Goal: Task Accomplishment & Management: Manage account settings

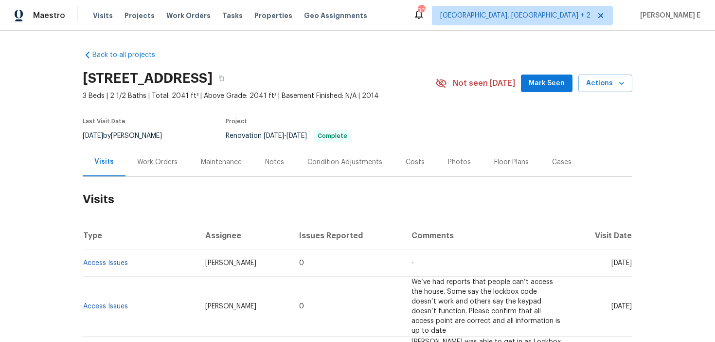
click at [169, 165] on div "Work Orders" at bounding box center [157, 162] width 40 height 10
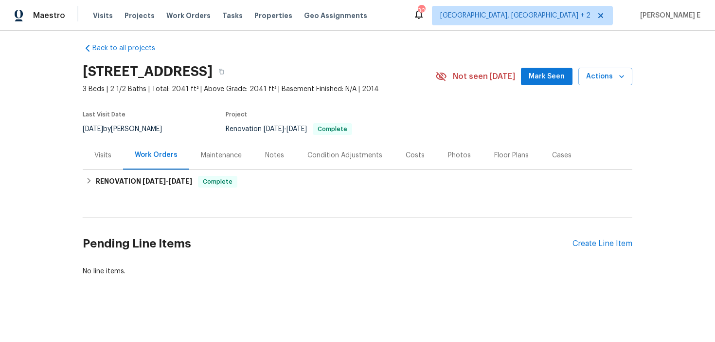
scroll to position [7, 0]
click at [575, 246] on div "Create Line Item" at bounding box center [603, 242] width 60 height 9
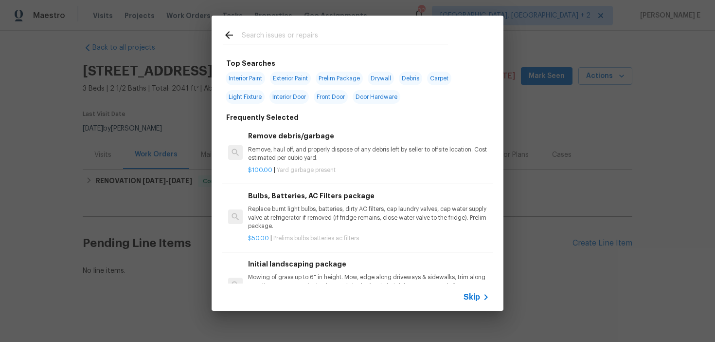
click at [469, 302] on div "Skip" at bounding box center [478, 297] width 28 height 12
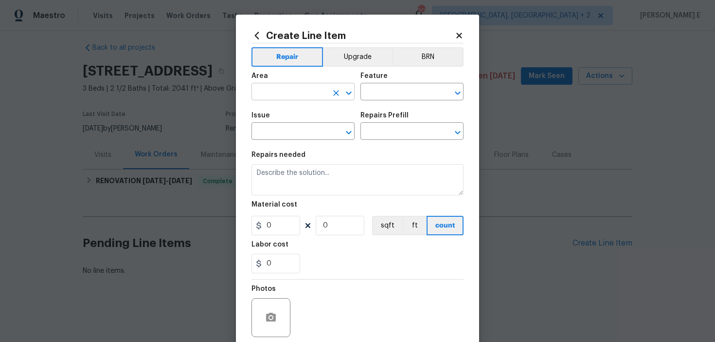
click at [306, 92] on input "text" at bounding box center [290, 92] width 76 height 15
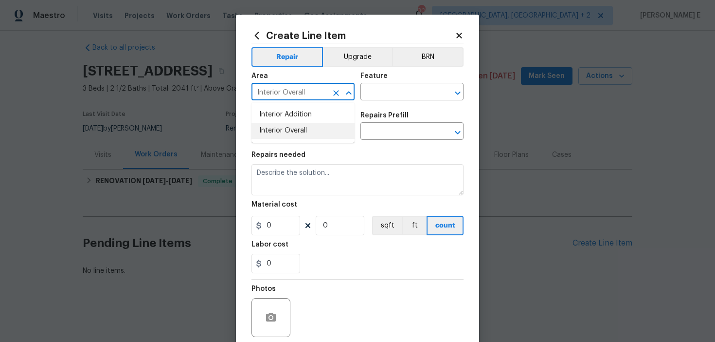
type input "Interior Overall"
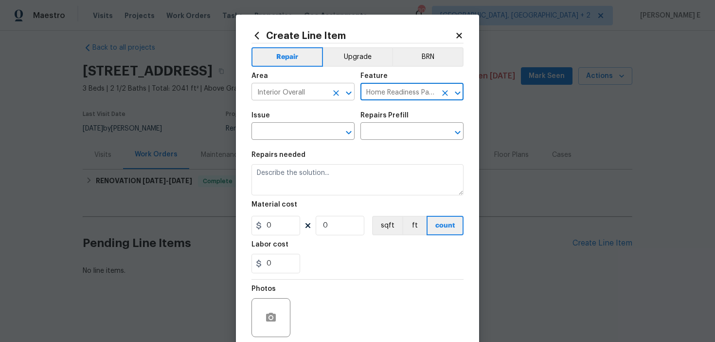
type input "Home Readiness Packages"
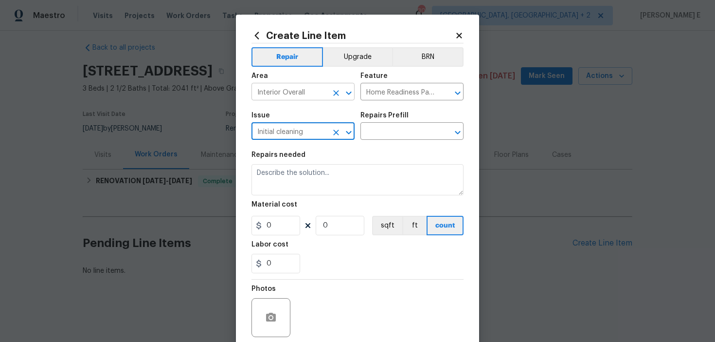
type input "Initial cleaning"
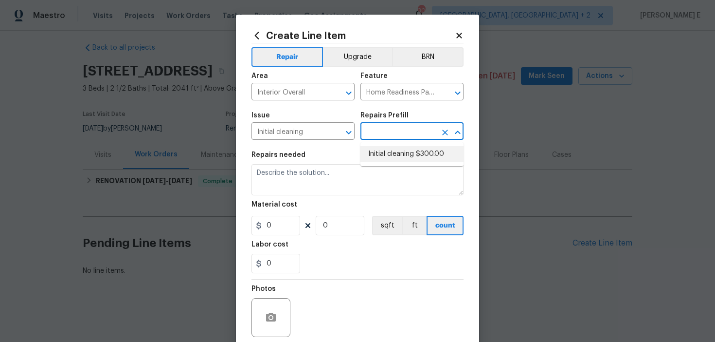
click at [419, 159] on li "Initial cleaning $300.00" at bounding box center [412, 154] width 103 height 16
type input "Initial cleaning $300.00"
type textarea "1. Wipe down exterior doors and trim. 2. Clean out all exterior light fixtures …"
type input "300"
type input "1"
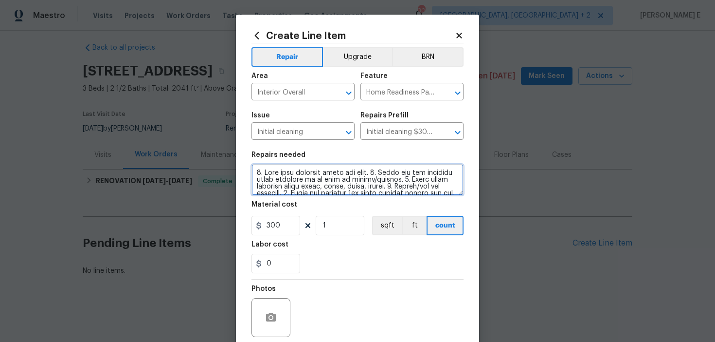
click at [360, 183] on textarea at bounding box center [358, 179] width 212 height 31
paste textarea
type textarea "1. Wipe down exterior doors and trim. 2. Clean out all exterior light fixtures …"
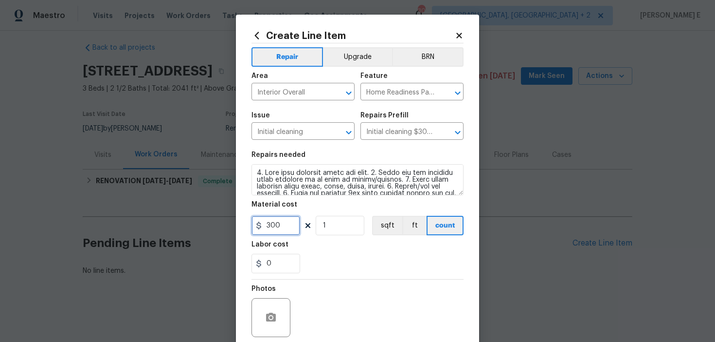
click at [285, 223] on input "300" at bounding box center [276, 225] width 49 height 19
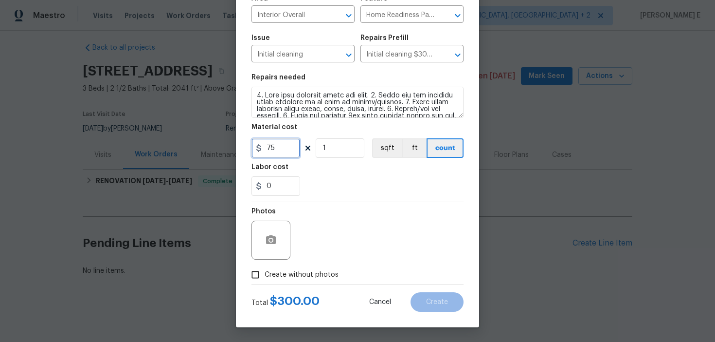
type input "75"
click at [286, 274] on span "Create without photos" at bounding box center [302, 275] width 74 height 10
click at [265, 274] on input "Create without photos" at bounding box center [255, 274] width 18 height 18
checkbox input "true"
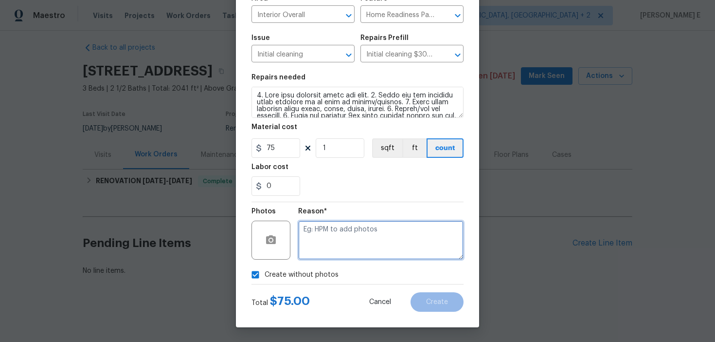
click at [347, 230] on textarea at bounding box center [380, 239] width 165 height 39
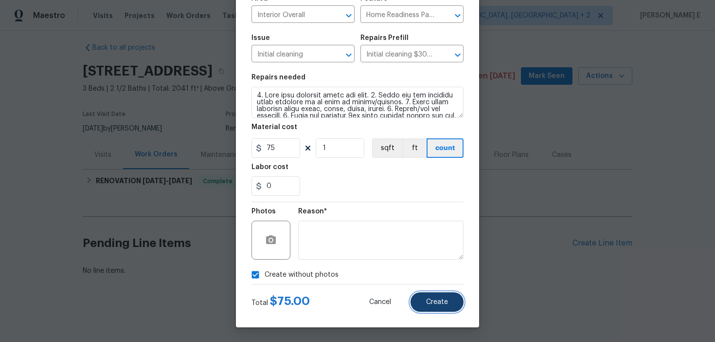
click at [433, 300] on span "Create" at bounding box center [437, 301] width 22 height 7
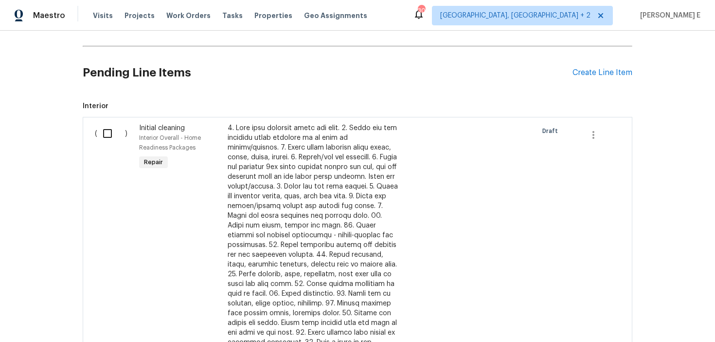
scroll to position [170, 0]
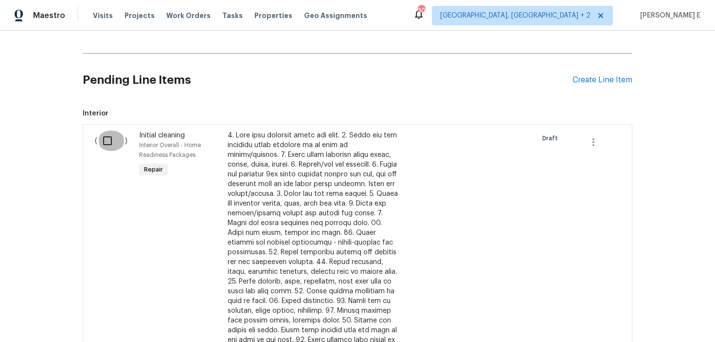
click at [104, 148] on input "checkbox" at bounding box center [111, 140] width 28 height 20
checkbox input "true"
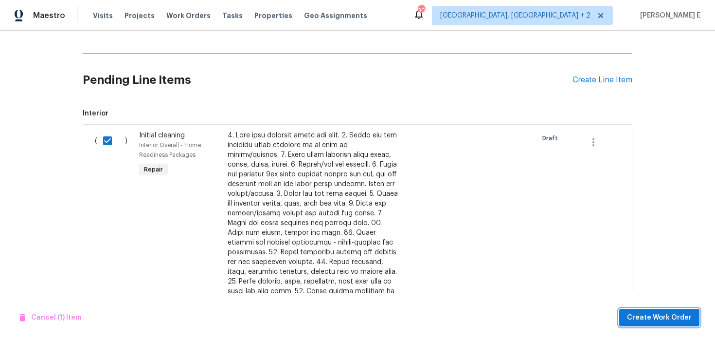
click at [653, 316] on span "Create Work Order" at bounding box center [659, 317] width 65 height 12
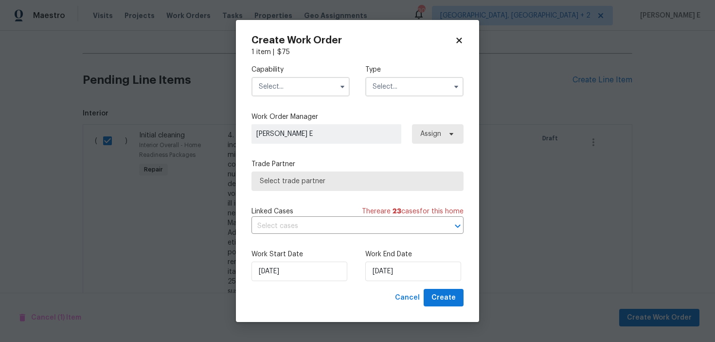
click at [313, 91] on input "text" at bounding box center [301, 86] width 98 height 19
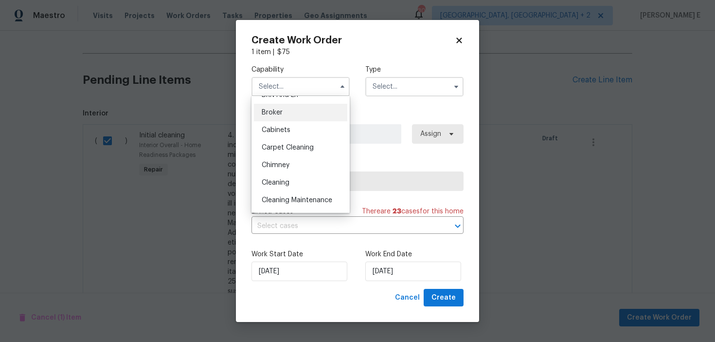
scroll to position [64, 0]
click at [287, 186] on span "Cleaning" at bounding box center [276, 183] width 28 height 7
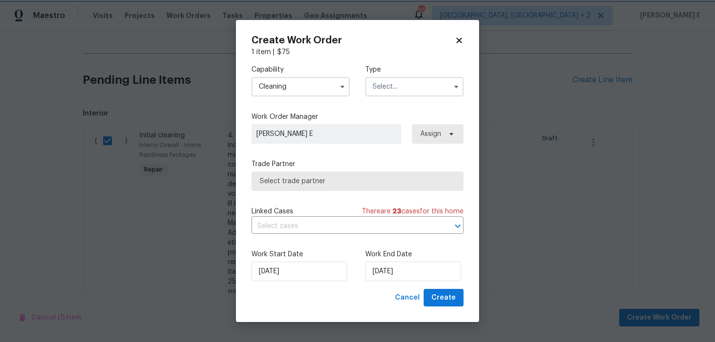
type input "Cleaning"
click at [408, 80] on input "text" at bounding box center [414, 86] width 98 height 19
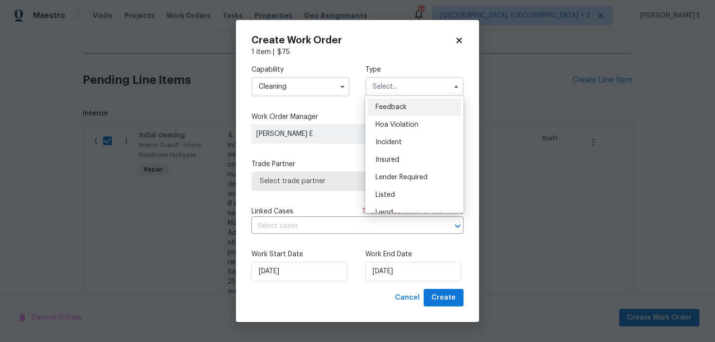
click at [391, 105] on span "Feedback" at bounding box center [391, 107] width 31 height 7
type input "Feedback"
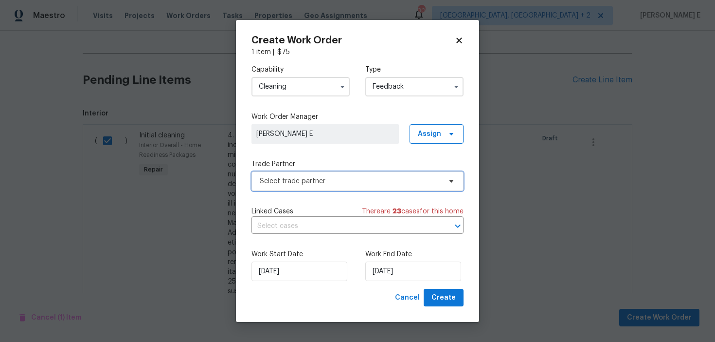
click at [300, 187] on span "Select trade partner" at bounding box center [358, 180] width 212 height 19
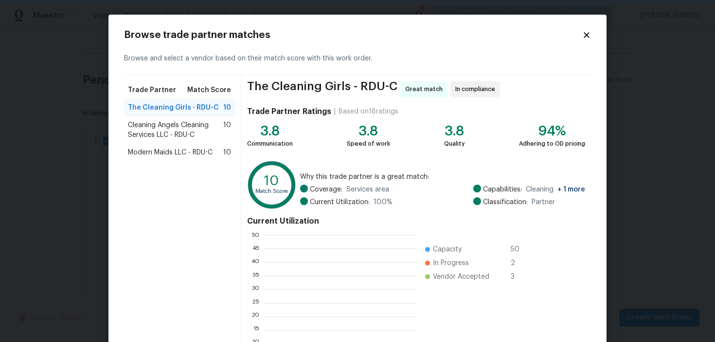
scroll to position [1, 0]
click at [161, 124] on span "Cleaning Angels Cleaning Services LLC - RDU-C" at bounding box center [175, 129] width 95 height 19
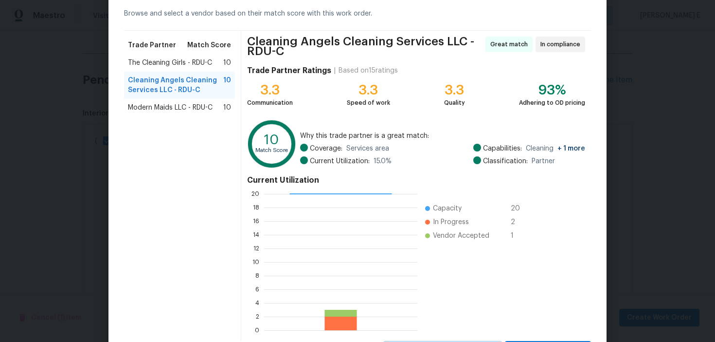
scroll to position [91, 0]
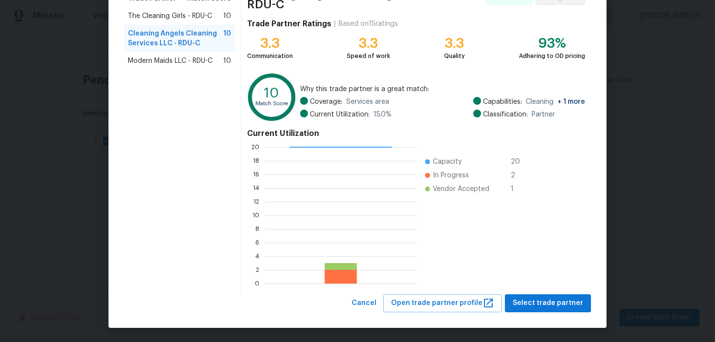
click at [542, 293] on div "Cleaning Angels Cleaning Services LLC - RDU-C Great match In compliance Trade P…" at bounding box center [416, 139] width 350 height 310
click at [535, 306] on span "Select trade partner" at bounding box center [548, 303] width 71 height 12
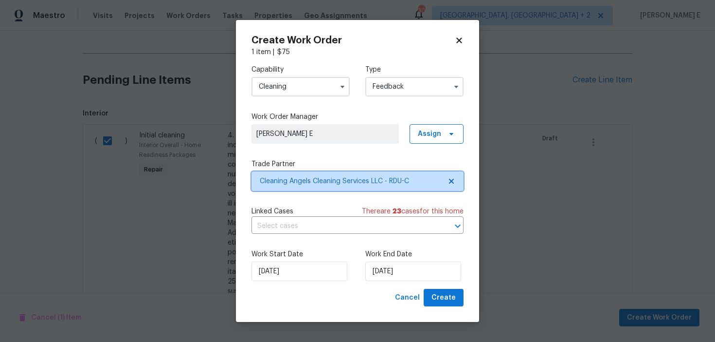
scroll to position [0, 0]
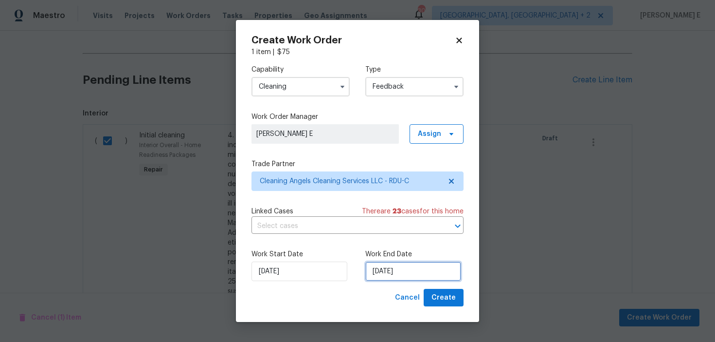
click at [397, 280] on input "10/09/2025" at bounding box center [413, 270] width 96 height 19
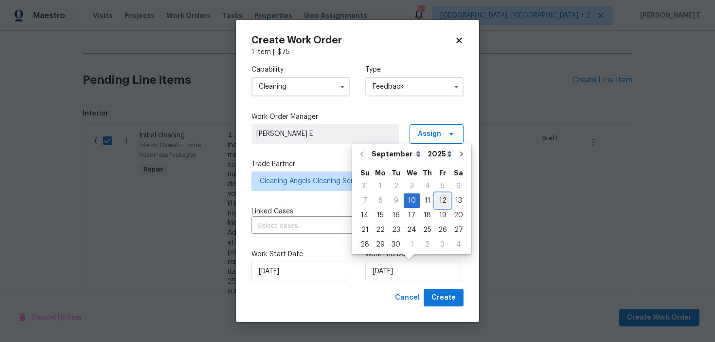
click at [440, 203] on div "12" at bounding box center [443, 201] width 16 height 14
type input "12/09/2025"
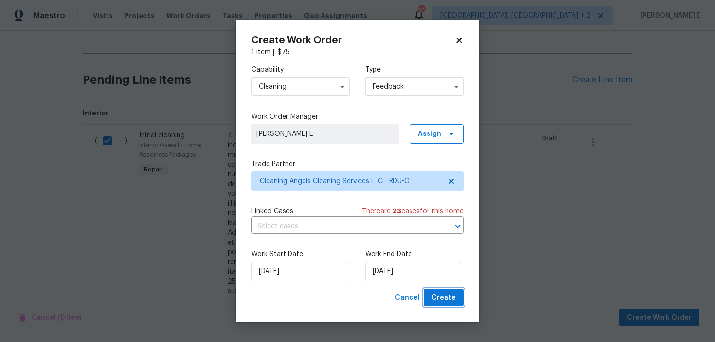
click at [444, 297] on span "Create" at bounding box center [444, 298] width 24 height 12
checkbox input "false"
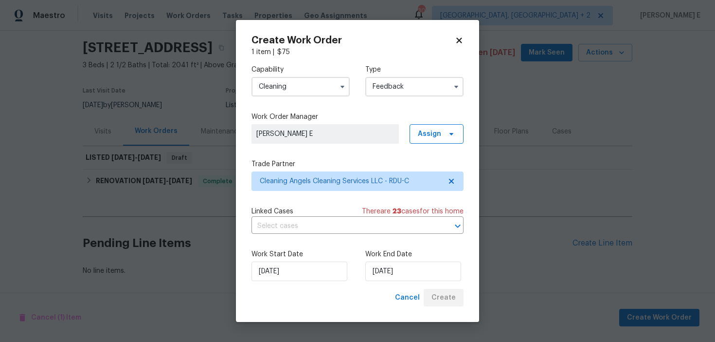
scroll to position [31, 0]
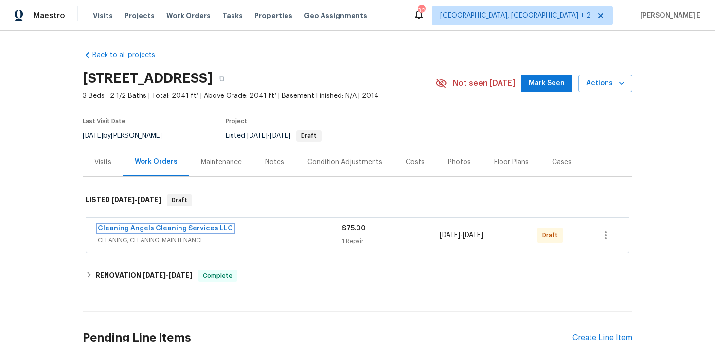
click at [145, 229] on link "Cleaning Angels Cleaning Services LLC" at bounding box center [165, 228] width 135 height 7
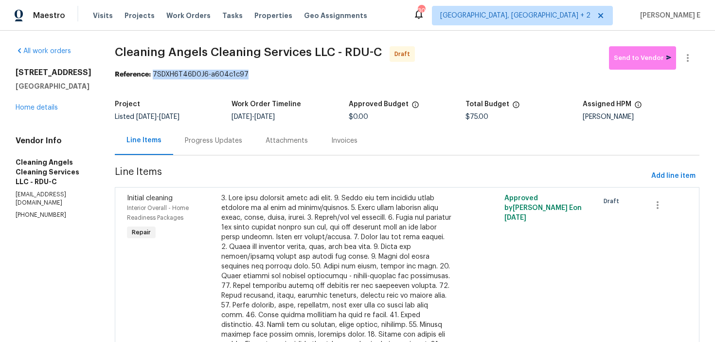
drag, startPoint x: 158, startPoint y: 74, endPoint x: 249, endPoint y: 74, distance: 91.0
click at [249, 74] on div "Reference: 7SDXH6T46D0J6-a604c1c97" at bounding box center [407, 75] width 585 height 10
copy div "7SDXH6T46D0J6-a604c1c97"
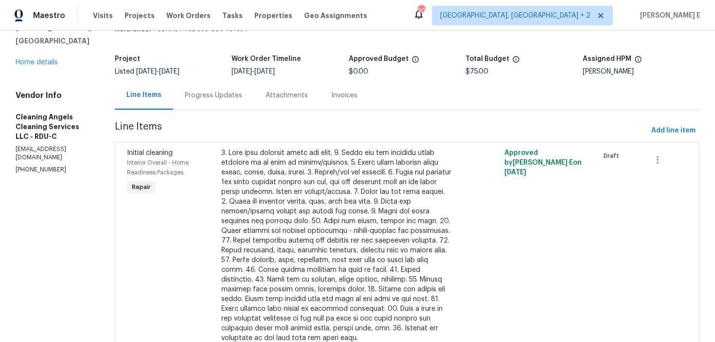
click at [201, 103] on div "Progress Updates" at bounding box center [213, 95] width 81 height 29
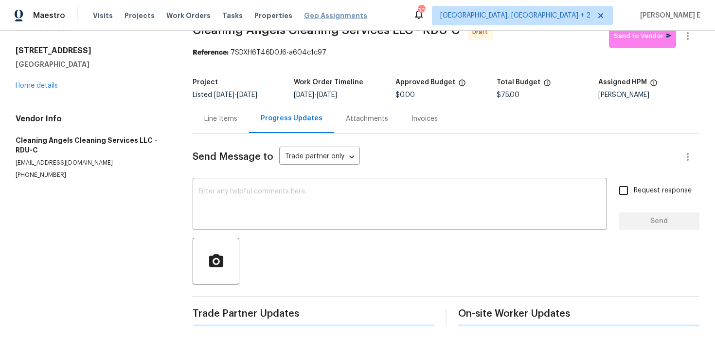
scroll to position [20, 0]
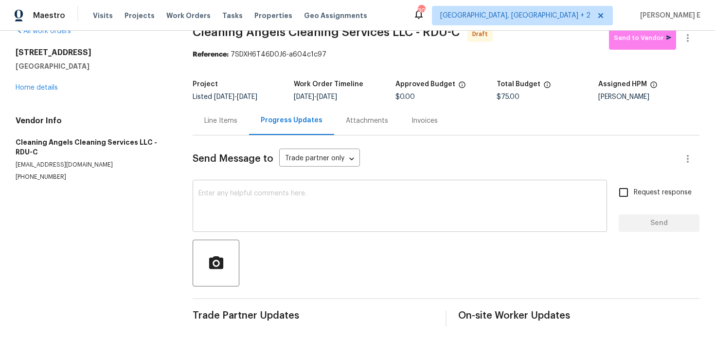
click at [279, 209] on textarea at bounding box center [400, 207] width 403 height 34
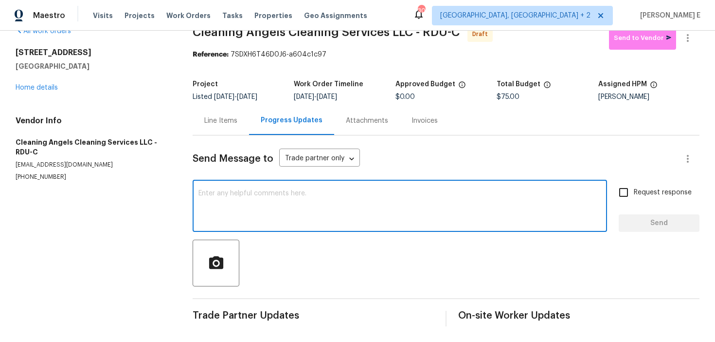
paste textarea "Hi this is Keerthana with Opendoor. I’m confirming you received the WO for the …"
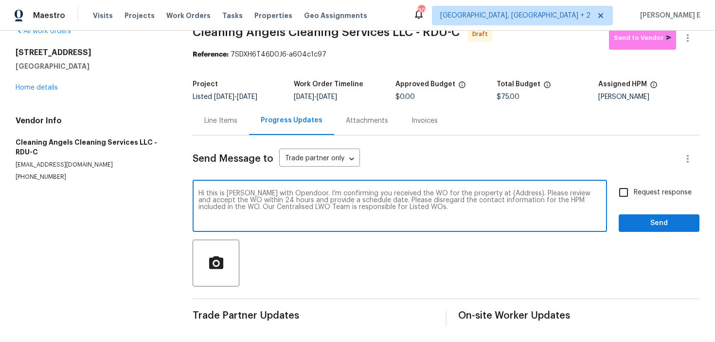
scroll to position [0, 0]
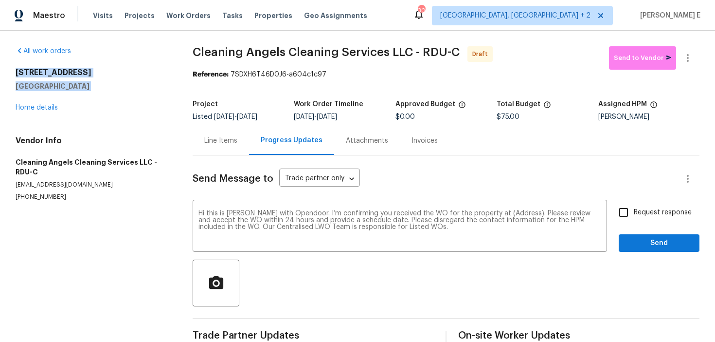
drag, startPoint x: 15, startPoint y: 68, endPoint x: 88, endPoint y: 97, distance: 78.6
click at [88, 97] on div "All work orders 2072 Tanners Mill Dr Durham, NC 27703 Home details Vendor Info …" at bounding box center [357, 196] width 715 height 331
copy div "2072 Tanners Mill Dr Durham, NC 27703"
click at [509, 214] on textarea "Hi this is Keerthana with Opendoor. I’m confirming you received the WO for the …" at bounding box center [400, 227] width 403 height 34
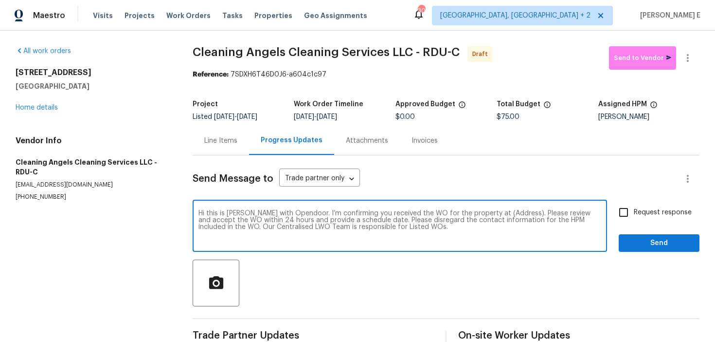
click at [509, 214] on textarea "Hi this is Keerthana with Opendoor. I’m confirming you received the WO for the …" at bounding box center [400, 227] width 403 height 34
paste textarea "2072 Tanners Mill Dr Durham, NC 27703"
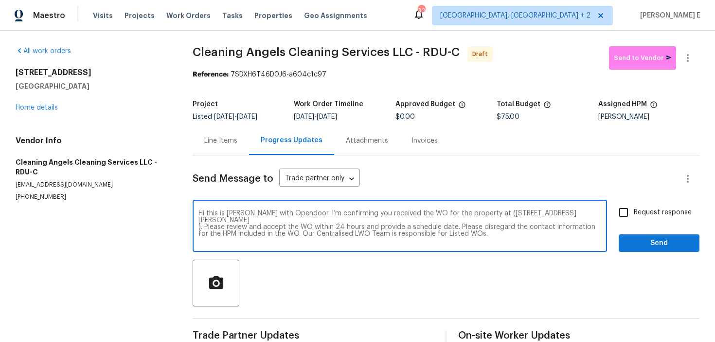
type textarea "Hi this is Keerthana with Opendoor. I’m confirming you received the WO for the …"
click at [639, 205] on label "Request response" at bounding box center [653, 212] width 78 height 20
click at [634, 205] on input "Request response" at bounding box center [624, 212] width 20 height 20
checkbox input "true"
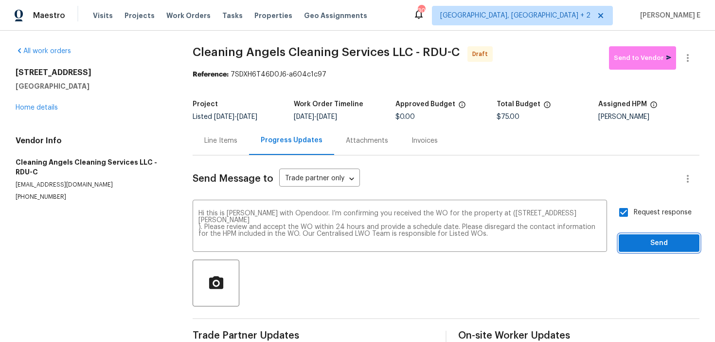
click at [638, 244] on span "Send" at bounding box center [659, 243] width 65 height 12
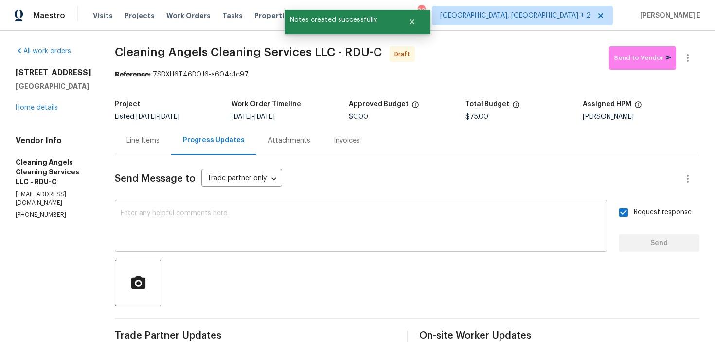
click at [387, 250] on div "x ​" at bounding box center [361, 227] width 493 height 50
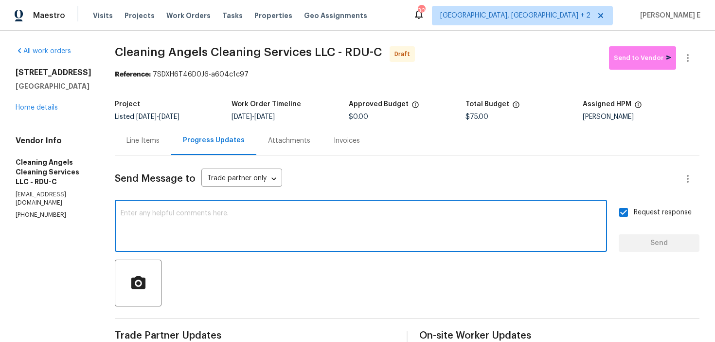
paste textarea "Attention All Work Orders must include before-photos (both close-up and wide-an…"
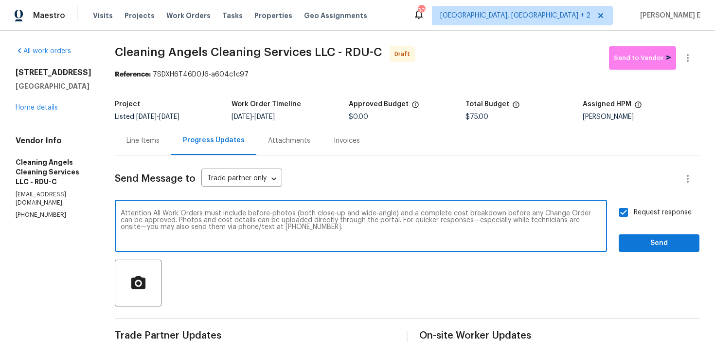
type textarea "Attention All Work Orders must include before-photos (both close-up and wide-an…"
click at [623, 232] on div "Request response Send" at bounding box center [659, 227] width 81 height 50
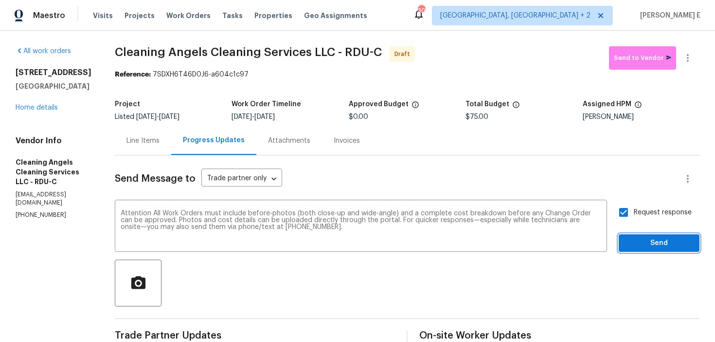
click at [624, 235] on button "Send" at bounding box center [659, 243] width 81 height 18
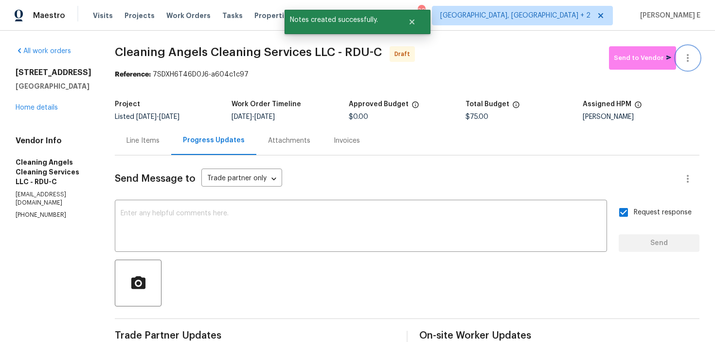
click at [688, 57] on icon "button" at bounding box center [688, 58] width 2 height 8
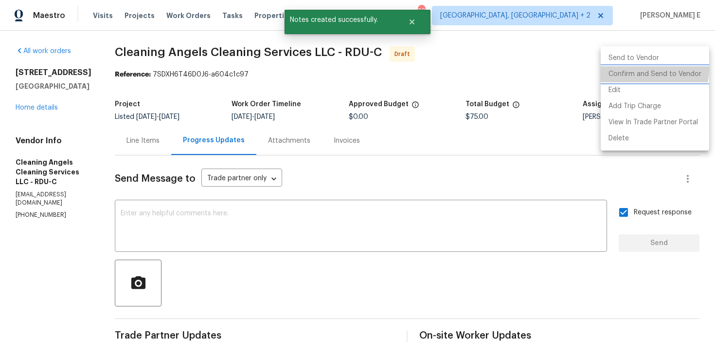
click at [653, 70] on li "Confirm and Send to Vendor" at bounding box center [655, 74] width 109 height 16
click at [345, 111] on div at bounding box center [357, 171] width 715 height 342
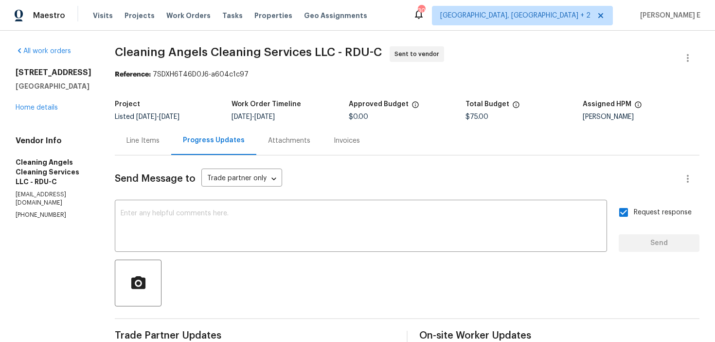
click at [166, 110] on div "Project" at bounding box center [173, 107] width 117 height 13
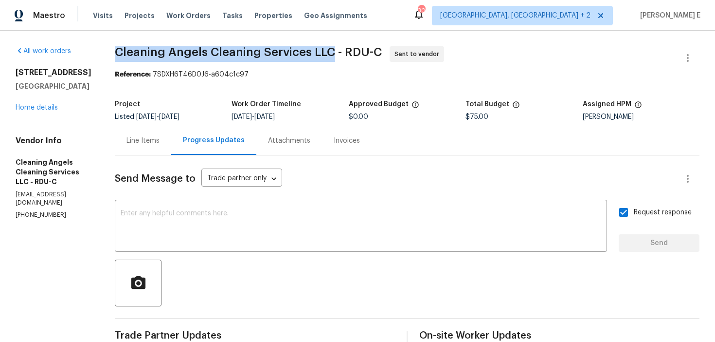
drag, startPoint x: 121, startPoint y: 53, endPoint x: 337, endPoint y: 49, distance: 216.6
click at [337, 49] on span "Cleaning Angels Cleaning Services LLC - RDU-C" at bounding box center [248, 52] width 267 height 12
copy span "Cleaning Angels Cleaning Services LLC"
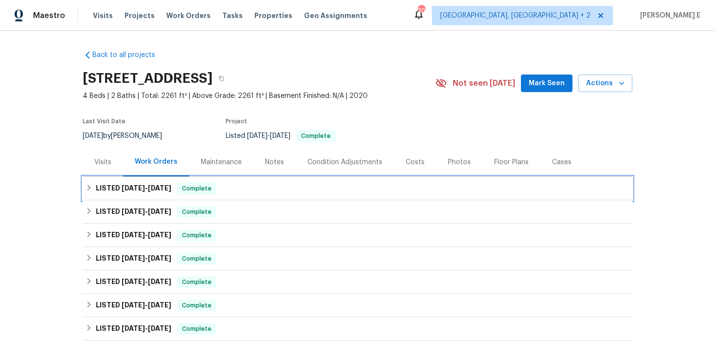
click at [158, 191] on span "[DATE]" at bounding box center [159, 187] width 23 height 7
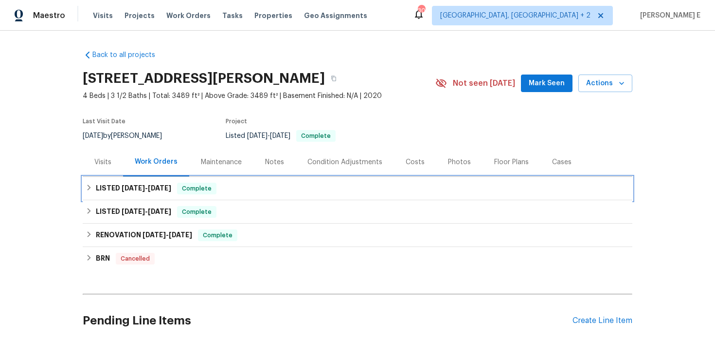
click at [150, 189] on span "[DATE]" at bounding box center [159, 187] width 23 height 7
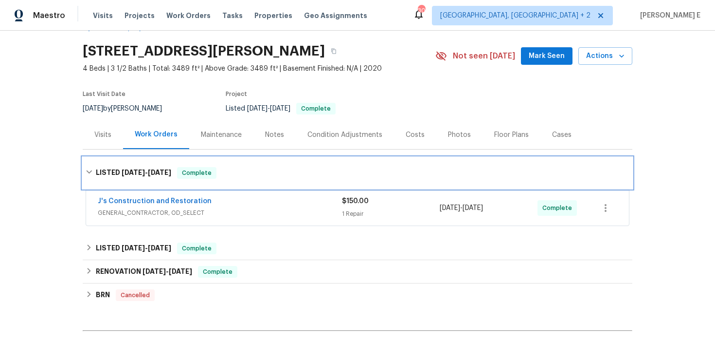
scroll to position [28, 0]
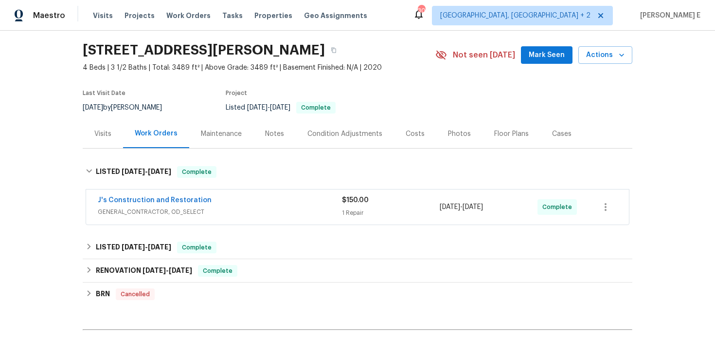
click at [266, 200] on div "J's Construction and Restoration" at bounding box center [220, 201] width 244 height 12
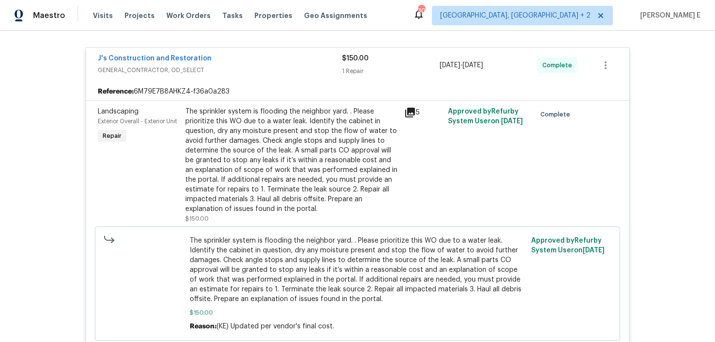
scroll to position [0, 0]
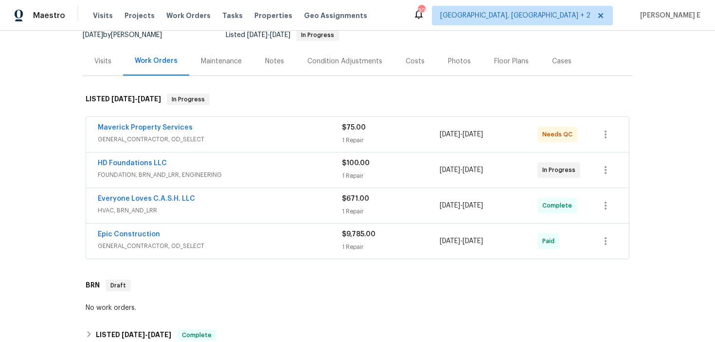
scroll to position [104, 0]
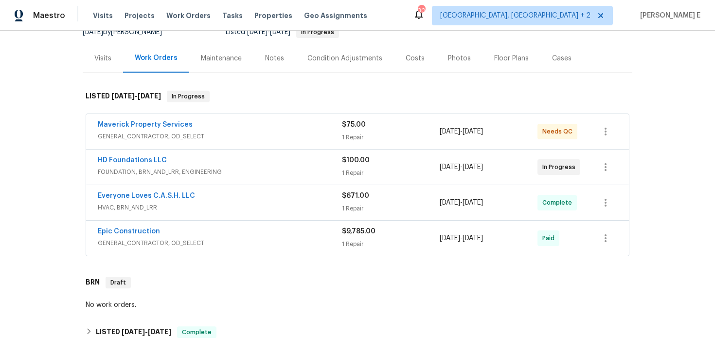
click at [246, 155] on div "HD Foundations LLC" at bounding box center [220, 161] width 244 height 12
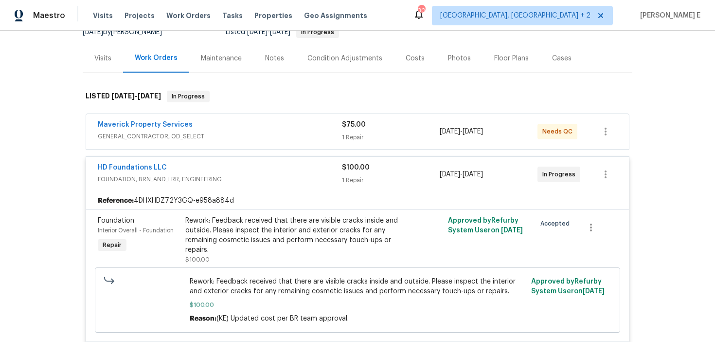
click at [235, 133] on span "GENERAL_CONTRACTOR, OD_SELECT" at bounding box center [220, 136] width 244 height 10
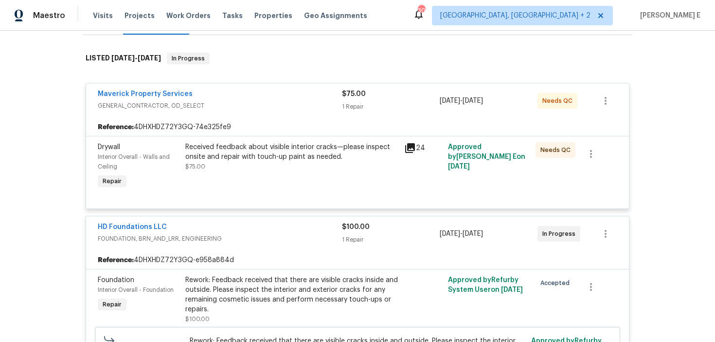
scroll to position [148, 0]
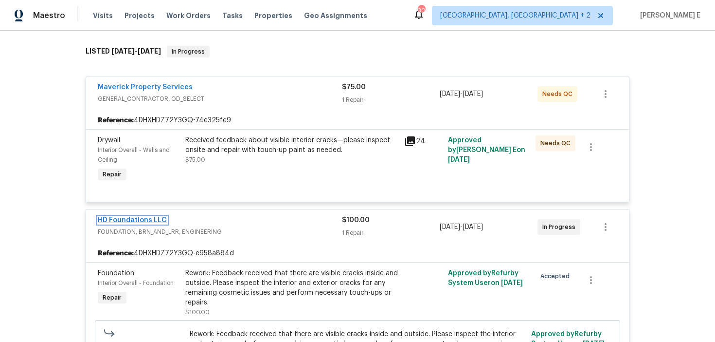
click at [115, 221] on link "HD Foundations LLC" at bounding box center [132, 220] width 69 height 7
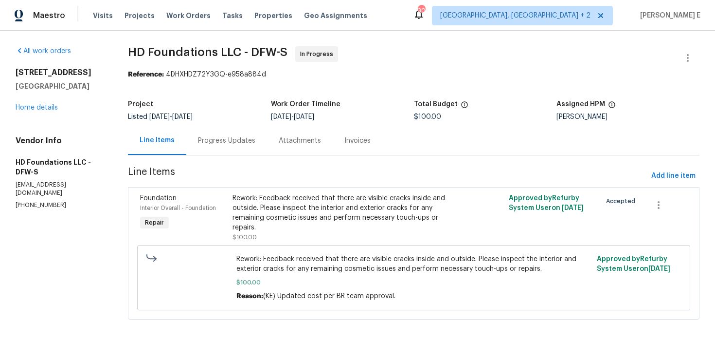
click at [225, 140] on div "Progress Updates" at bounding box center [226, 141] width 57 height 10
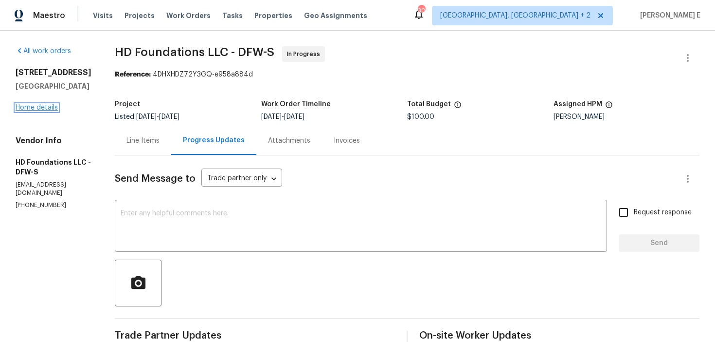
click at [49, 109] on link "Home details" at bounding box center [37, 107] width 42 height 7
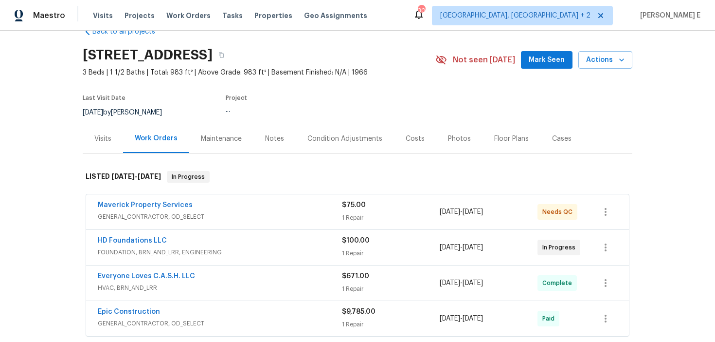
scroll to position [26, 0]
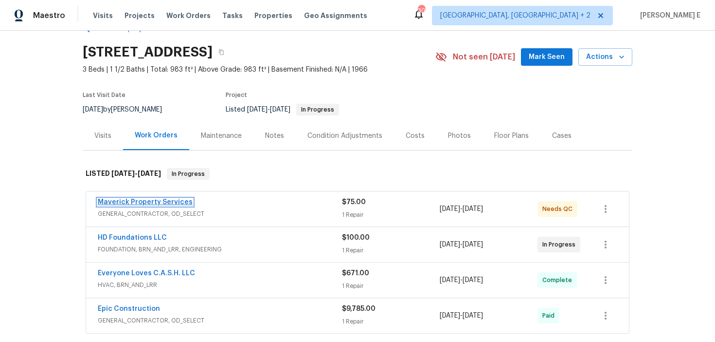
click at [145, 200] on link "Maverick Property Services" at bounding box center [145, 202] width 95 height 7
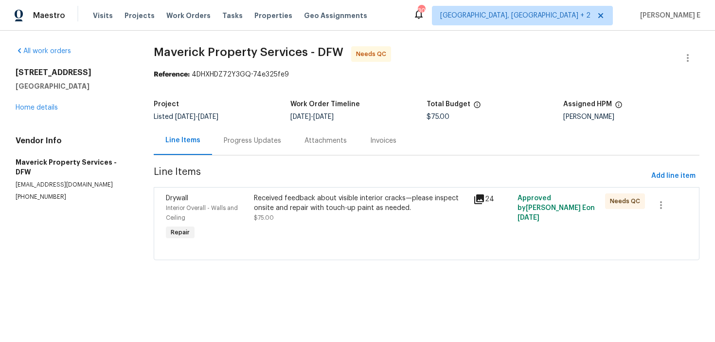
click at [258, 155] on div "Line Items Progress Updates Attachments Invoices" at bounding box center [427, 140] width 546 height 29
click at [263, 147] on div "Progress Updates" at bounding box center [252, 140] width 81 height 29
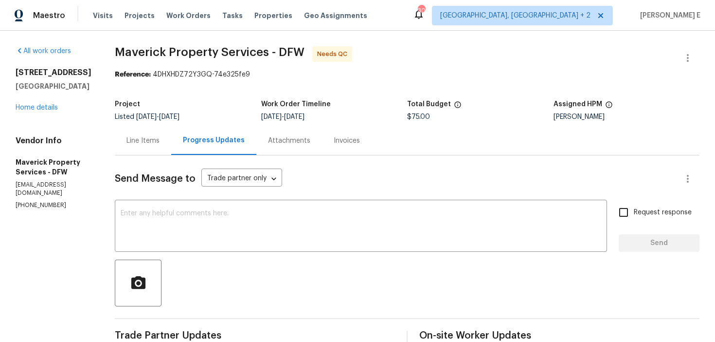
click at [160, 138] on div "Line Items" at bounding box center [143, 141] width 33 height 10
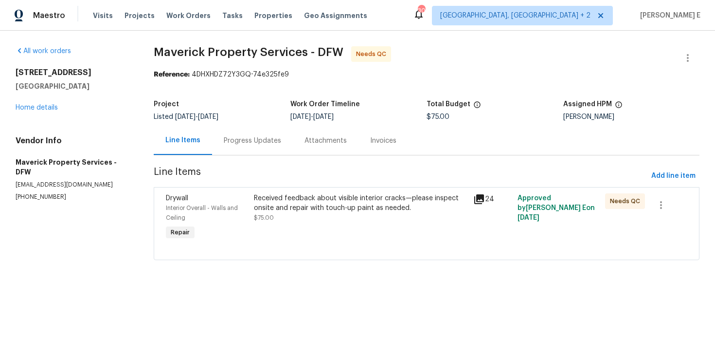
click at [357, 221] on div "Received feedback about visible interior cracks—please inspect onsite and repai…" at bounding box center [361, 207] width 214 height 29
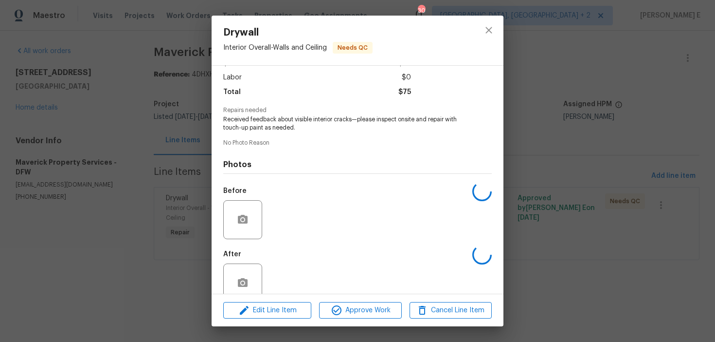
scroll to position [82, 0]
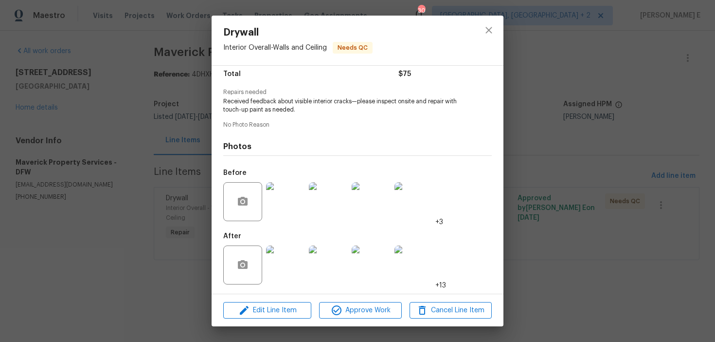
click at [284, 200] on img at bounding box center [285, 201] width 39 height 39
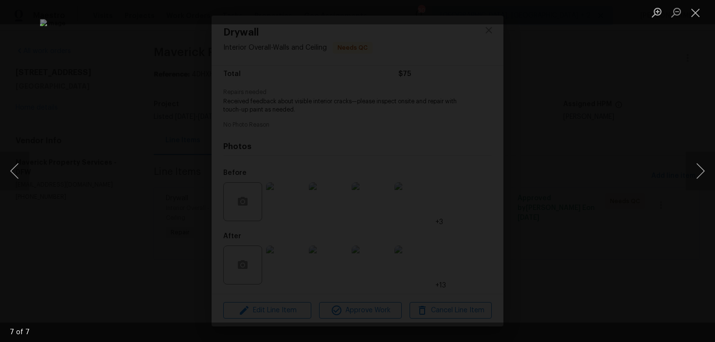
click at [605, 88] on div "Lightbox" at bounding box center [357, 171] width 715 height 342
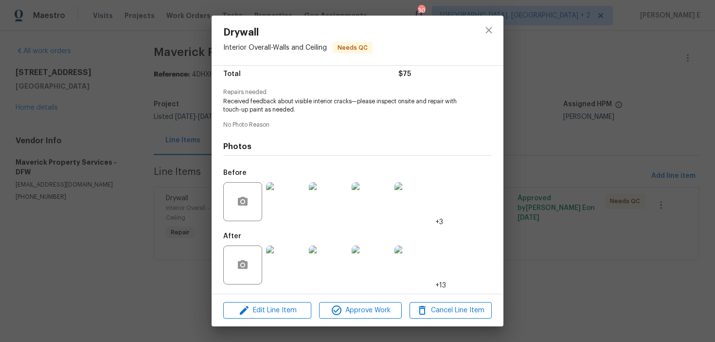
click at [281, 269] on img at bounding box center [285, 264] width 39 height 39
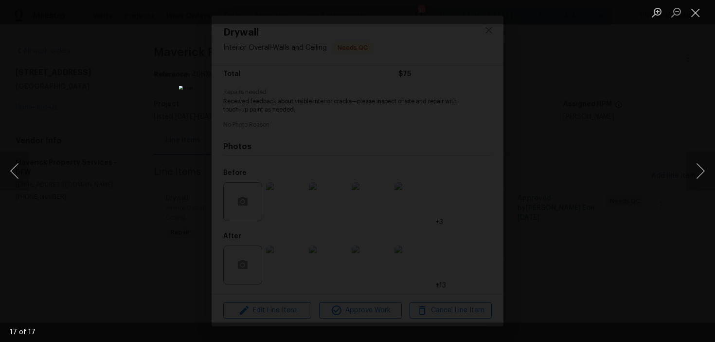
click at [634, 72] on div "Lightbox" at bounding box center [357, 171] width 715 height 342
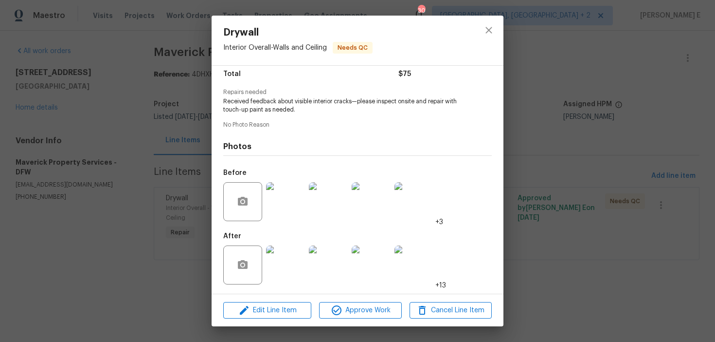
click at [623, 65] on div "Drywall Interior Overall - Walls and Ceiling Needs QC Vendor Maverick Property …" at bounding box center [357, 171] width 715 height 342
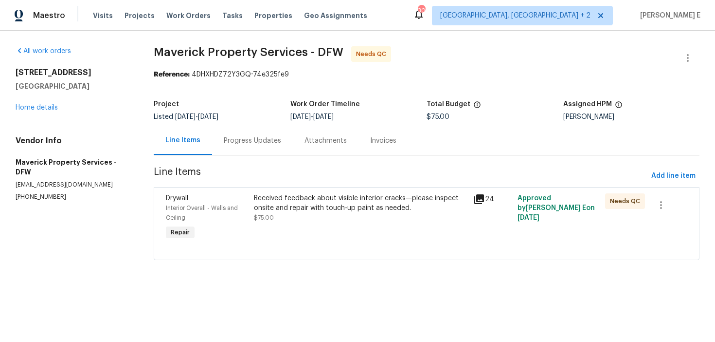
click at [249, 137] on div "Progress Updates" at bounding box center [252, 141] width 57 height 10
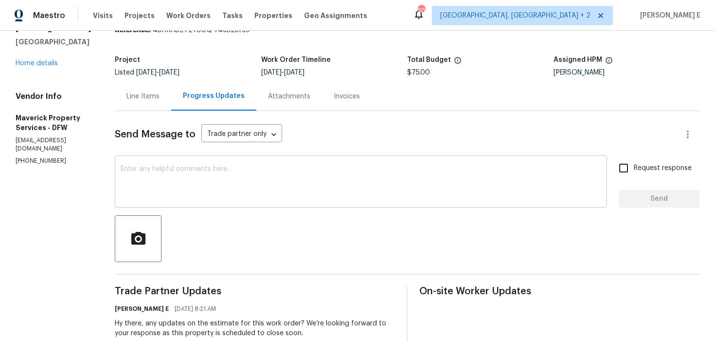
scroll to position [46, 0]
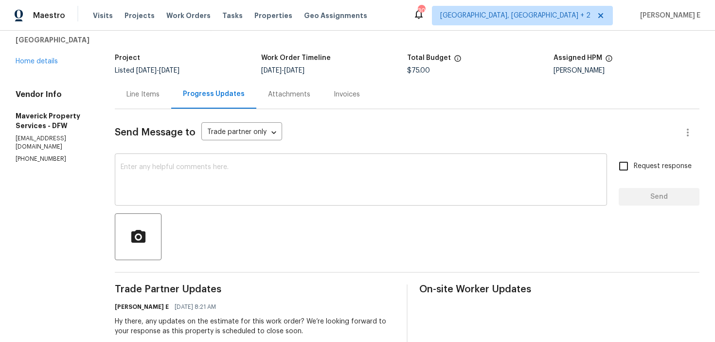
click at [282, 192] on textarea at bounding box center [361, 181] width 481 height 34
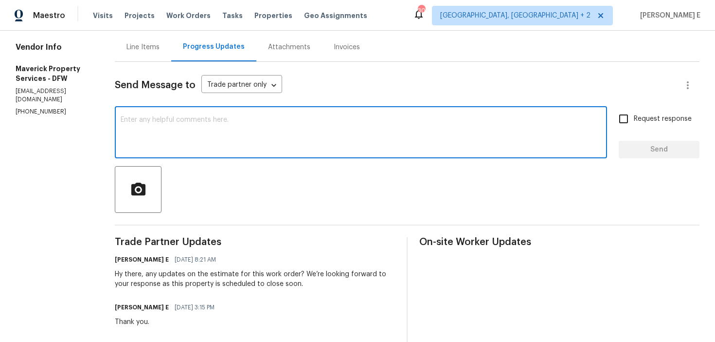
scroll to position [50, 0]
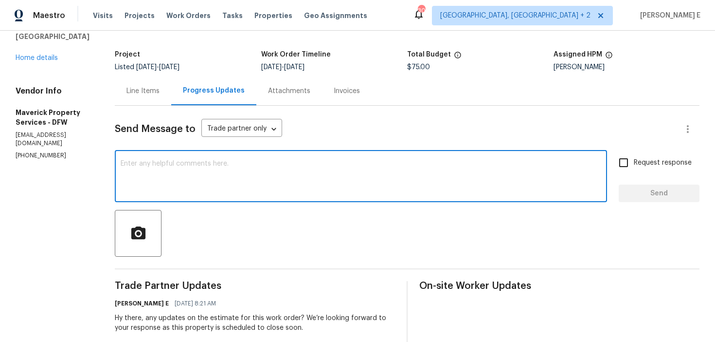
paste textarea "We saw that this work order is marked complete—can you confirm if everything’s …"
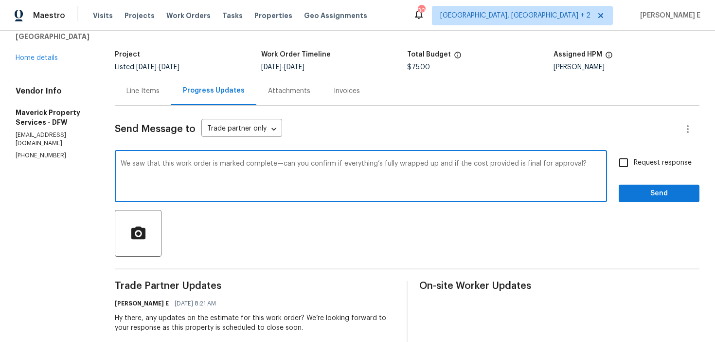
type textarea "We saw that this work order is marked complete—can you confirm if everything’s …"
click at [625, 159] on input "Request response" at bounding box center [624, 162] width 20 height 20
checkbox input "true"
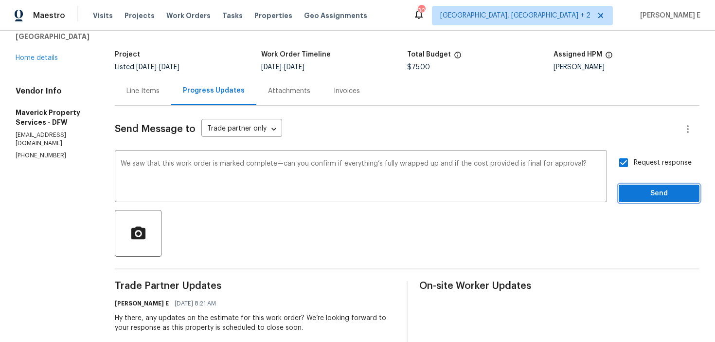
click at [629, 191] on span "Send" at bounding box center [659, 193] width 65 height 12
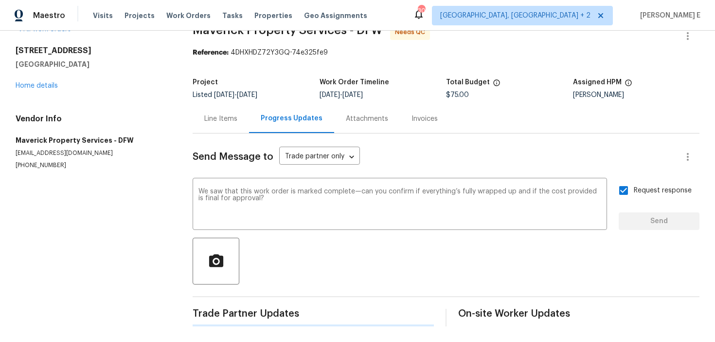
scroll to position [0, 0]
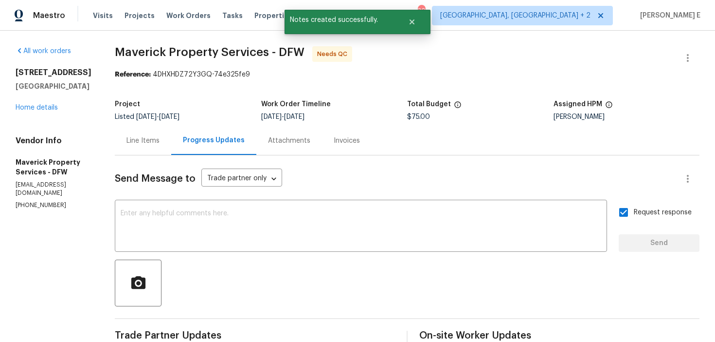
click at [171, 131] on div "Line Items" at bounding box center [143, 140] width 56 height 29
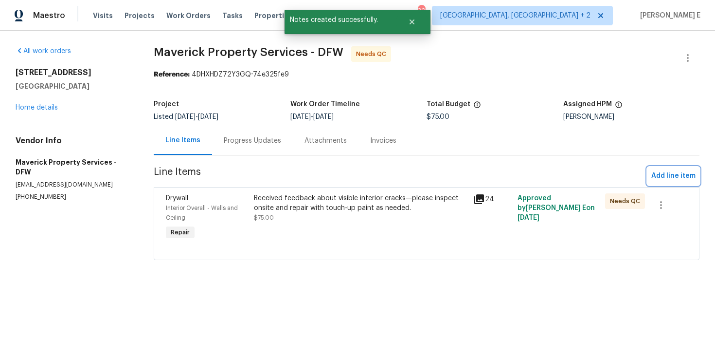
click at [678, 175] on span "Add line item" at bounding box center [674, 176] width 44 height 12
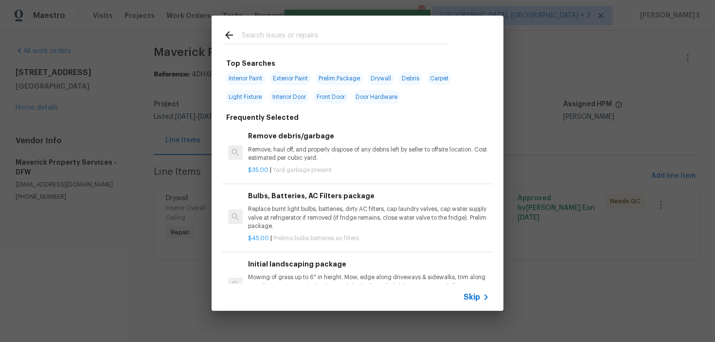
click at [486, 296] on icon at bounding box center [486, 297] width 3 height 6
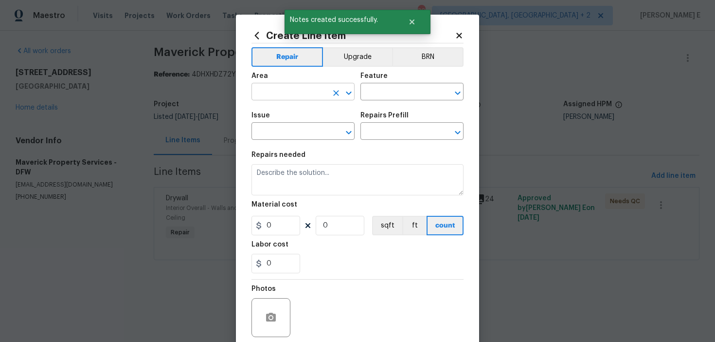
click at [315, 93] on input "text" at bounding box center [290, 92] width 76 height 15
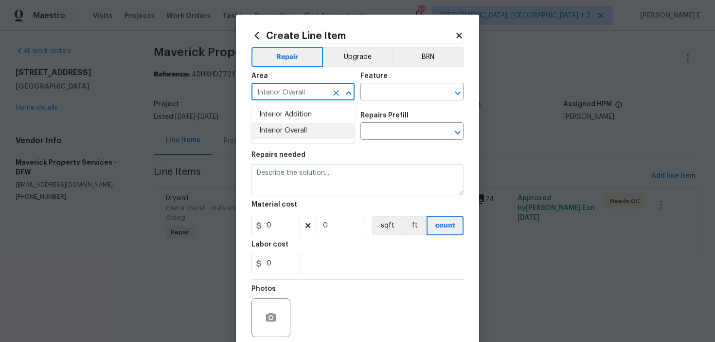
type input "Interior Overall"
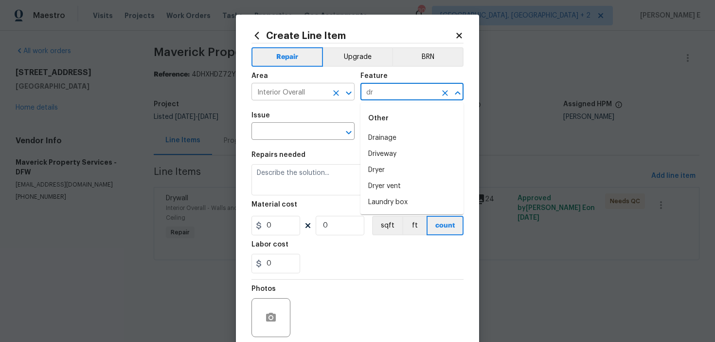
type input "d"
type input "Walls and Ceiling"
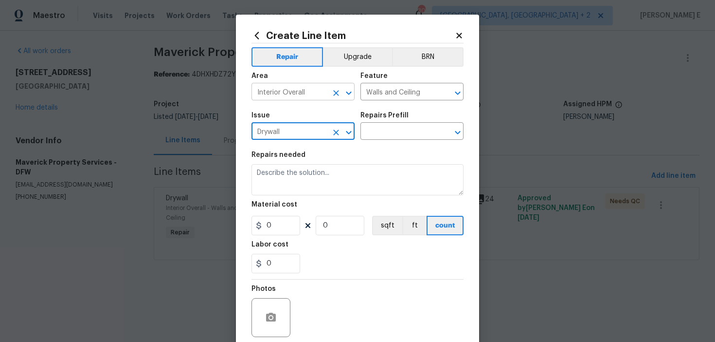
type input "Drywall"
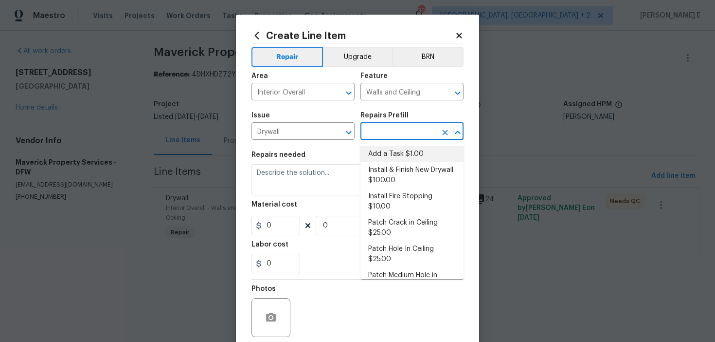
click at [399, 151] on li "Add a Task $1.00" at bounding box center [412, 154] width 103 height 16
type input "Add a Task $1.00"
type textarea "HPM to detail"
type input "1"
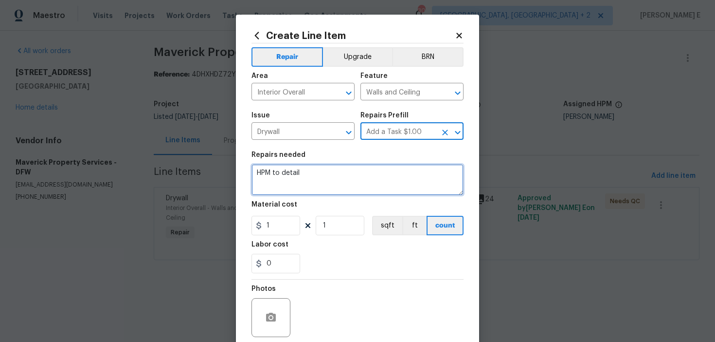
click at [324, 179] on textarea "HPM to detail" at bounding box center [358, 179] width 212 height 31
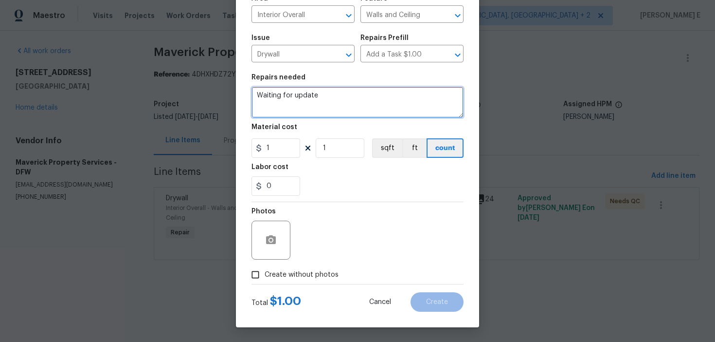
type textarea "Waiting for update"
click at [271, 266] on label "Create without photos" at bounding box center [292, 274] width 92 height 18
click at [265, 266] on input "Create without photos" at bounding box center [255, 274] width 18 height 18
checkbox input "true"
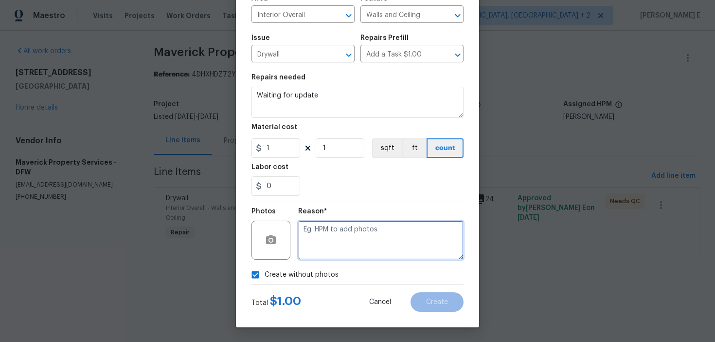
click at [350, 232] on textarea at bounding box center [380, 239] width 165 height 39
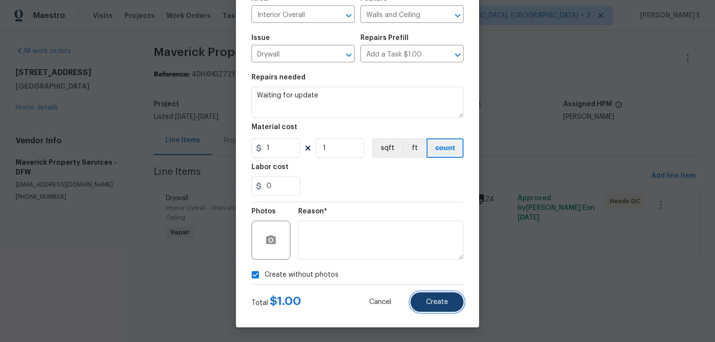
click at [447, 302] on span "Create" at bounding box center [437, 301] width 22 height 7
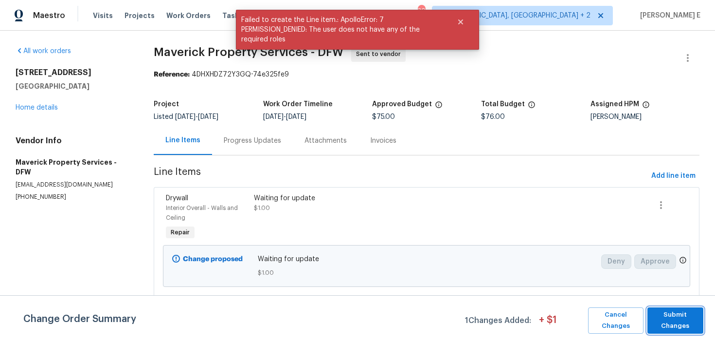
click at [677, 314] on span "Submit Changes" at bounding box center [676, 320] width 46 height 22
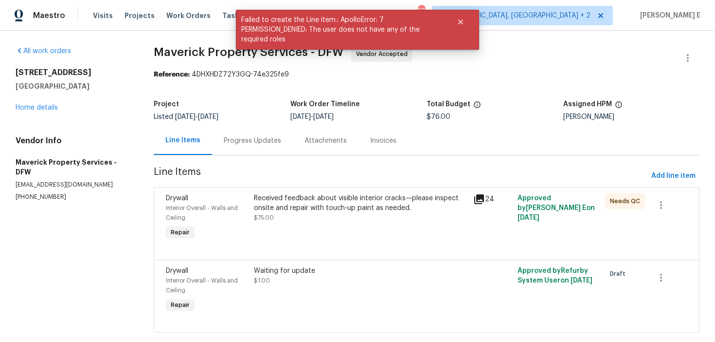
click at [234, 143] on div "Progress Updates" at bounding box center [252, 141] width 57 height 10
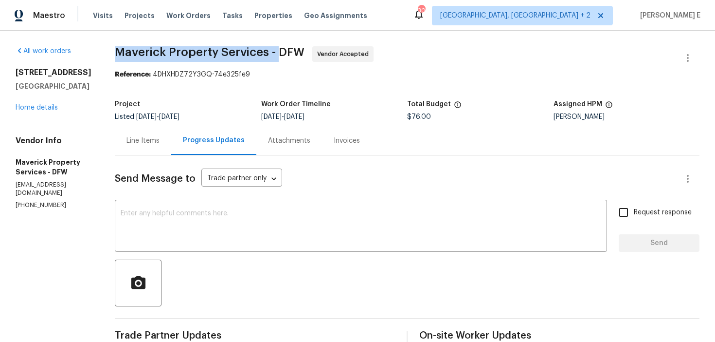
drag, startPoint x: 155, startPoint y: 55, endPoint x: 319, endPoint y: 54, distance: 164.0
click at [319, 54] on span "Maverick Property Services - DFW Vendor Accepted" at bounding box center [396, 57] width 562 height 23
copy span "Maverick Property Services -"
click at [37, 110] on link "Home details" at bounding box center [37, 107] width 42 height 7
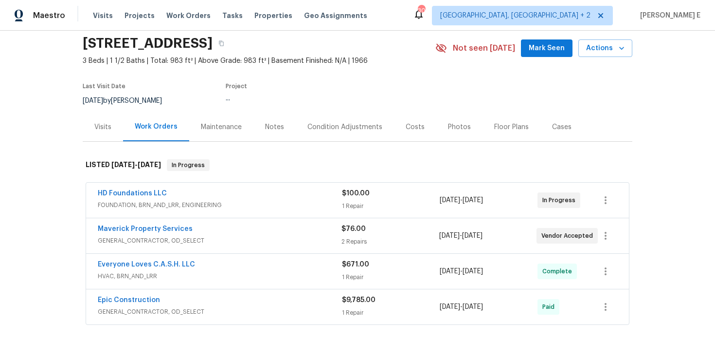
scroll to position [42, 0]
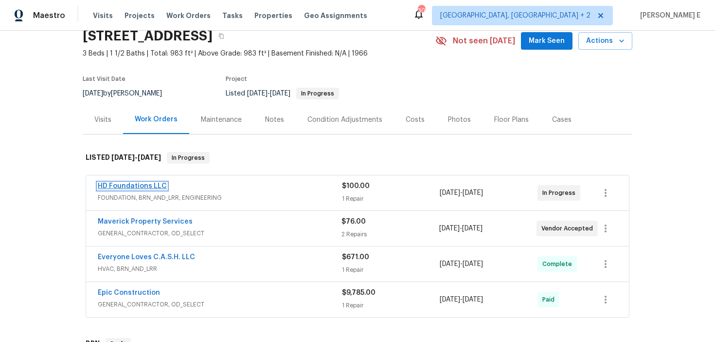
click at [155, 186] on link "HD Foundations LLC" at bounding box center [132, 186] width 69 height 7
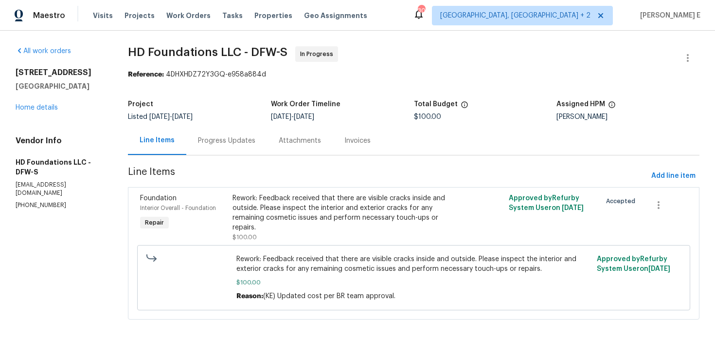
click at [248, 144] on div "Progress Updates" at bounding box center [226, 141] width 57 height 10
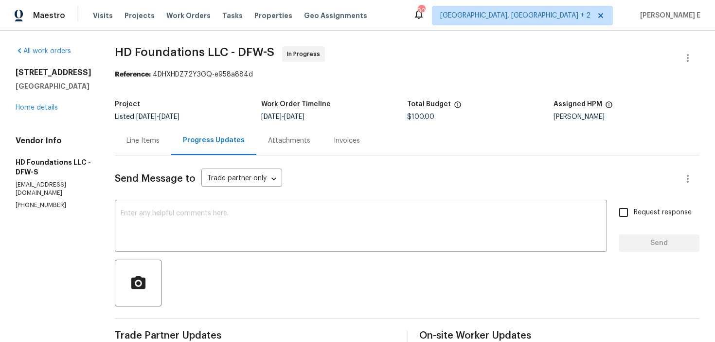
scroll to position [3, 0]
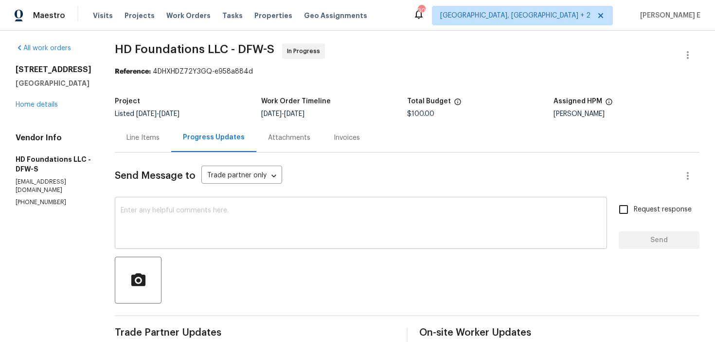
click at [230, 232] on textarea at bounding box center [361, 224] width 481 height 34
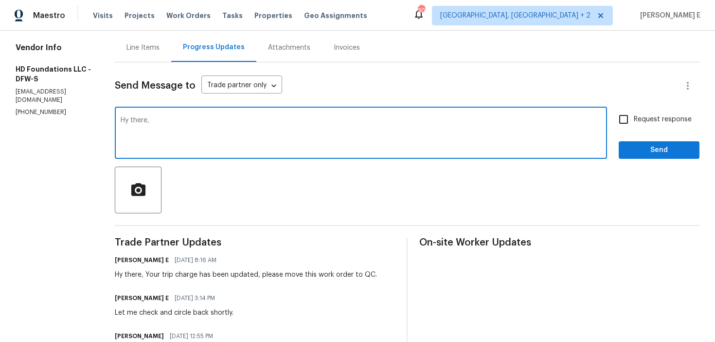
scroll to position [0, 0]
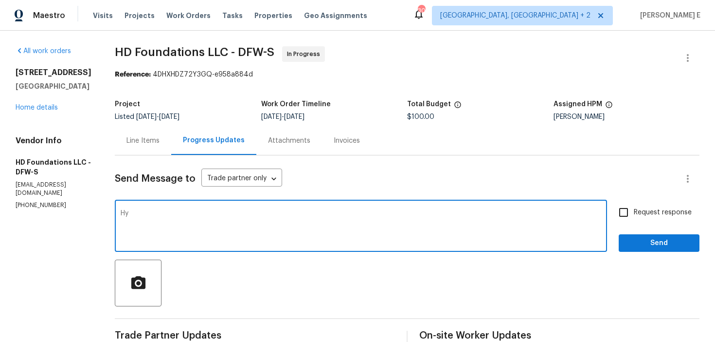
type textarea "H"
click at [203, 213] on textarea "Can you move this wok order" at bounding box center [361, 227] width 481 height 34
click at [249, 215] on textarea "Can you move this work order" at bounding box center [361, 227] width 481 height 34
type textarea "Can you move this work order to QC so we will approve this?"
click at [647, 219] on label "Request response" at bounding box center [653, 212] width 78 height 20
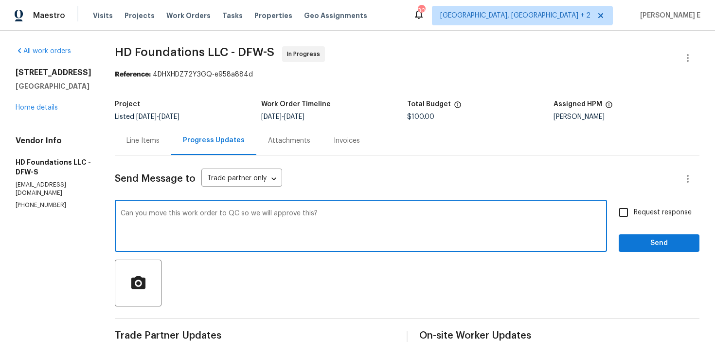
click at [634, 219] on input "Request response" at bounding box center [624, 212] width 20 height 20
checkbox input "true"
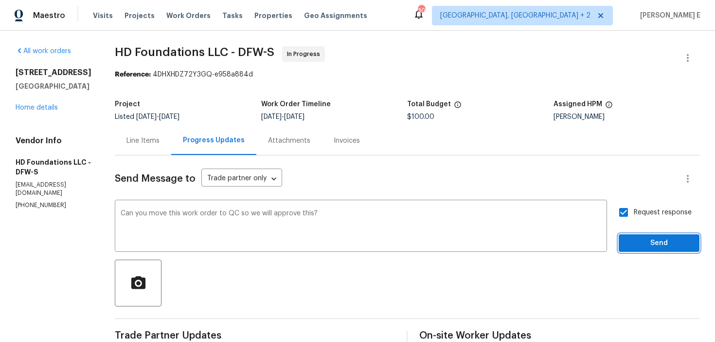
click at [648, 246] on span "Send" at bounding box center [659, 243] width 65 height 12
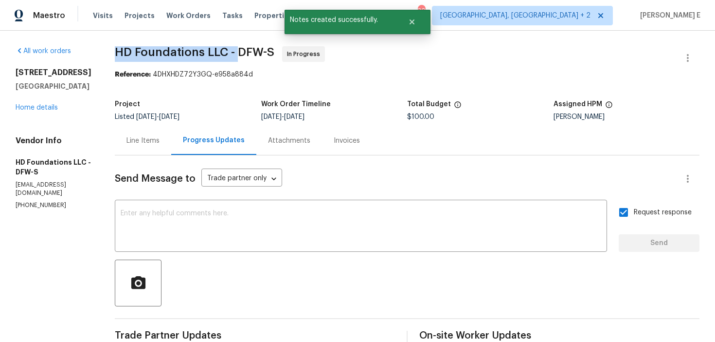
drag, startPoint x: 129, startPoint y: 53, endPoint x: 254, endPoint y: 53, distance: 124.1
click at [254, 53] on span "HD Foundations LLC - DFW-S" at bounding box center [195, 52] width 160 height 12
copy span "HD Foundations LLC -"
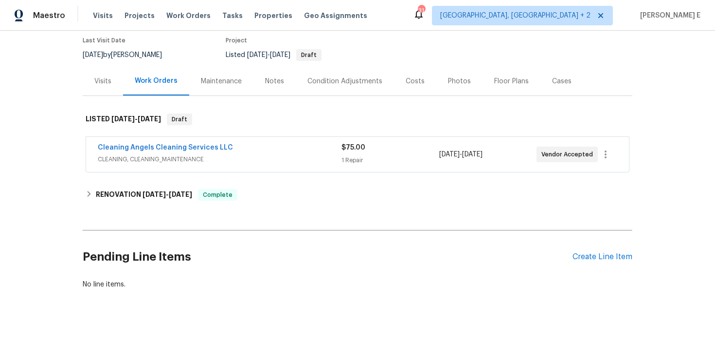
scroll to position [94, 0]
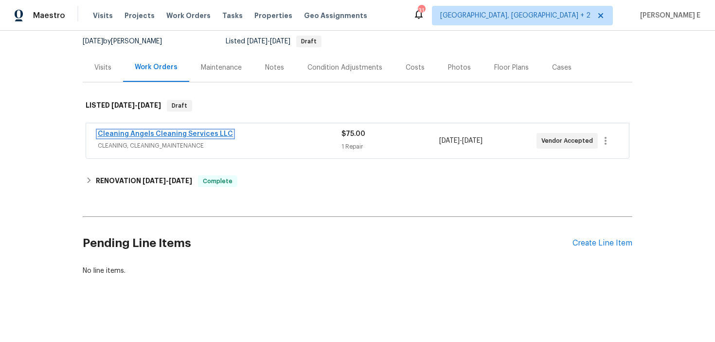
click at [212, 135] on link "Cleaning Angels Cleaning Services LLC" at bounding box center [165, 133] width 135 height 7
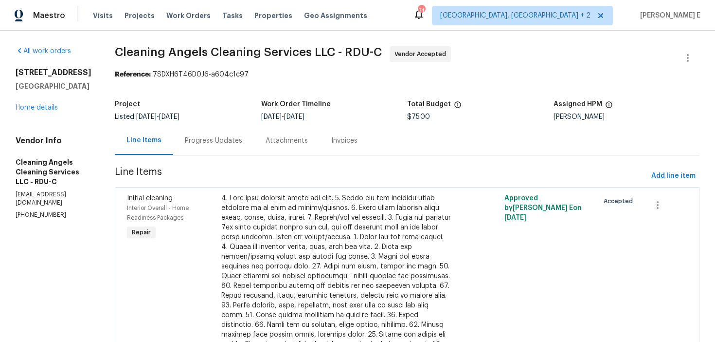
click at [235, 145] on div "Progress Updates" at bounding box center [213, 141] width 57 height 10
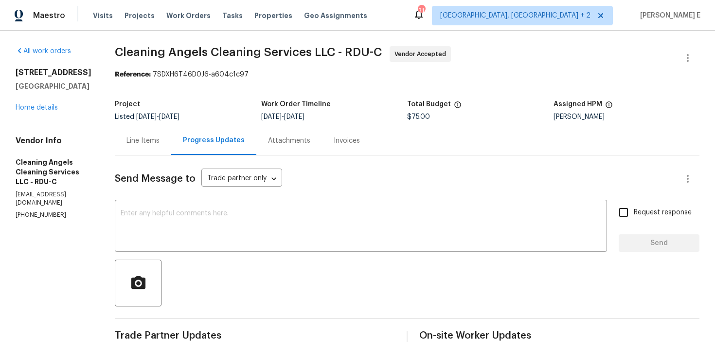
click at [155, 142] on div "Line Items" at bounding box center [143, 141] width 33 height 10
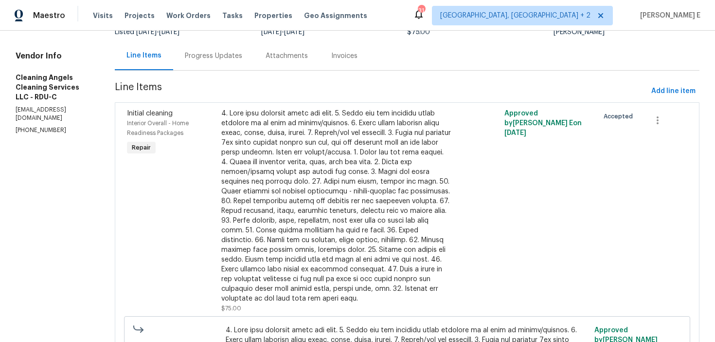
scroll to position [88, 0]
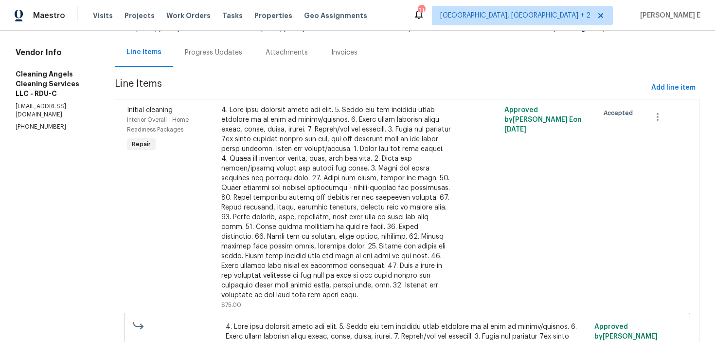
click at [347, 260] on div at bounding box center [336, 202] width 230 height 195
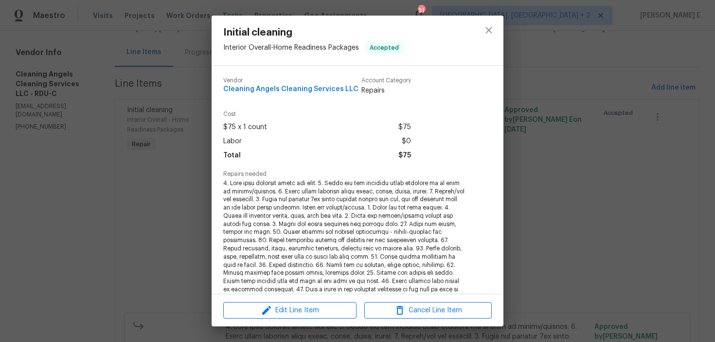
scroll to position [196, 0]
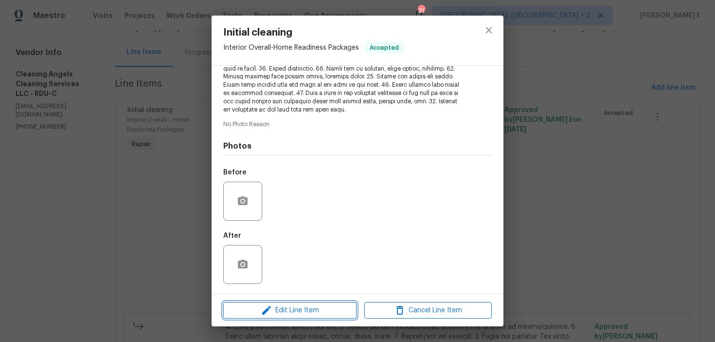
click at [277, 306] on span "Edit Line Item" at bounding box center [290, 310] width 128 height 12
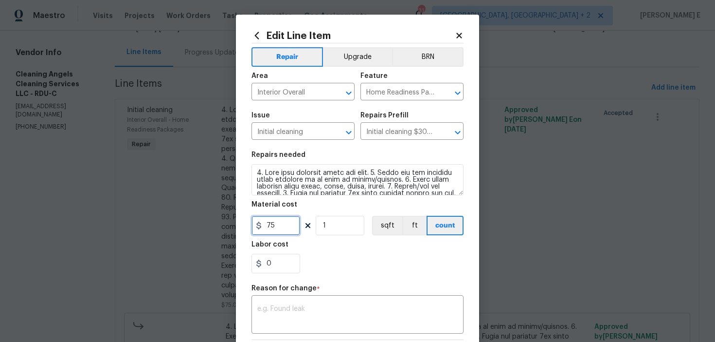
click at [269, 222] on input "75" at bounding box center [276, 225] width 49 height 19
type input "250"
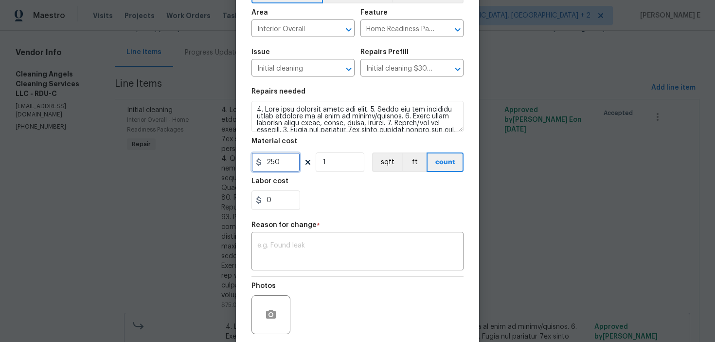
scroll to position [86, 0]
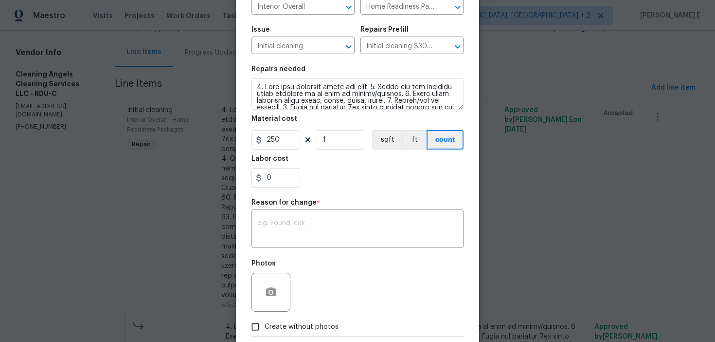
click at [555, 70] on body "Maestro Visits Projects Work Orders Tasks Properties Geo Assignments 31 [GEOGRA…" at bounding box center [357, 171] width 715 height 342
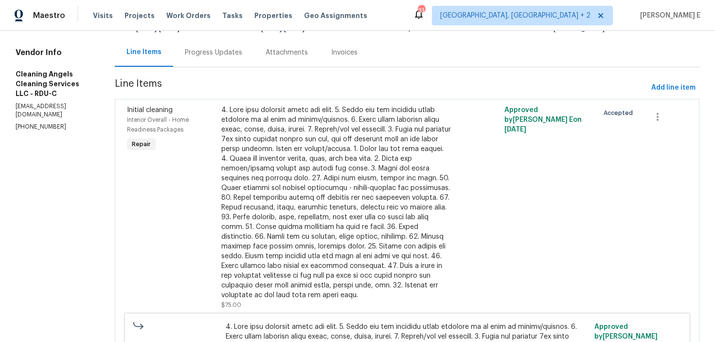
scroll to position [0, 0]
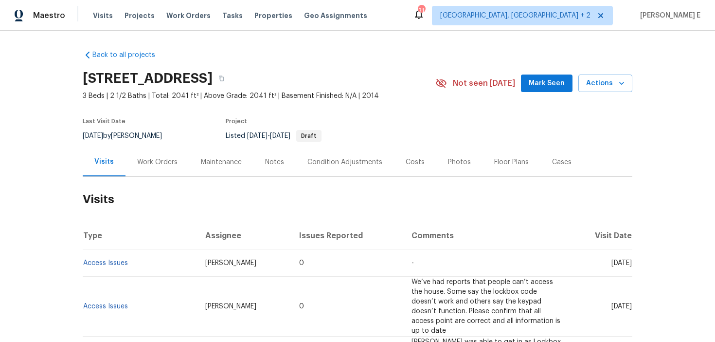
click at [169, 160] on div "Work Orders" at bounding box center [157, 162] width 40 height 10
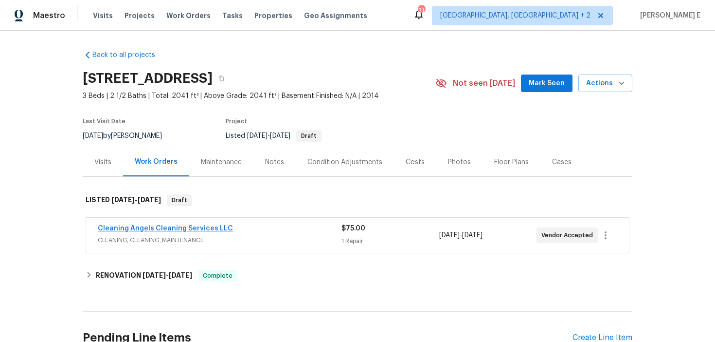
click at [193, 229] on link "Cleaning Angels Cleaning Services LLC" at bounding box center [165, 228] width 135 height 7
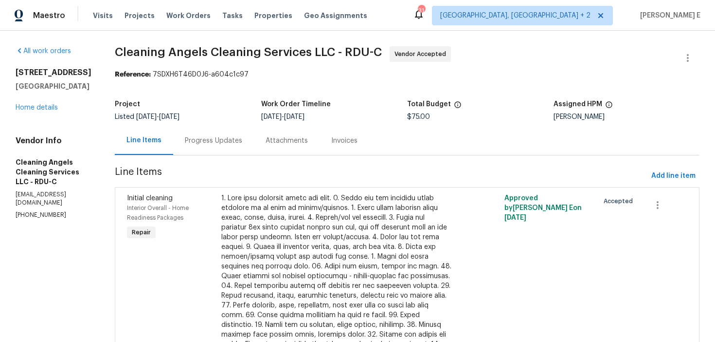
click at [259, 225] on div at bounding box center [336, 290] width 230 height 195
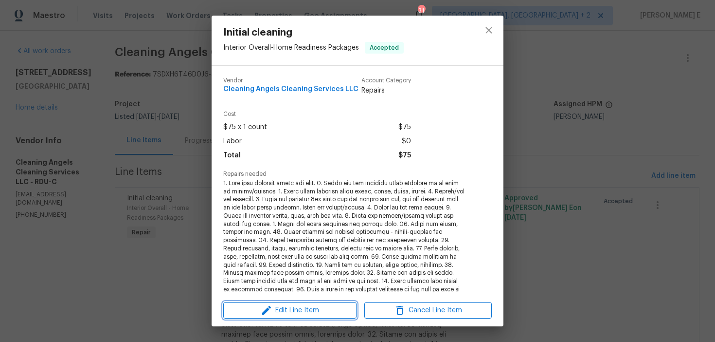
click at [248, 314] on span "Edit Line Item" at bounding box center [290, 310] width 128 height 12
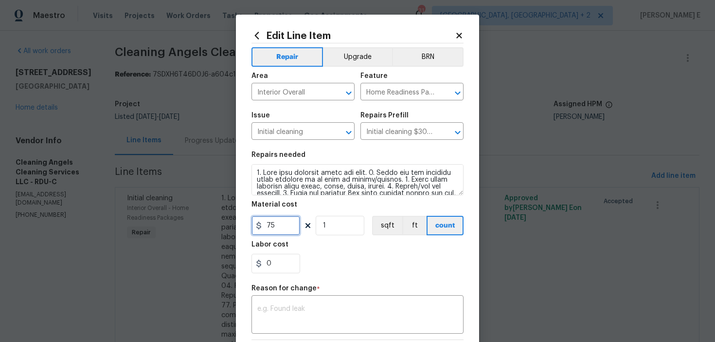
click at [274, 229] on input "75" at bounding box center [276, 225] width 49 height 19
type input "250"
click at [361, 313] on textarea at bounding box center [357, 315] width 201 height 20
paste textarea "(KE) Updated per vendor's final cost."
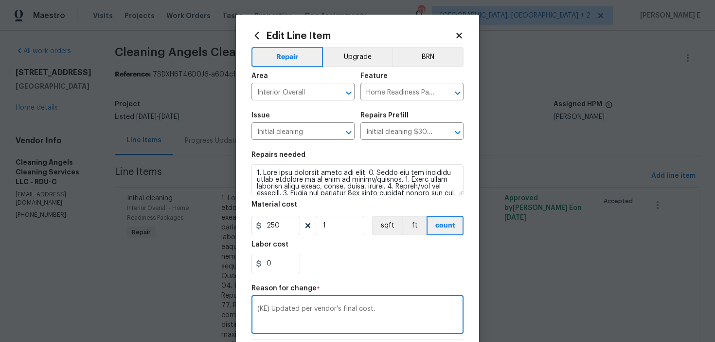
scroll to position [138, 0]
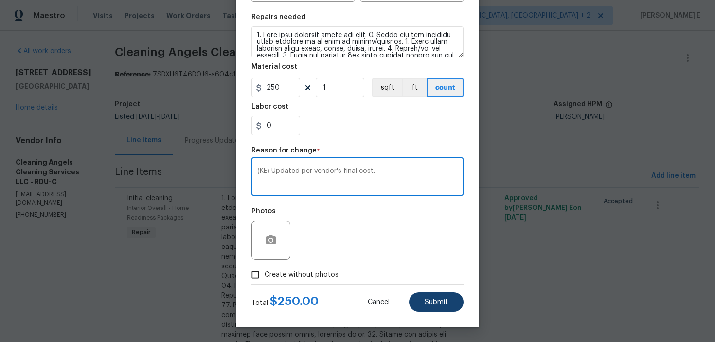
type textarea "(KE) Updated per vendor's final cost."
click at [423, 301] on button "Submit" at bounding box center [436, 301] width 55 height 19
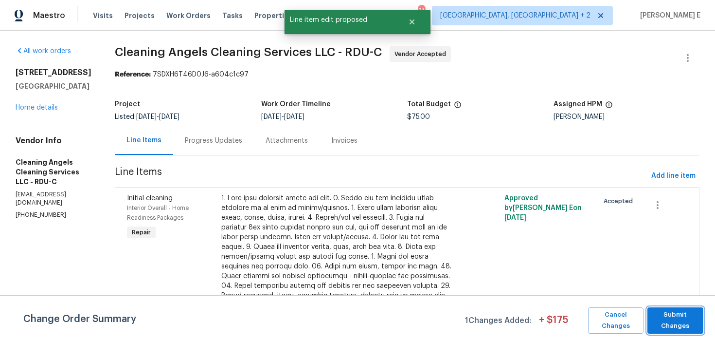
click at [650, 326] on button "Submit Changes" at bounding box center [676, 320] width 56 height 26
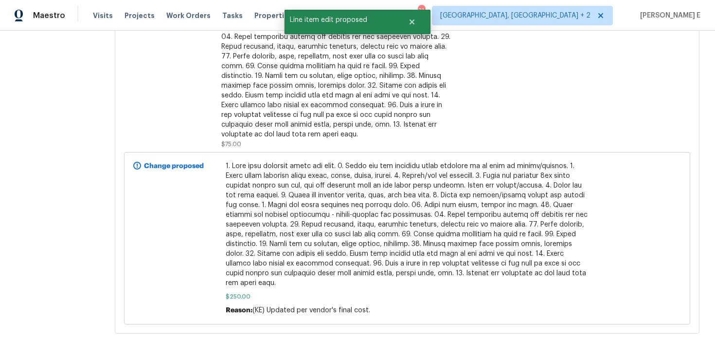
scroll to position [0, 0]
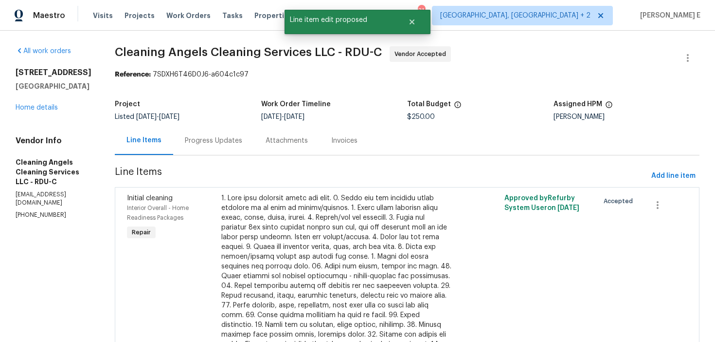
click at [214, 143] on div "Progress Updates" at bounding box center [213, 141] width 57 height 10
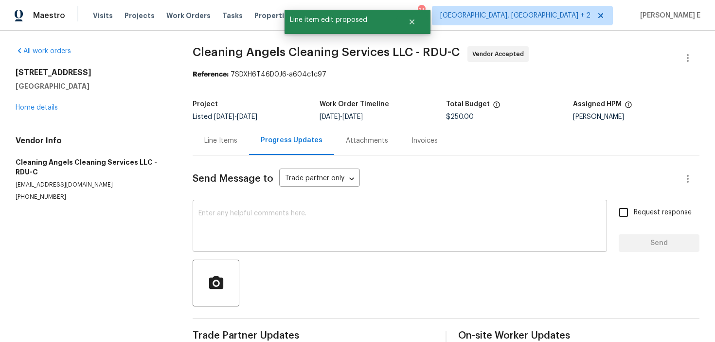
click at [225, 229] on textarea at bounding box center [400, 227] width 403 height 34
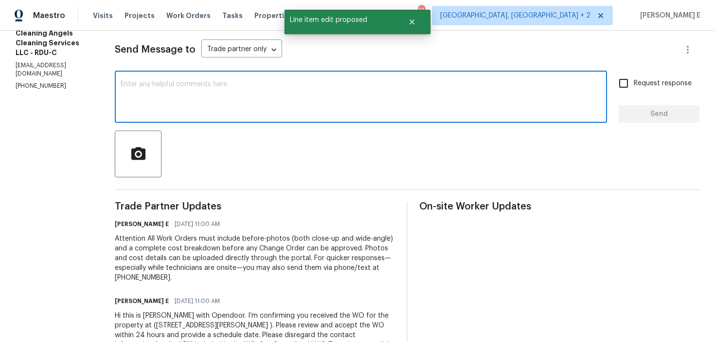
scroll to position [130, 0]
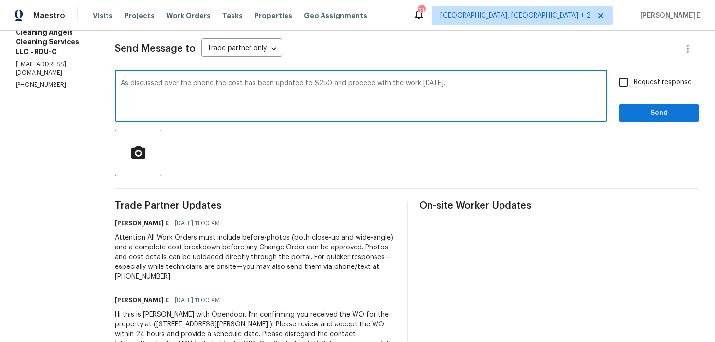
paste textarea ", the cost has been updated to $250. Please"
type textarea "As discussed over the phone, the cost has been updated to $250. Please proceed …"
click at [625, 79] on input "Request response" at bounding box center [624, 82] width 20 height 20
checkbox input "true"
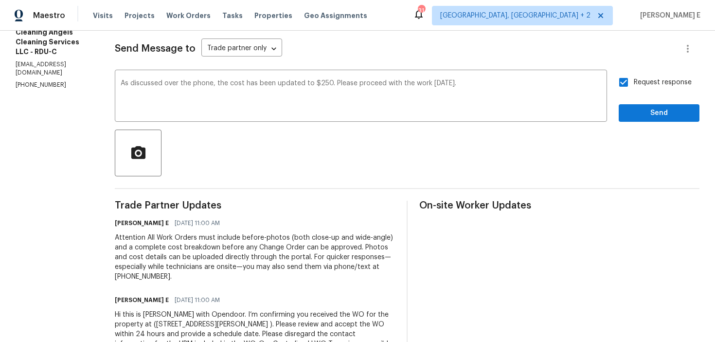
click at [630, 124] on div "Send Message to Trade partner only Trade partner only ​ As discussed over the p…" at bounding box center [407, 197] width 585 height 345
click at [640, 112] on span "Send" at bounding box center [659, 113] width 65 height 12
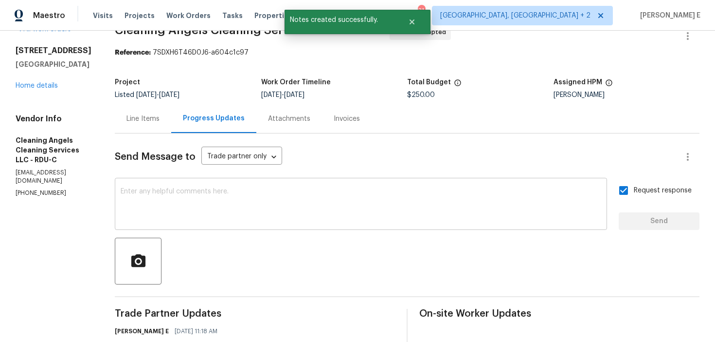
scroll to position [0, 0]
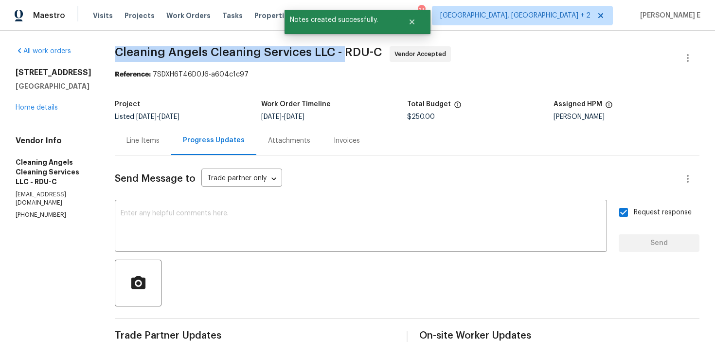
drag, startPoint x: 119, startPoint y: 55, endPoint x: 347, endPoint y: 55, distance: 227.8
click at [347, 55] on span "Cleaning Angels Cleaning Services LLC - RDU-C" at bounding box center [248, 52] width 267 height 12
copy span "Cleaning Angels Cleaning Services LLC -"
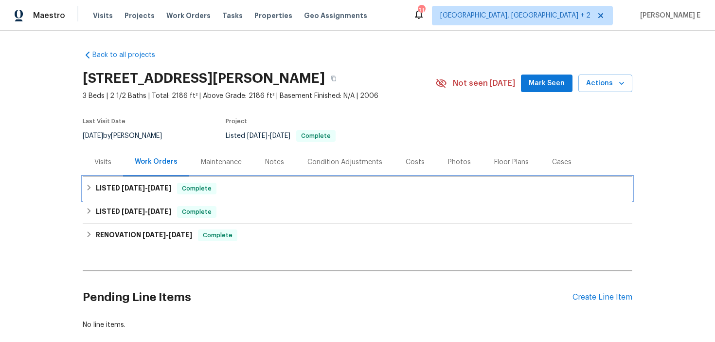
click at [131, 197] on div "LISTED [DATE] - [DATE] Complete" at bounding box center [358, 188] width 550 height 23
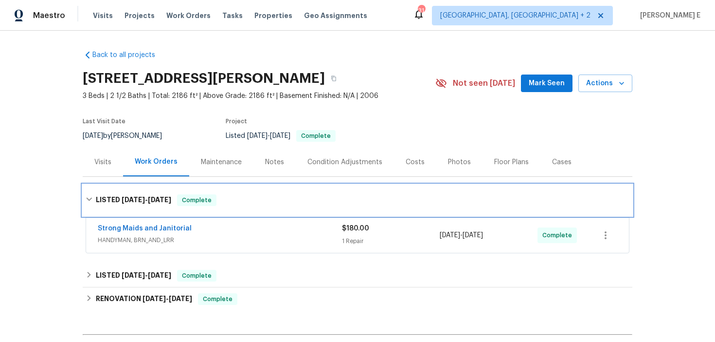
scroll to position [18, 0]
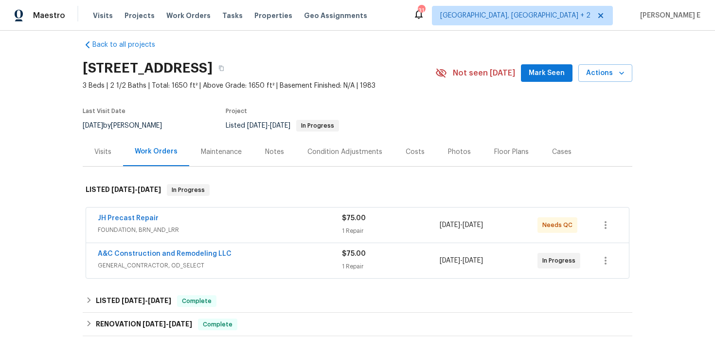
scroll to position [3, 0]
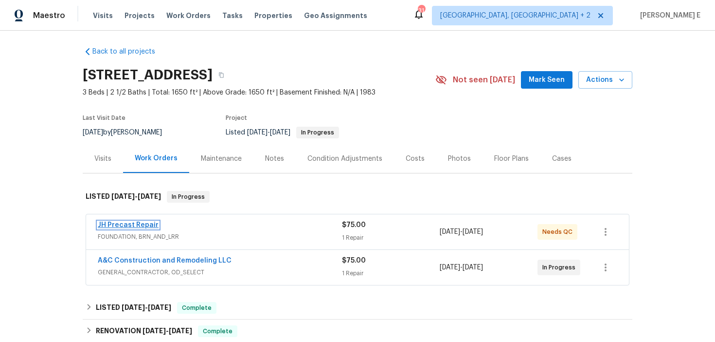
click at [146, 223] on link "JH Precast Repair" at bounding box center [128, 224] width 61 height 7
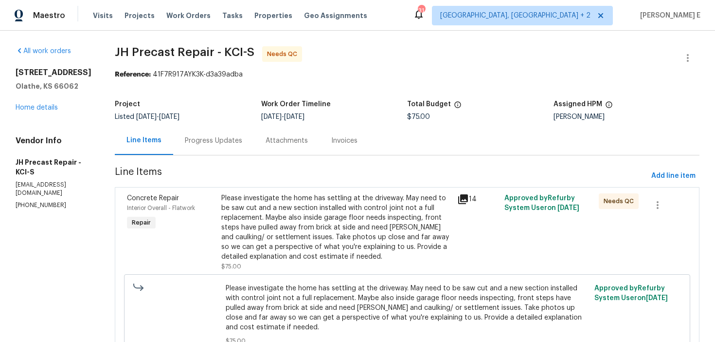
click at [230, 140] on div "Progress Updates" at bounding box center [213, 141] width 57 height 10
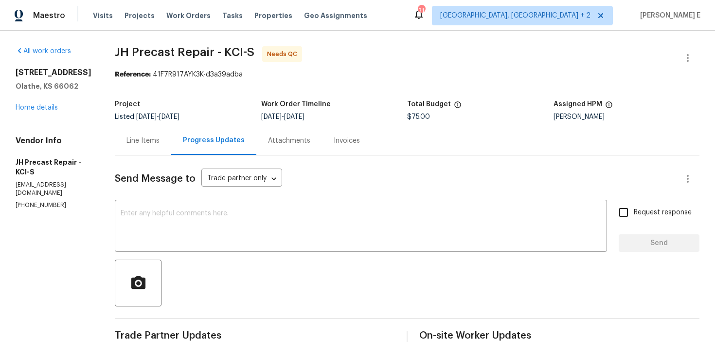
click at [152, 135] on div "Line Items" at bounding box center [143, 140] width 56 height 29
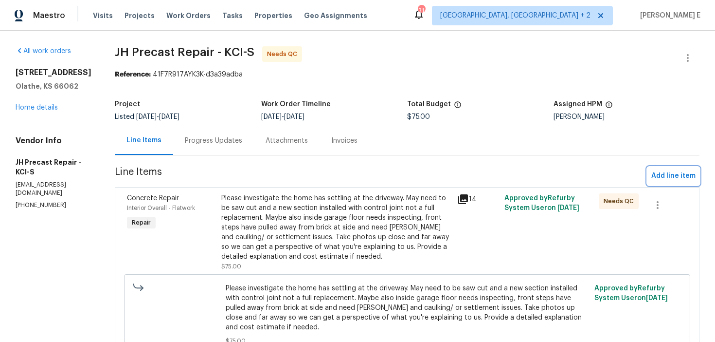
click at [669, 171] on span "Add line item" at bounding box center [674, 176] width 44 height 12
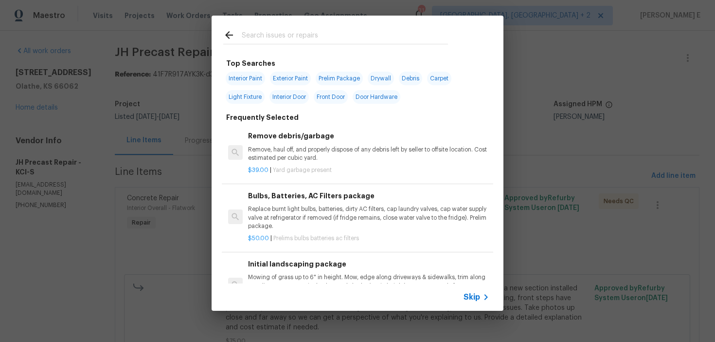
click at [477, 293] on span "Skip" at bounding box center [472, 297] width 17 height 10
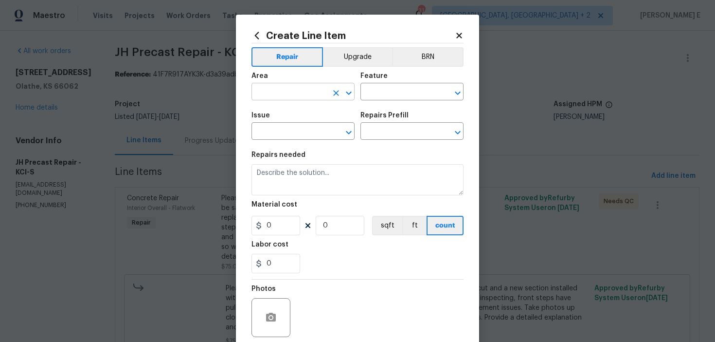
click at [283, 88] on input "text" at bounding box center [290, 92] width 76 height 15
type input "Interior Overall"
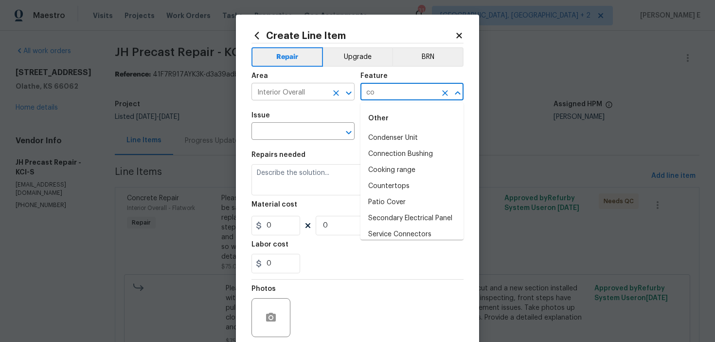
type input "c"
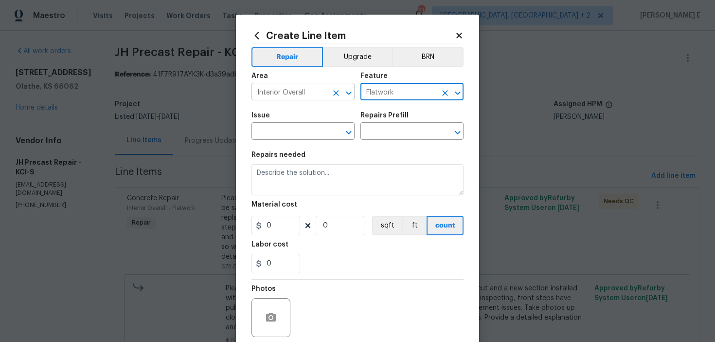
type input "Flatwork"
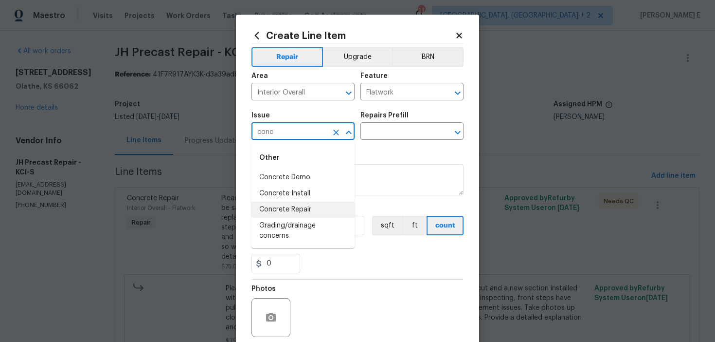
click at [272, 209] on li "Concrete Repair" at bounding box center [303, 209] width 103 height 16
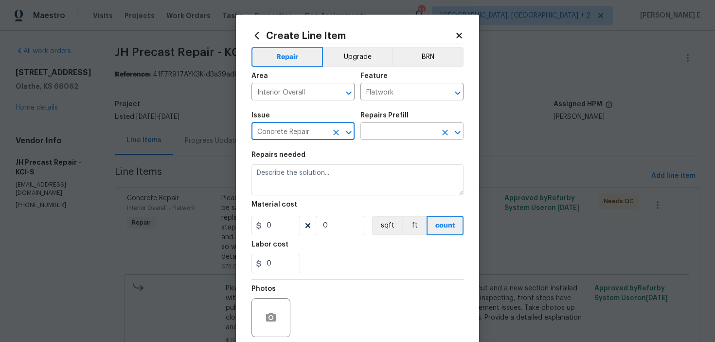
type input "Concrete Repair"
click at [380, 134] on input "text" at bounding box center [399, 132] width 76 height 15
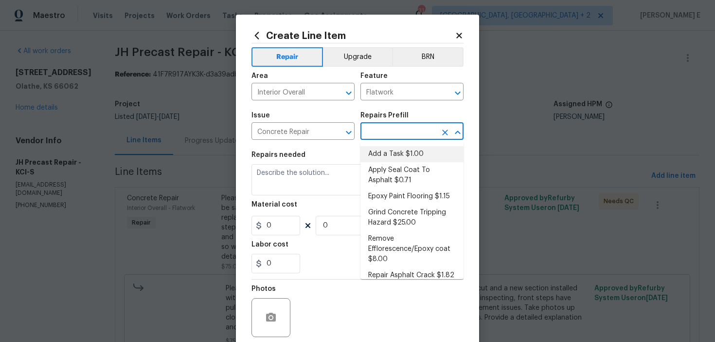
click at [380, 154] on li "Add a Task $1.00" at bounding box center [412, 154] width 103 height 16
type input "Add a Task $1.00"
type textarea "HPM to detail"
type input "1"
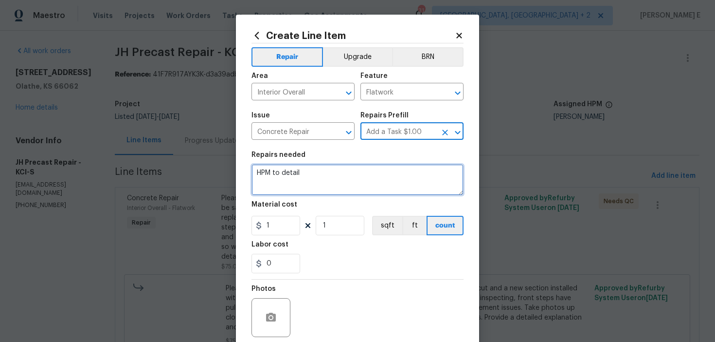
click at [328, 186] on textarea "HPM to detail" at bounding box center [358, 179] width 212 height 31
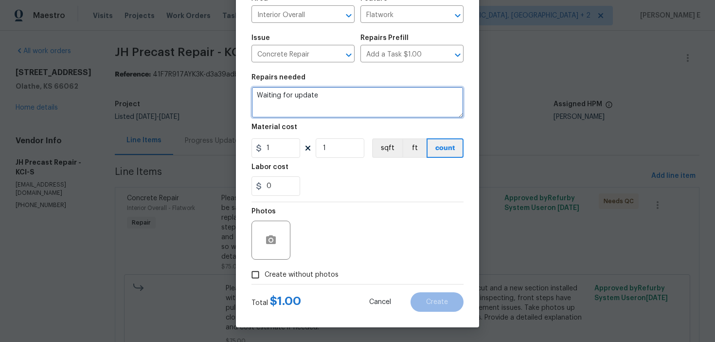
type textarea "Waiting for update"
click at [283, 280] on label "Create without photos" at bounding box center [292, 274] width 92 height 18
click at [265, 280] on input "Create without photos" at bounding box center [255, 274] width 18 height 18
checkbox input "true"
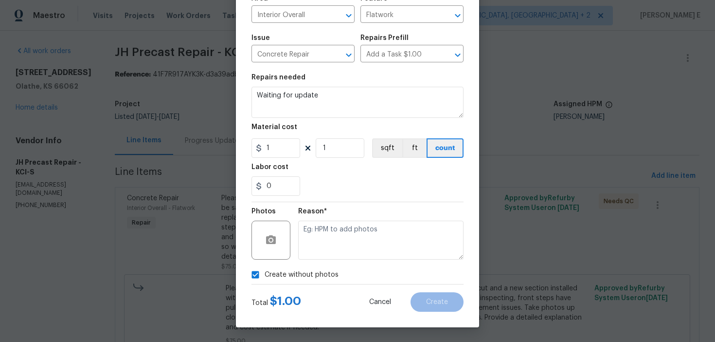
click at [324, 259] on div "Reason*" at bounding box center [380, 233] width 165 height 63
click at [357, 242] on textarea at bounding box center [380, 239] width 165 height 39
click at [430, 300] on span "Create" at bounding box center [437, 301] width 22 height 7
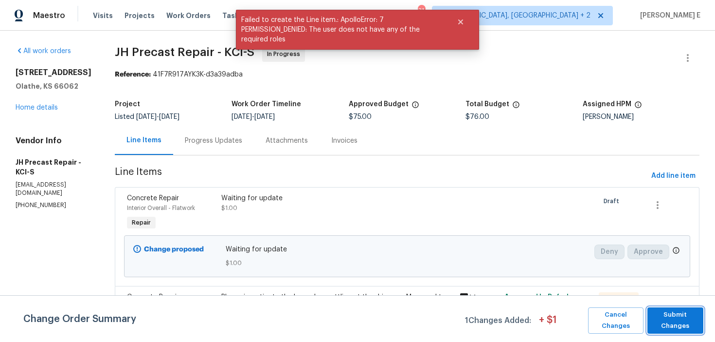
click at [694, 329] on span "Submit Changes" at bounding box center [676, 320] width 46 height 22
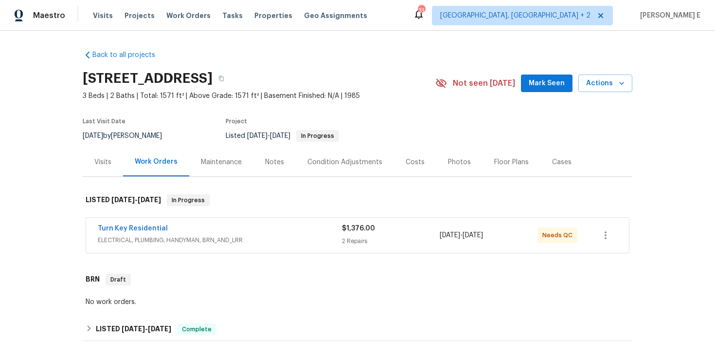
click at [205, 230] on div "Turn Key Residential" at bounding box center [220, 229] width 244 height 12
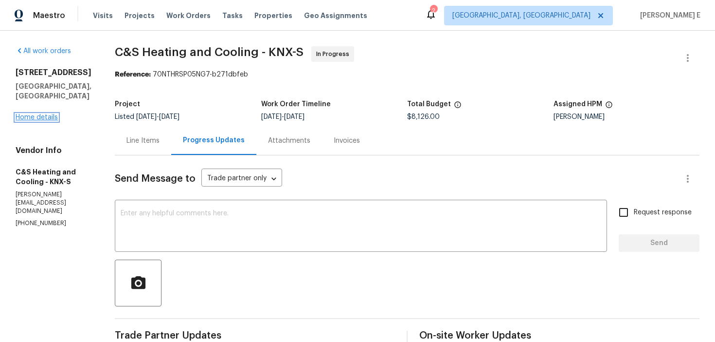
click at [35, 114] on link "Home details" at bounding box center [37, 117] width 42 height 7
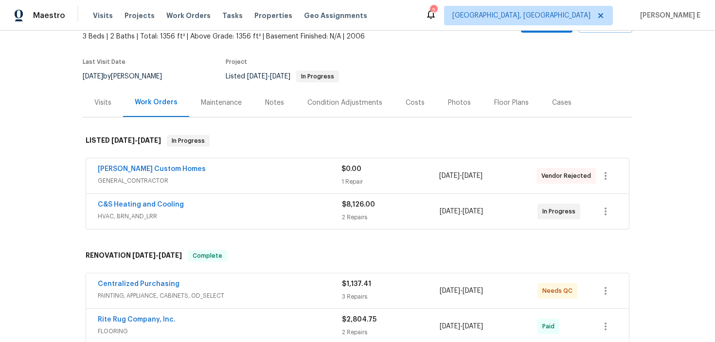
scroll to position [60, 0]
click at [195, 174] on div "[PERSON_NAME] Custom Homes" at bounding box center [220, 169] width 244 height 12
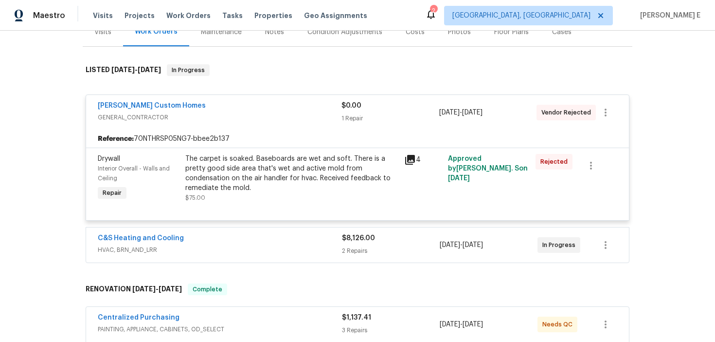
scroll to position [136, 0]
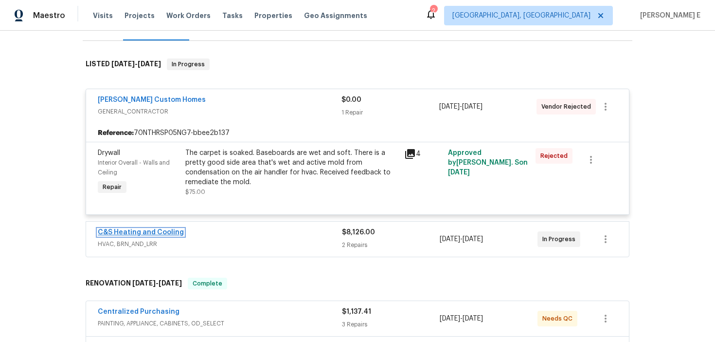
click at [119, 232] on link "C&S Heating and Cooling" at bounding box center [141, 232] width 86 height 7
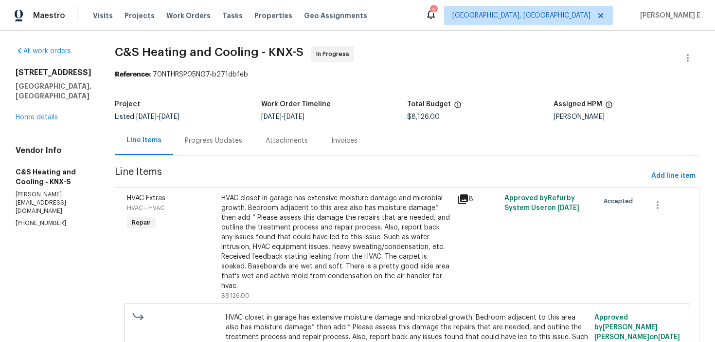
click at [231, 129] on div "Progress Updates" at bounding box center [213, 140] width 81 height 29
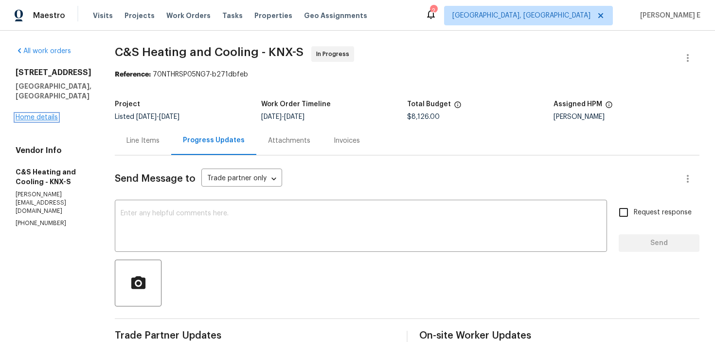
click at [27, 114] on link "Home details" at bounding box center [37, 117] width 42 height 7
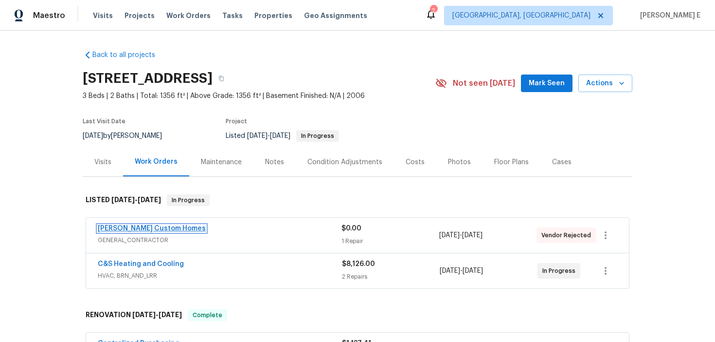
click at [139, 230] on link "[PERSON_NAME] Custom Homes" at bounding box center [152, 228] width 108 height 7
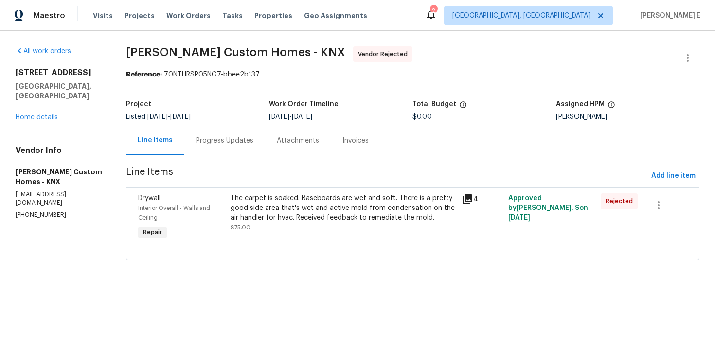
click at [261, 211] on div "The carpet is soaked. Baseboards are wet and soft. There is a pretty good side …" at bounding box center [344, 207] width 226 height 29
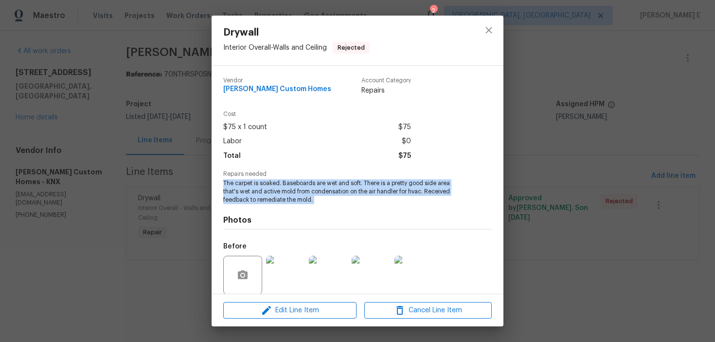
drag, startPoint x: 222, startPoint y: 185, endPoint x: 345, endPoint y: 205, distance: 124.2
click at [345, 205] on div "Vendor [PERSON_NAME] Custom Homes Account Category Repairs Cost $75 x 1 count $…" at bounding box center [358, 180] width 292 height 228
copy span "The carpet is soaked. Baseboards are wet and soft. There is a pretty good side …"
click at [173, 152] on div "Drywall Interior Overall - Walls and Ceiling Rejected Vendor [PERSON_NAME] Cust…" at bounding box center [357, 171] width 715 height 342
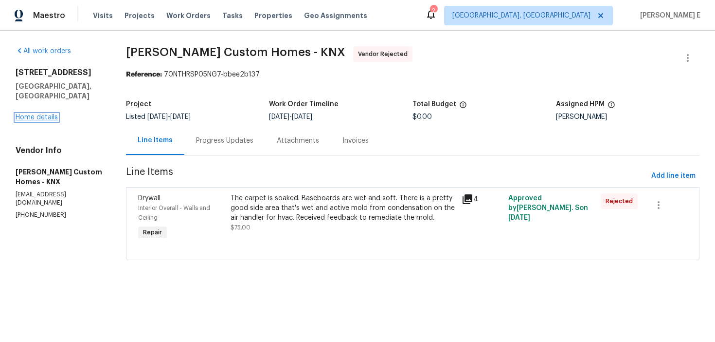
click at [51, 114] on link "Home details" at bounding box center [37, 117] width 42 height 7
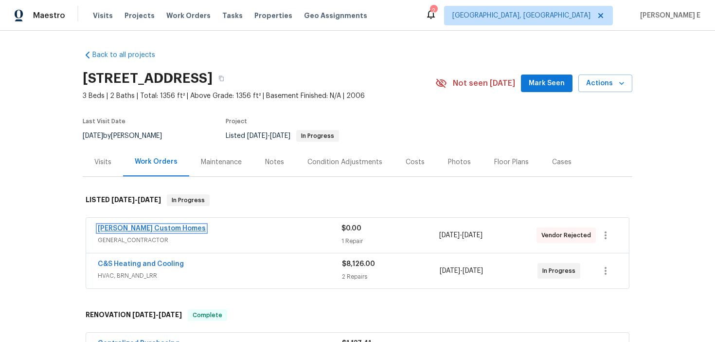
click at [137, 229] on link "[PERSON_NAME] Custom Homes" at bounding box center [152, 228] width 108 height 7
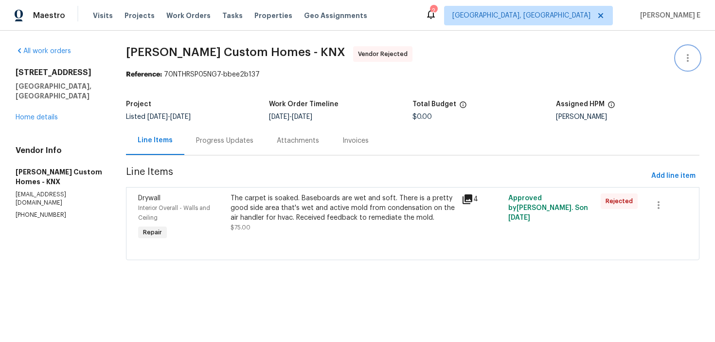
click at [687, 51] on button "button" at bounding box center [687, 57] width 23 height 23
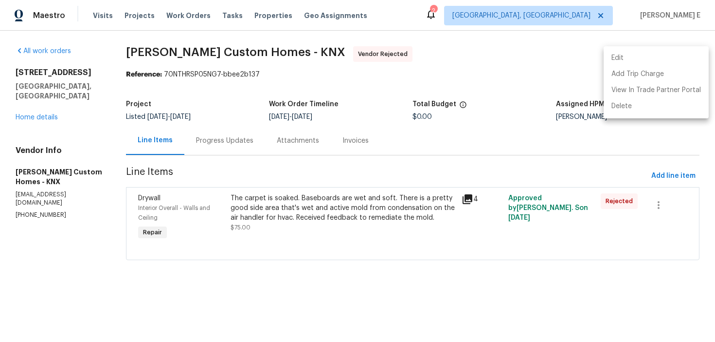
click at [622, 56] on li "Edit" at bounding box center [656, 58] width 105 height 16
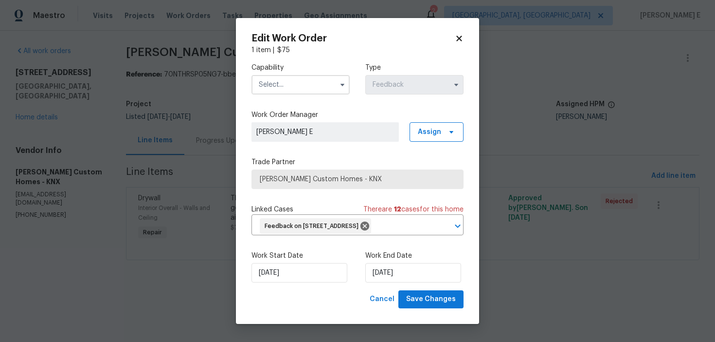
click at [280, 78] on input "text" at bounding box center [301, 84] width 98 height 19
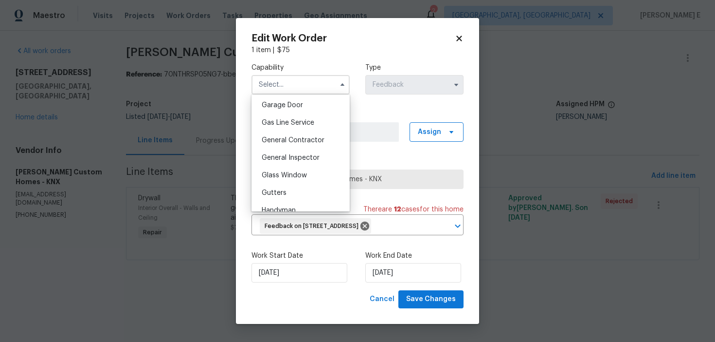
scroll to position [429, 0]
click at [274, 141] on span "General Contractor" at bounding box center [293, 142] width 63 height 7
type input "General Contractor"
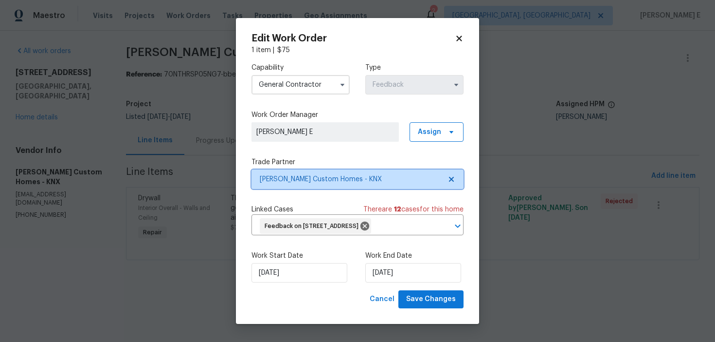
click at [318, 180] on span "[PERSON_NAME] Custom Homes - KNX" at bounding box center [351, 179] width 182 height 10
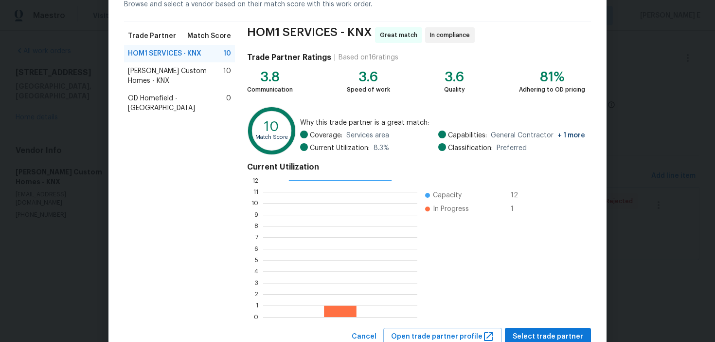
scroll to position [88, 0]
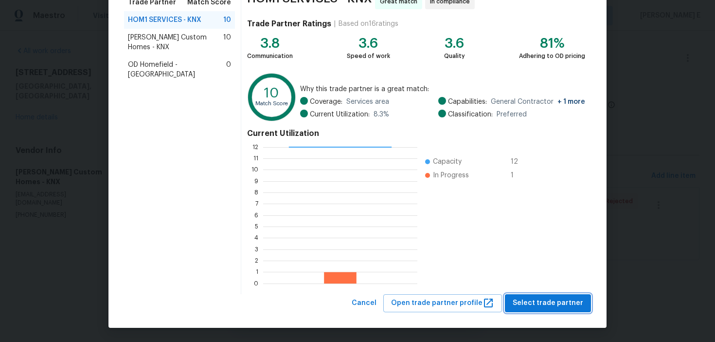
click at [533, 297] on span "Select trade partner" at bounding box center [548, 303] width 71 height 12
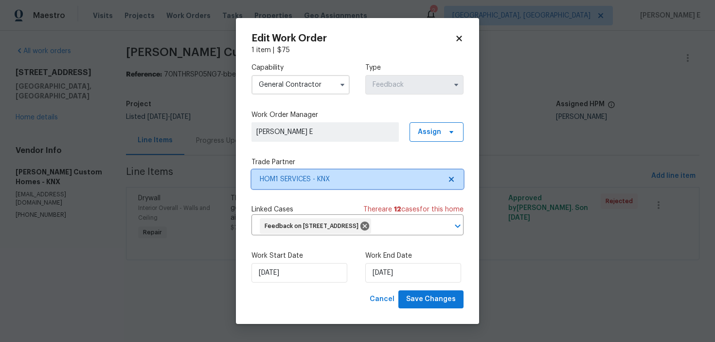
scroll to position [0, 0]
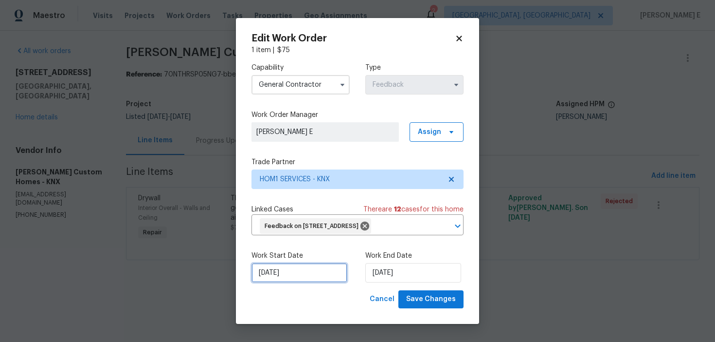
click at [300, 275] on input "[DATE]" at bounding box center [300, 272] width 96 height 19
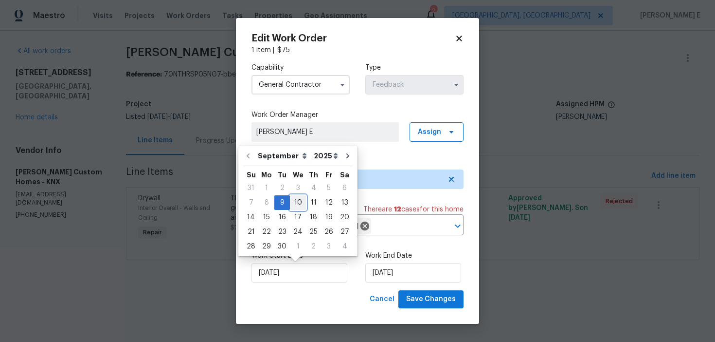
click at [297, 205] on div "10" at bounding box center [298, 203] width 16 height 14
type input "[DATE]"
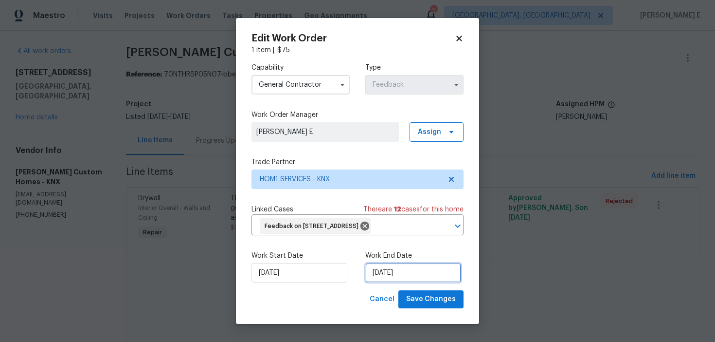
click at [383, 270] on input "[DATE]" at bounding box center [413, 272] width 96 height 19
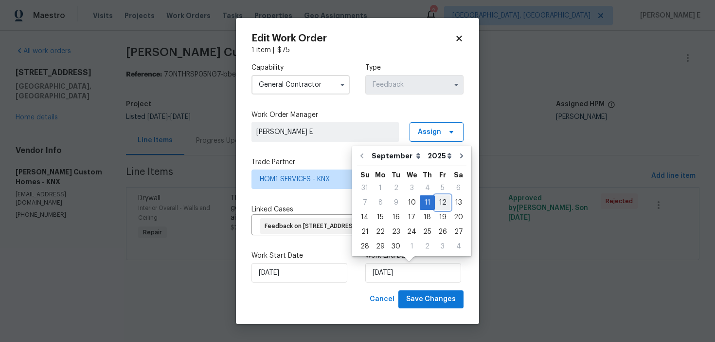
click at [442, 201] on div "12" at bounding box center [443, 203] width 16 height 14
type input "[DATE]"
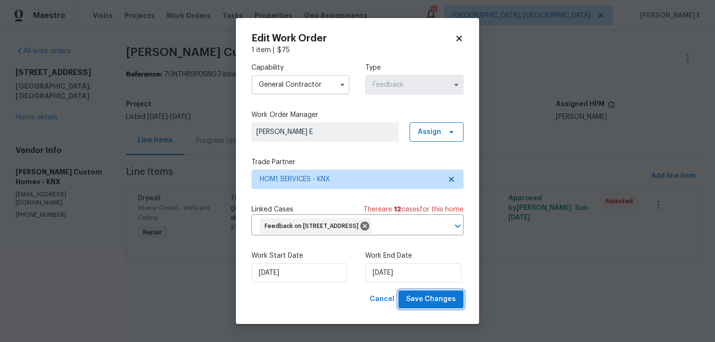
click at [449, 300] on span "Save Changes" at bounding box center [431, 299] width 50 height 12
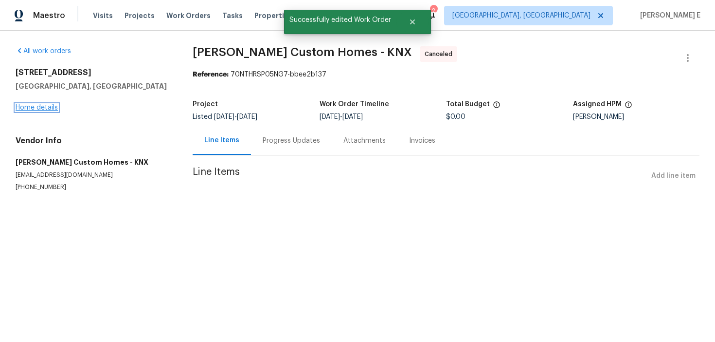
click at [39, 107] on link "Home details" at bounding box center [37, 107] width 42 height 7
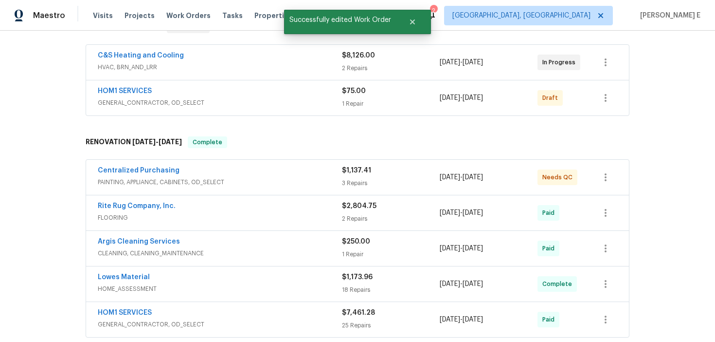
scroll to position [124, 0]
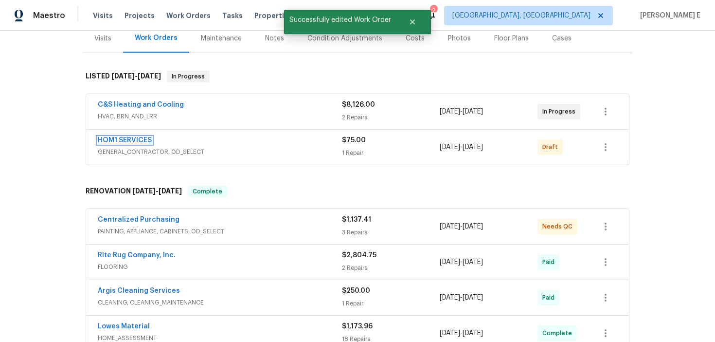
click at [123, 140] on link "HOM1 SERVICES" at bounding box center [125, 140] width 54 height 7
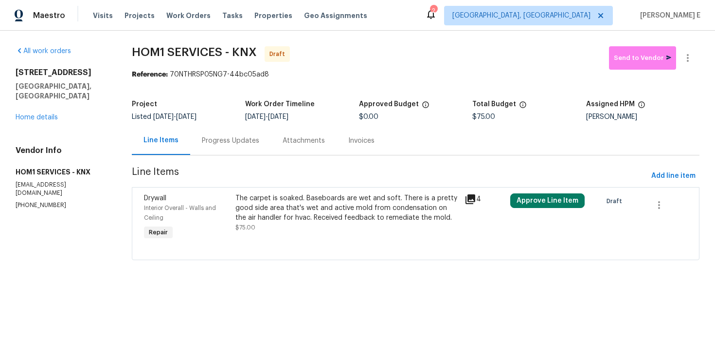
click at [327, 216] on div "The carpet is soaked. Baseboards are wet and soft. There is a pretty good side …" at bounding box center [347, 207] width 223 height 29
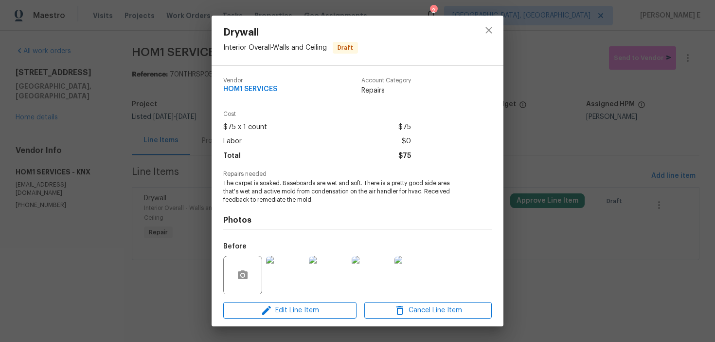
scroll to position [74, 0]
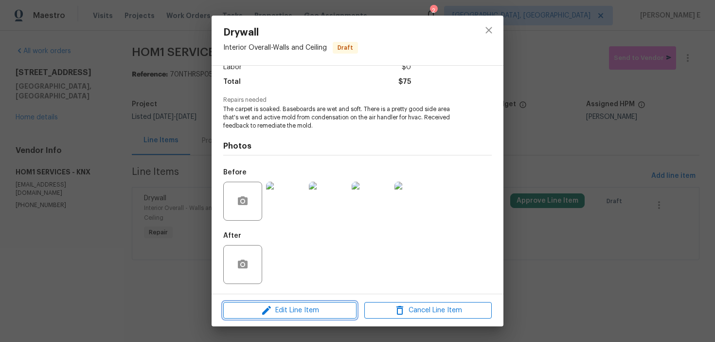
click at [255, 310] on span "Edit Line Item" at bounding box center [290, 310] width 128 height 12
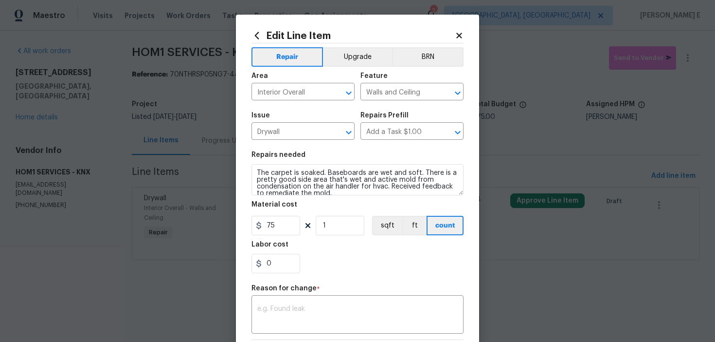
scroll to position [7, 0]
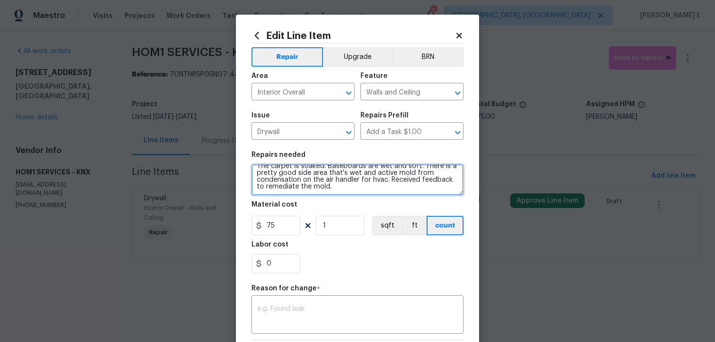
drag, startPoint x: 329, startPoint y: 185, endPoint x: 329, endPoint y: 213, distance: 27.3
click at [329, 186] on textarea "The carpet is soaked. Baseboards are wet and soft. There is a pretty good side …" at bounding box center [358, 179] width 212 height 31
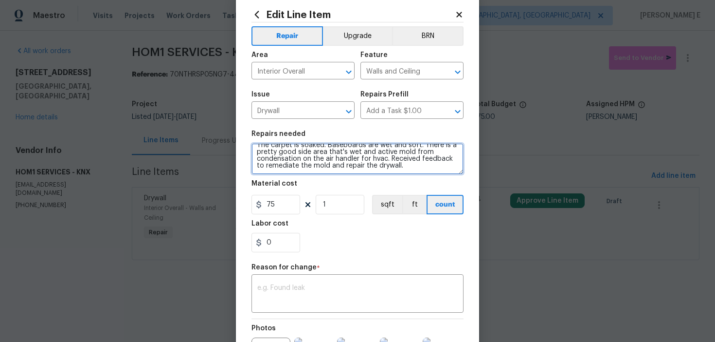
scroll to position [26, 0]
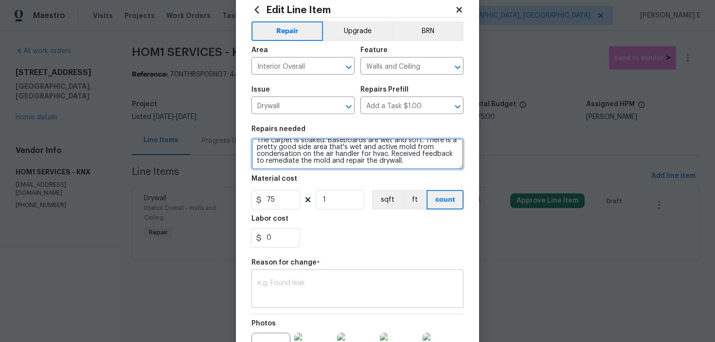
type textarea "The carpet is soaked. Baseboards are wet and soft. There is a pretty good side …"
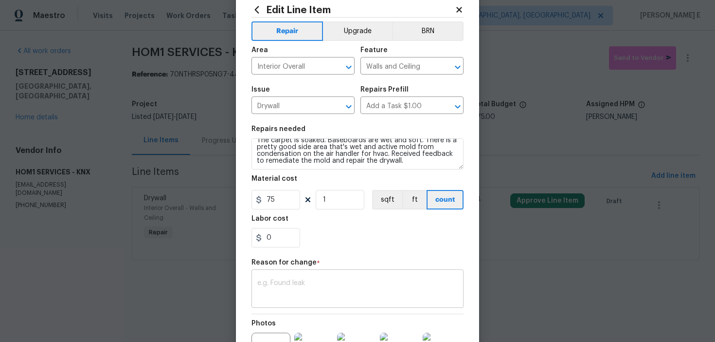
click at [298, 278] on div "x ​" at bounding box center [358, 290] width 212 height 36
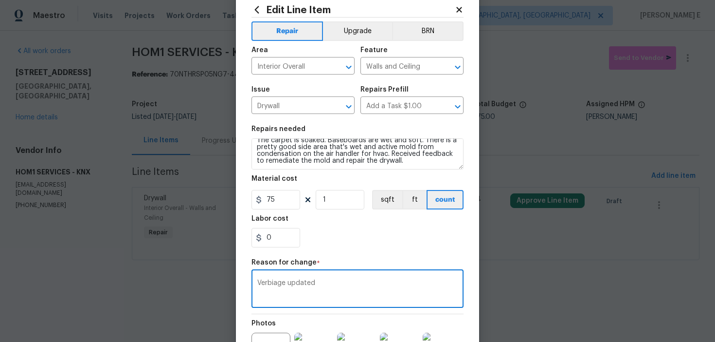
scroll to position [138, 0]
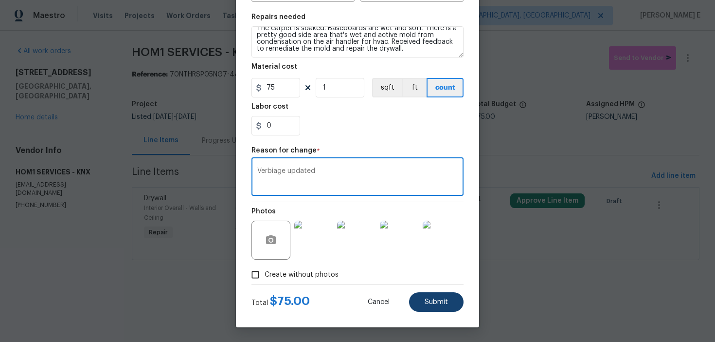
type textarea "Verbiage updated"
click at [438, 306] on button "Submit" at bounding box center [436, 301] width 55 height 19
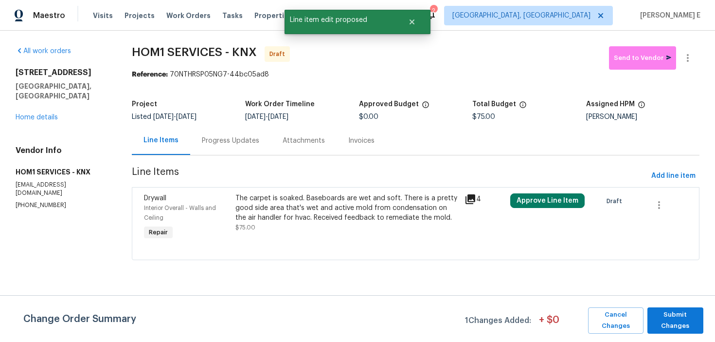
scroll to position [0, 0]
click at [670, 325] on span "Submit Changes" at bounding box center [676, 320] width 46 height 22
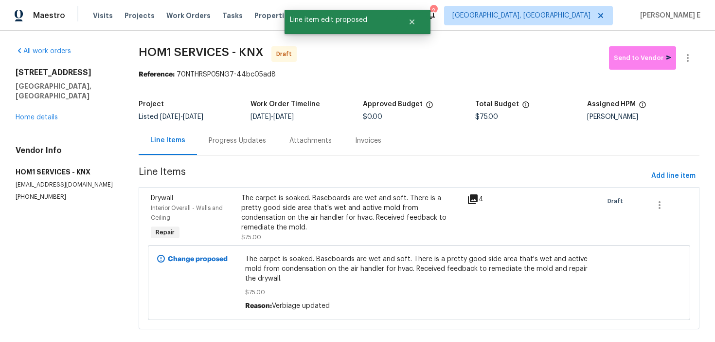
click at [236, 154] on div "Progress Updates" at bounding box center [237, 140] width 81 height 29
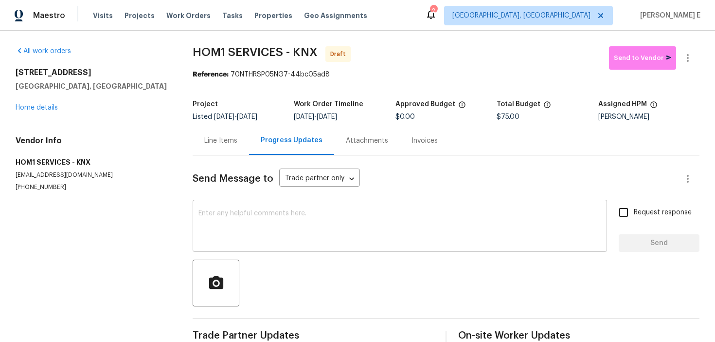
click at [292, 220] on textarea at bounding box center [400, 227] width 403 height 34
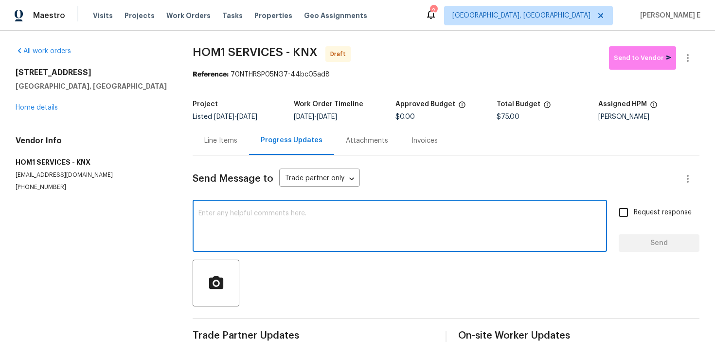
paste textarea "Hi, this is Glory with Opendoor. I’m confirming you received the WO for the pro…"
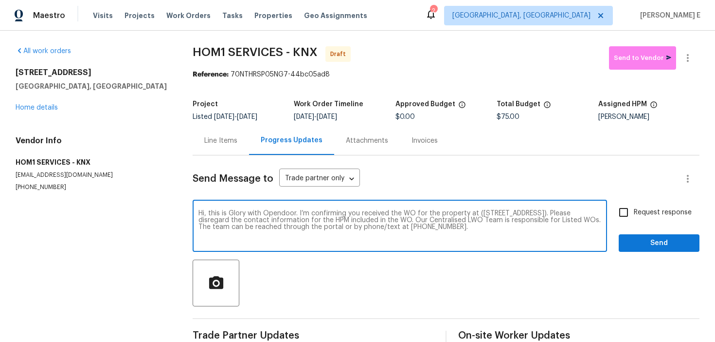
click at [236, 212] on textarea "Hi, this is Glory with Opendoor. I’m confirming you received the WO for the pro…" at bounding box center [400, 227] width 403 height 34
type textarea "Hi, this is [PERSON_NAME] with Opendoor. I’m confirming you received the WO for…"
click at [644, 209] on span "Request response" at bounding box center [663, 212] width 58 height 10
click at [634, 209] on input "Request response" at bounding box center [624, 212] width 20 height 20
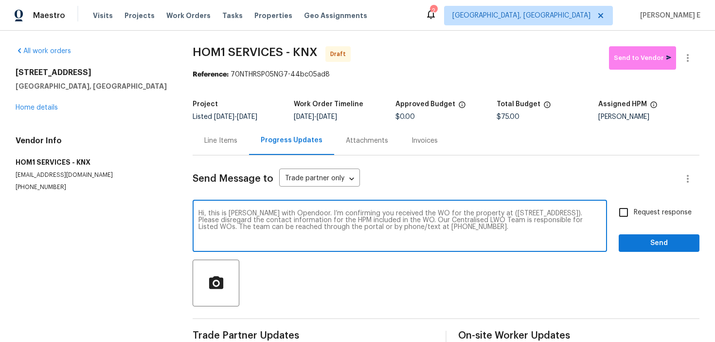
checkbox input "true"
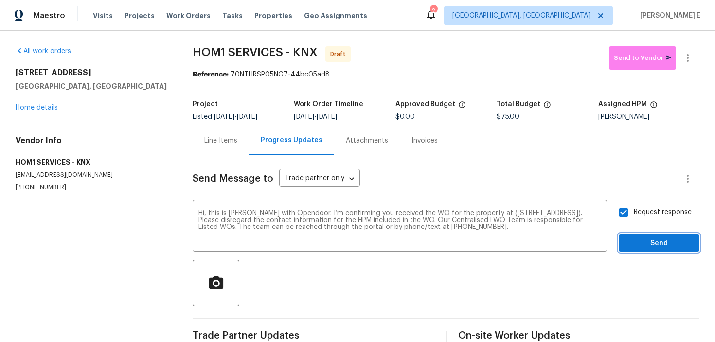
click at [647, 236] on button "Send" at bounding box center [659, 243] width 81 height 18
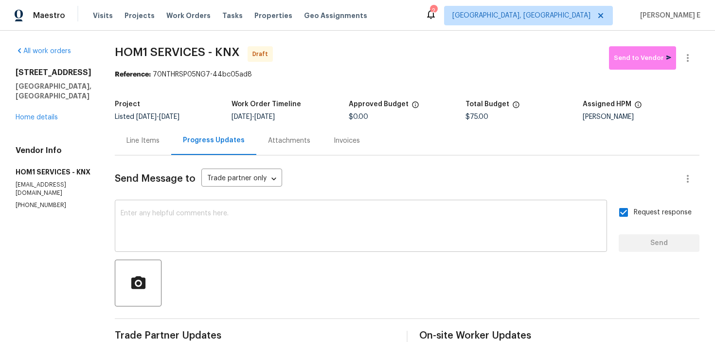
click at [341, 245] on div "x ​" at bounding box center [361, 227] width 493 height 50
paste textarea "The work Orders must include before-photos (both close-up and wide-angle) and a…"
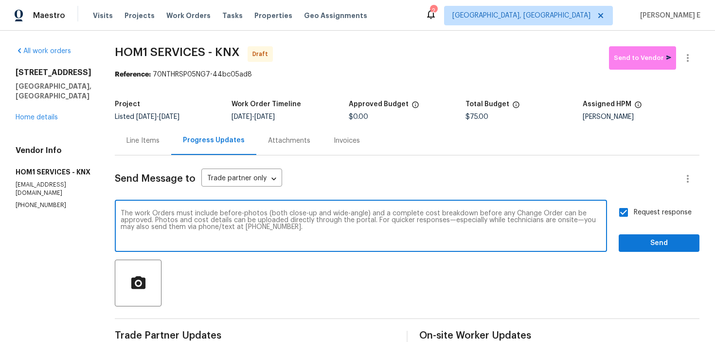
type textarea "The work Orders must include before-photos (both close-up and wide-angle) and a…"
click at [685, 245] on span "Send" at bounding box center [659, 243] width 65 height 12
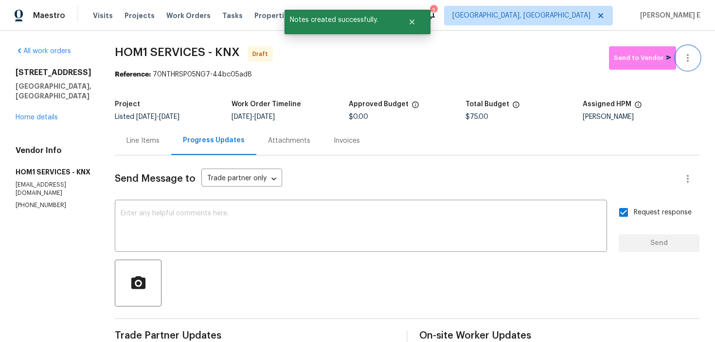
click at [691, 60] on icon "button" at bounding box center [688, 58] width 12 height 12
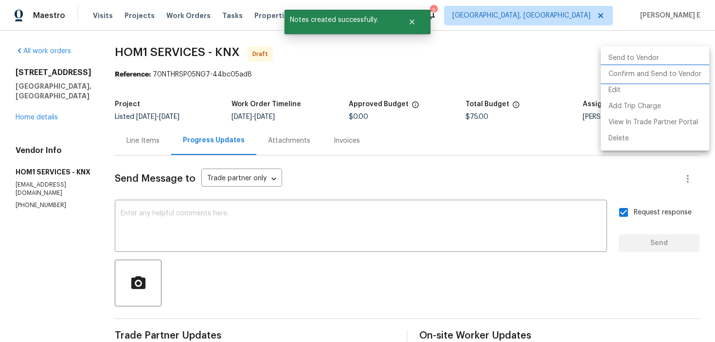
click at [679, 74] on li "Confirm and Send to Vendor" at bounding box center [655, 74] width 109 height 16
click at [426, 143] on div at bounding box center [357, 171] width 715 height 342
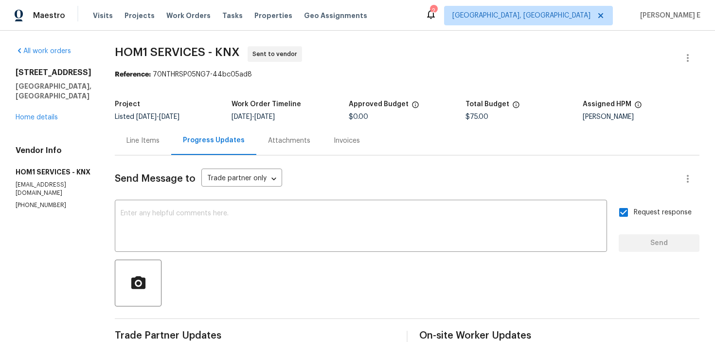
click at [135, 61] on span "HOM1 SERVICES - KNX Sent to vendor" at bounding box center [396, 57] width 562 height 23
drag, startPoint x: 114, startPoint y: 55, endPoint x: 203, endPoint y: 56, distance: 89.1
click at [203, 56] on span "HOM1 SERVICES - KNX" at bounding box center [177, 52] width 125 height 12
copy span "HOM1 SERVICES"
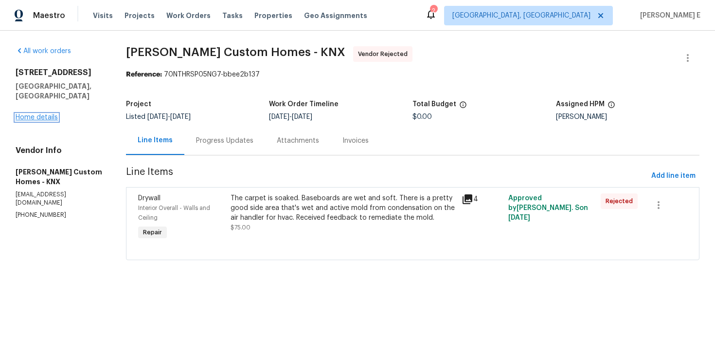
click at [42, 114] on link "Home details" at bounding box center [37, 117] width 42 height 7
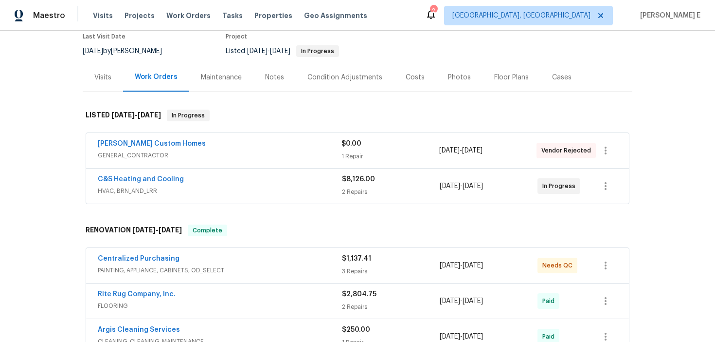
scroll to position [88, 0]
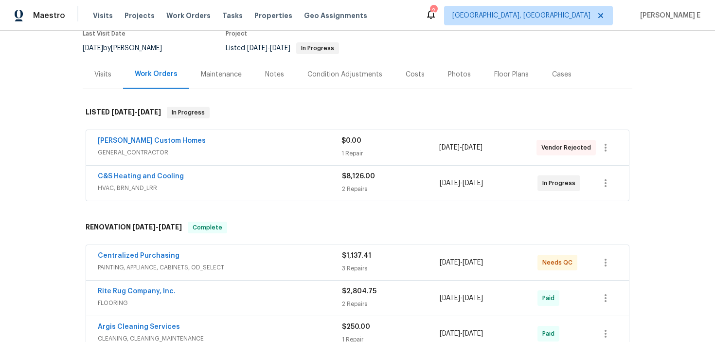
click at [159, 171] on span "C&S Heating and Cooling" at bounding box center [141, 176] width 86 height 10
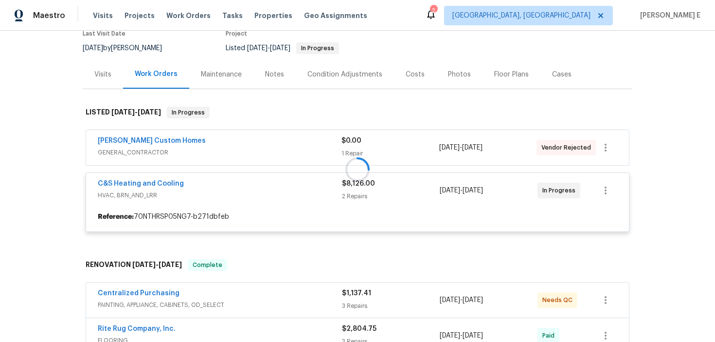
click at [147, 182] on div at bounding box center [358, 169] width 550 height 145
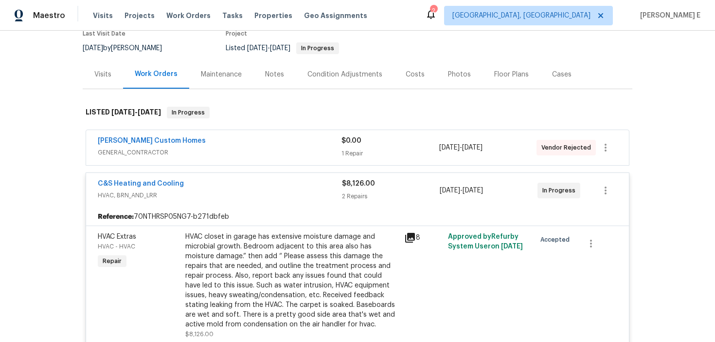
click at [147, 182] on link "C&S Heating and Cooling" at bounding box center [141, 183] width 86 height 7
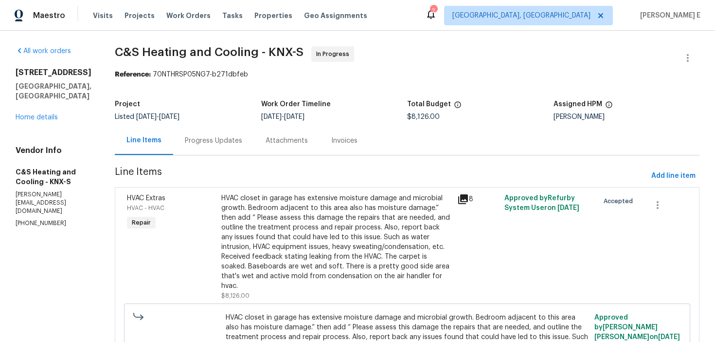
click at [242, 142] on div "Progress Updates" at bounding box center [213, 141] width 57 height 10
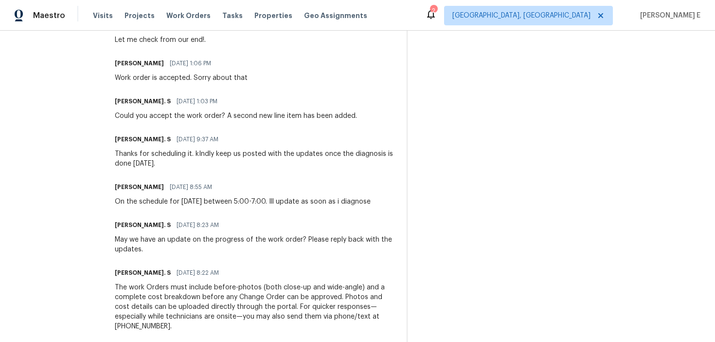
scroll to position [986, 0]
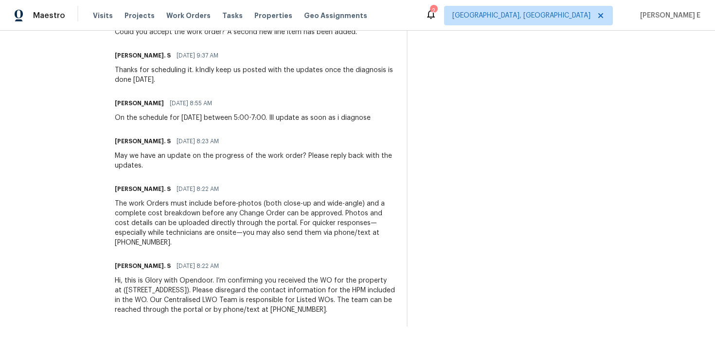
click at [196, 292] on div "Hi, this is Glory with Opendoor. I’m confirming you received the WO for the pro…" at bounding box center [255, 294] width 280 height 39
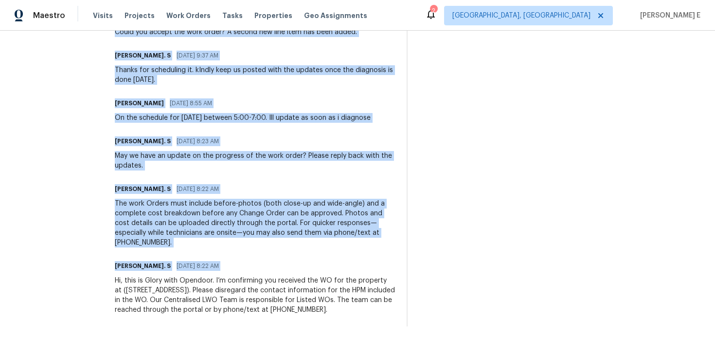
copy div "Trade Partner Updates [PERSON_NAME]. S [DATE] 9:32 AM The BR team has approved …"
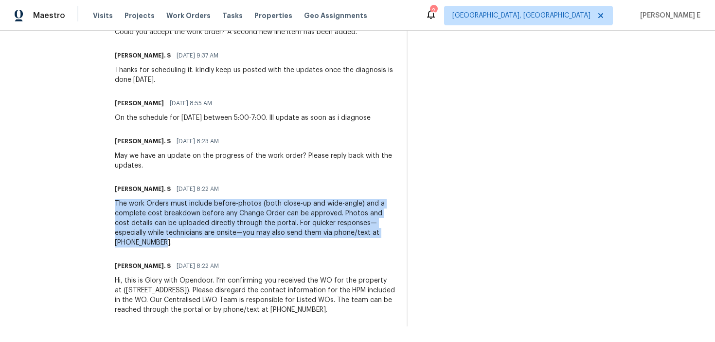
drag, startPoint x: 155, startPoint y: 195, endPoint x: 274, endPoint y: 234, distance: 125.6
click at [274, 234] on div "The work Orders must include before-photos (both close-up and wide-angle) and a…" at bounding box center [255, 223] width 280 height 49
copy div "The work Orders must include before-photos (both close-up and wide-angle) and a…"
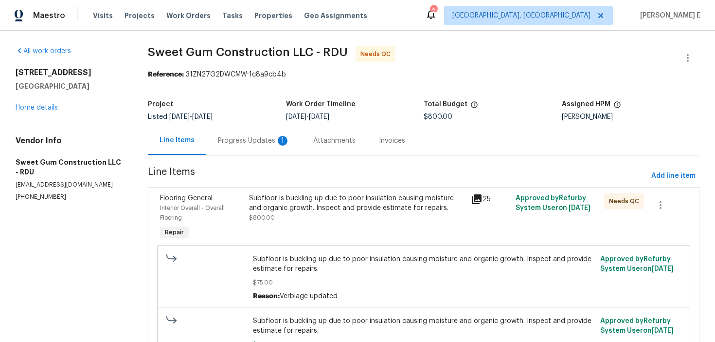
click at [233, 150] on div "Progress Updates 1" at bounding box center [253, 140] width 95 height 29
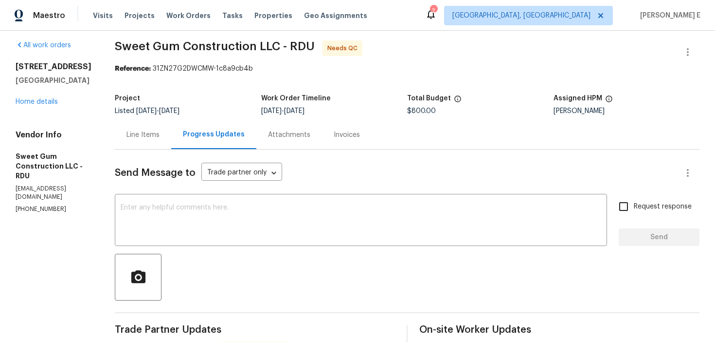
scroll to position [12, 0]
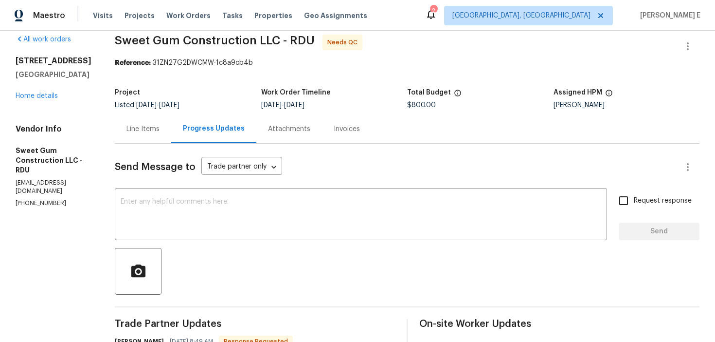
click at [160, 130] on div "Line Items" at bounding box center [143, 129] width 33 height 10
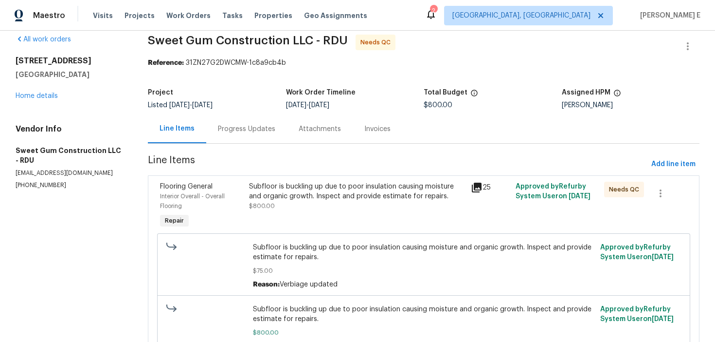
scroll to position [68, 0]
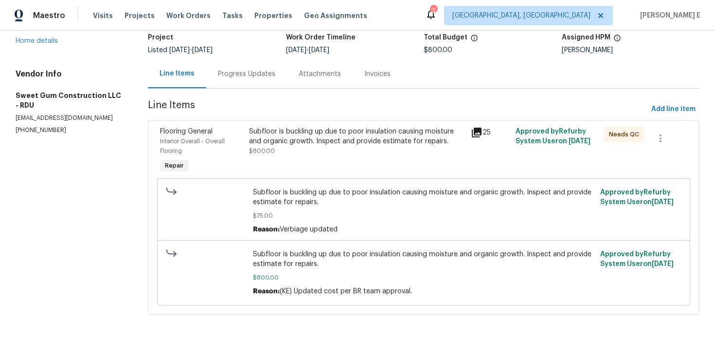
click at [320, 158] on div "Subfloor is buckling up due to poor insulation causing moisture and organic gro…" at bounding box center [357, 151] width 222 height 55
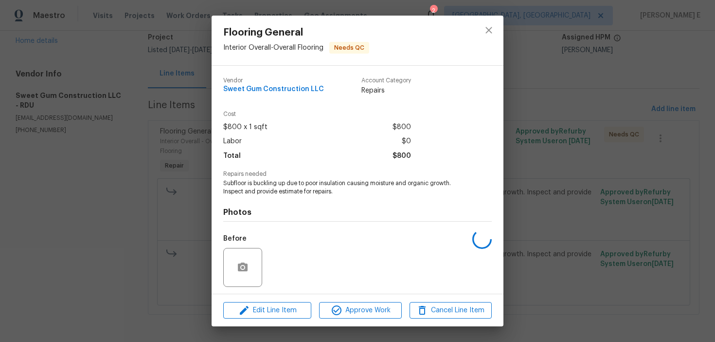
scroll to position [66, 0]
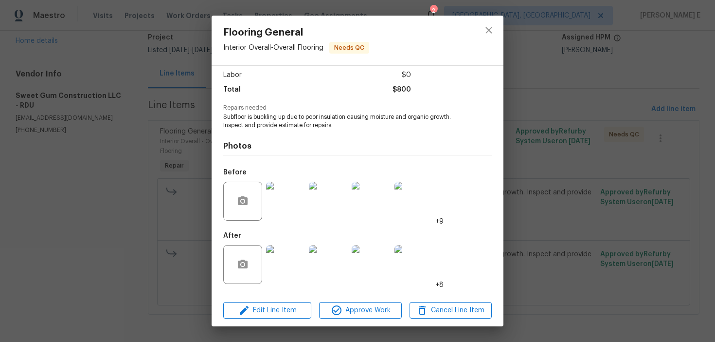
click at [291, 195] on img at bounding box center [285, 201] width 39 height 39
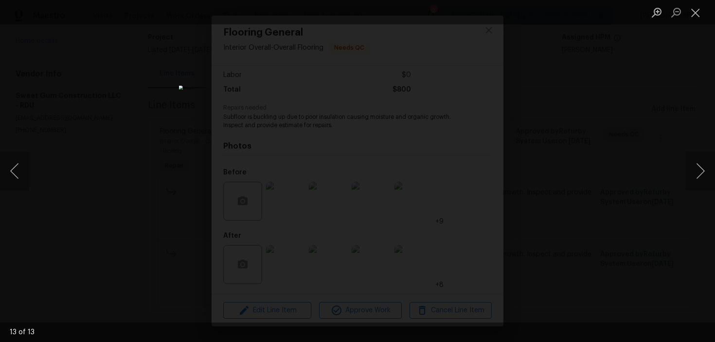
click at [588, 118] on div "Lightbox" at bounding box center [357, 171] width 715 height 342
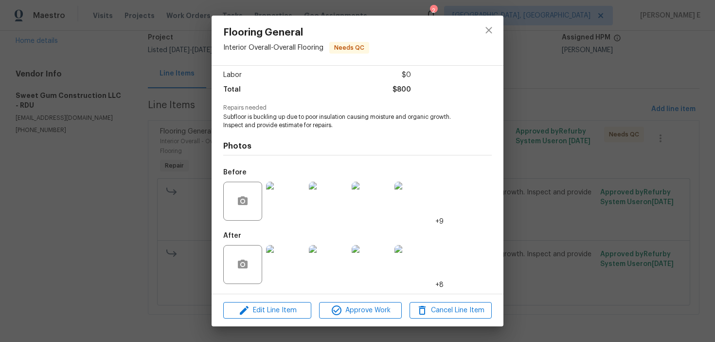
click at [282, 261] on img at bounding box center [285, 264] width 39 height 39
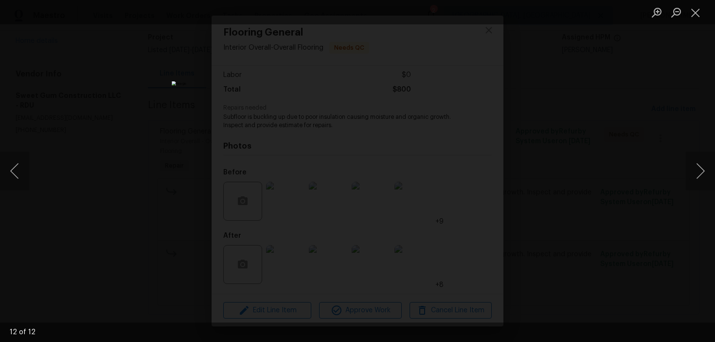
click at [556, 106] on div "Lightbox" at bounding box center [357, 171] width 715 height 342
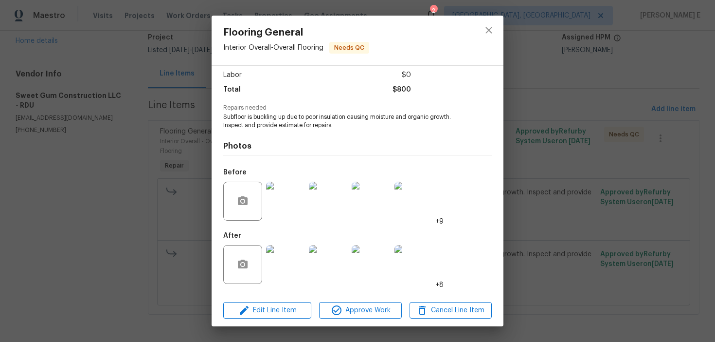
click at [556, 106] on div "Flooring General Interior Overall - Overall Flooring Needs QC Vendor Sweet Gum …" at bounding box center [357, 171] width 715 height 342
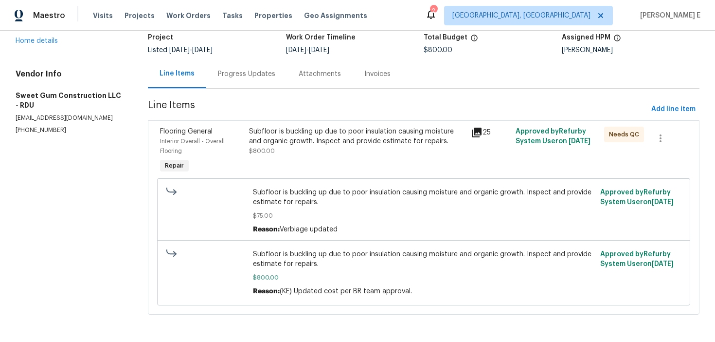
scroll to position [0, 0]
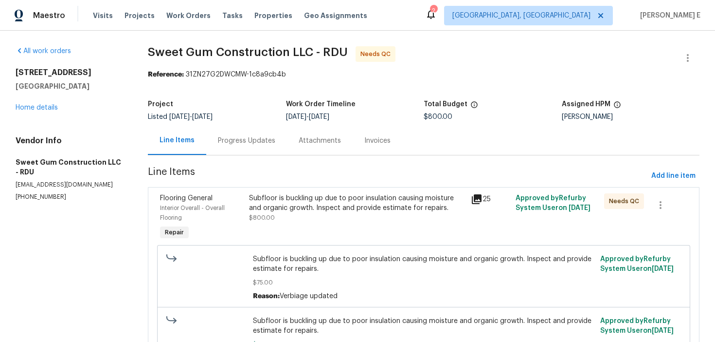
click at [222, 143] on div "Progress Updates" at bounding box center [246, 141] width 57 height 10
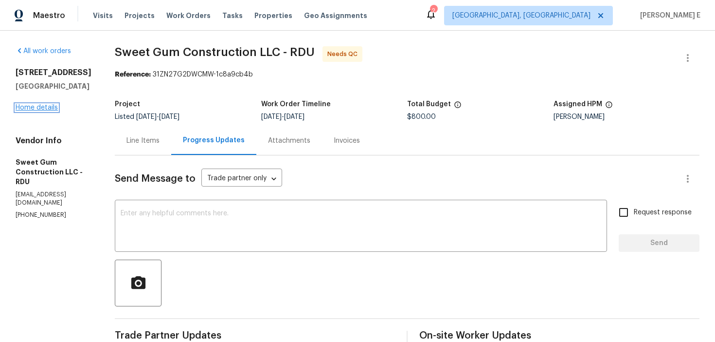
click at [40, 104] on link "Home details" at bounding box center [37, 107] width 42 height 7
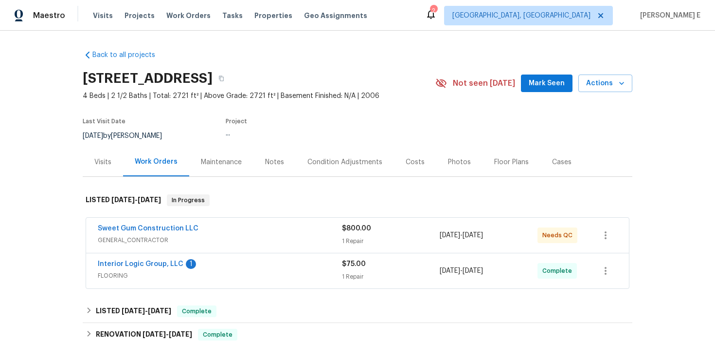
scroll to position [39, 0]
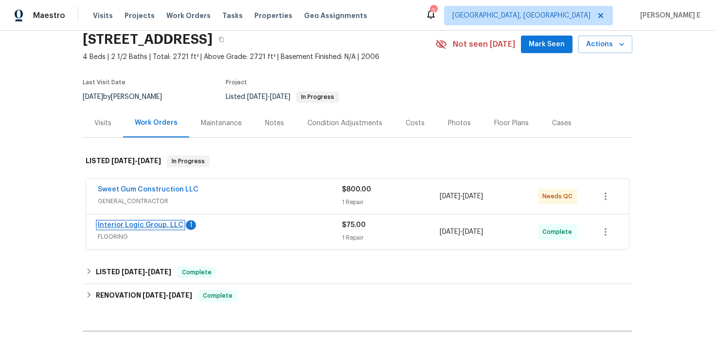
click at [136, 224] on link "Interior Logic Group, LLC" at bounding box center [141, 224] width 86 height 7
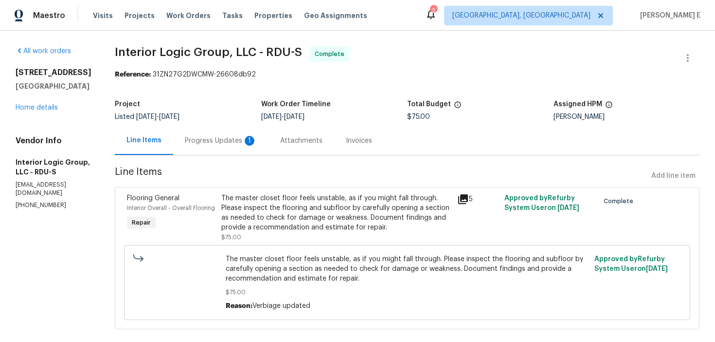
click at [257, 140] on div "Progress Updates 1" at bounding box center [221, 141] width 72 height 10
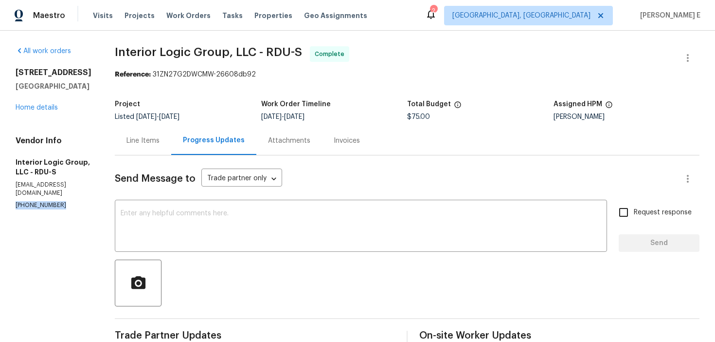
drag, startPoint x: 14, startPoint y: 199, endPoint x: 81, endPoint y: 199, distance: 67.6
copy p "(304) 945-4830"
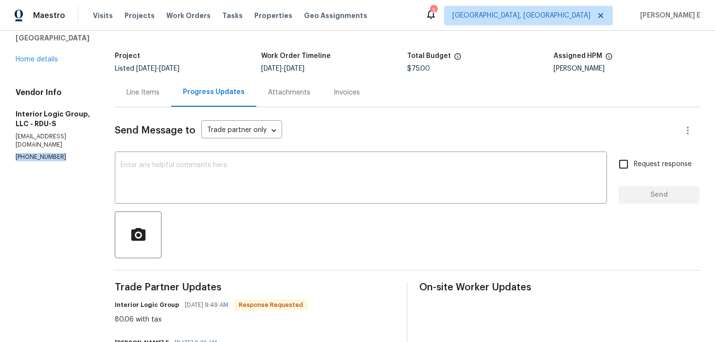
scroll to position [29, 0]
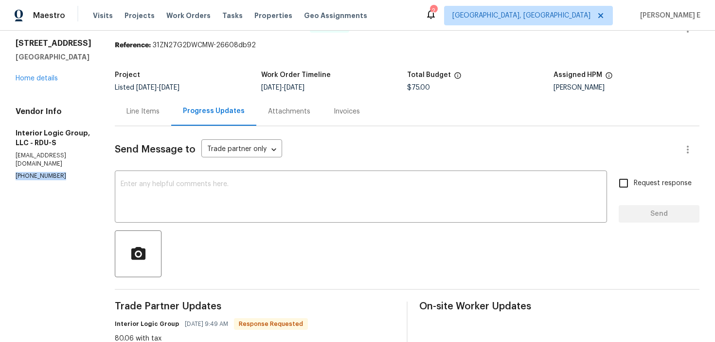
click at [204, 188] on textarea at bounding box center [361, 198] width 481 height 34
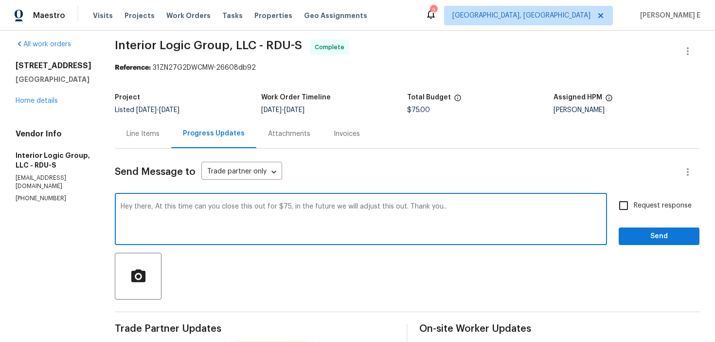
scroll to position [5, 0]
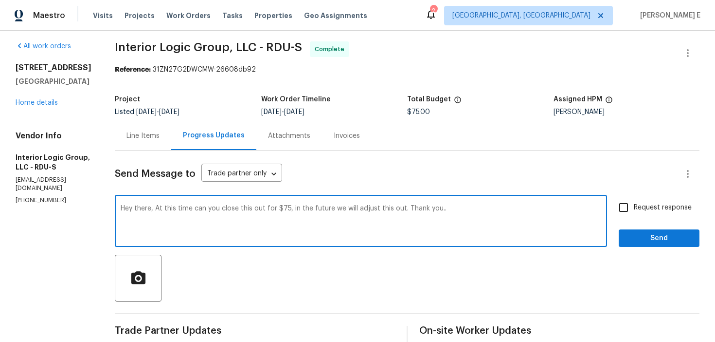
drag, startPoint x: 282, startPoint y: 210, endPoint x: 282, endPoint y: 244, distance: 34.6
click at [282, 210] on textarea "Hey there, At this time can you close this out for $75, in the future we will a…" at bounding box center [361, 222] width 481 height 34
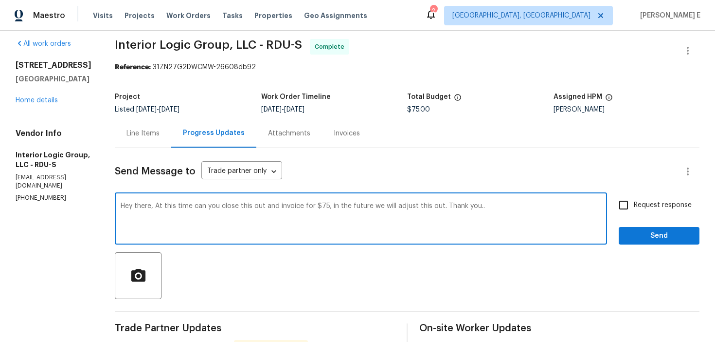
type textarea "Hey there, At this time can you close this out and invoice for $75, in the futu…"
click at [653, 215] on div "Request response Send" at bounding box center [659, 220] width 81 height 50
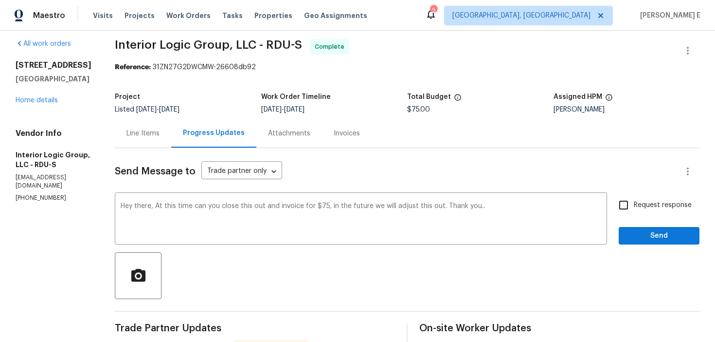
click at [643, 209] on span "Request response" at bounding box center [663, 205] width 58 height 10
click at [634, 209] on input "Request response" at bounding box center [624, 205] width 20 height 20
checkbox input "true"
click at [645, 227] on button "Send" at bounding box center [659, 236] width 81 height 18
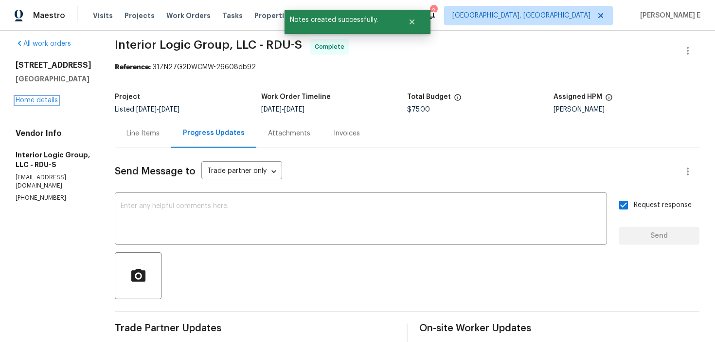
click at [26, 102] on link "Home details" at bounding box center [37, 100] width 42 height 7
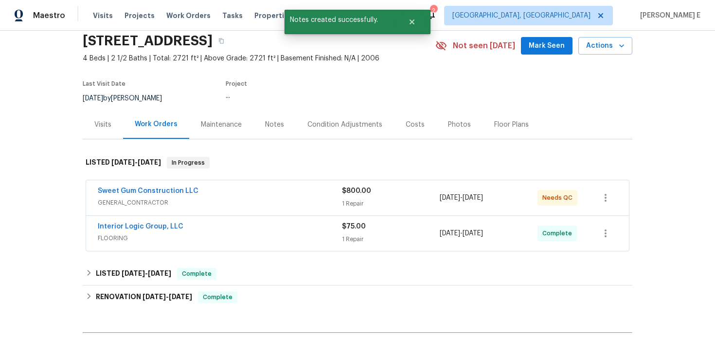
scroll to position [39, 0]
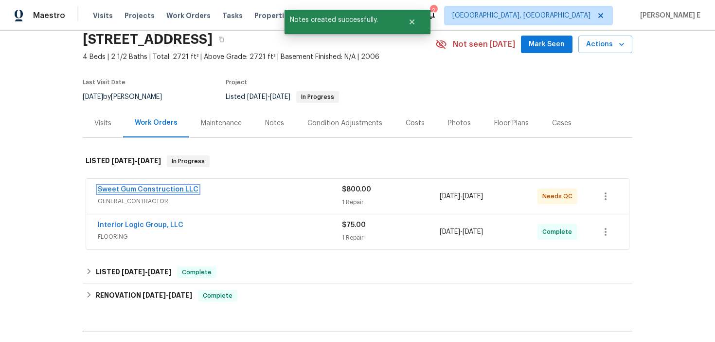
click at [170, 188] on link "Sweet Gum Construction LLC" at bounding box center [148, 189] width 101 height 7
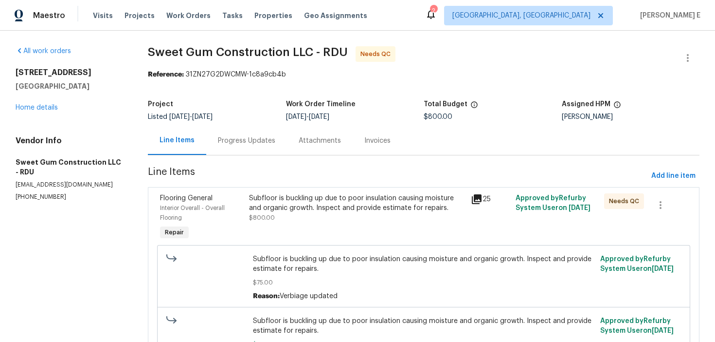
click at [233, 135] on div "Progress Updates" at bounding box center [246, 140] width 81 height 29
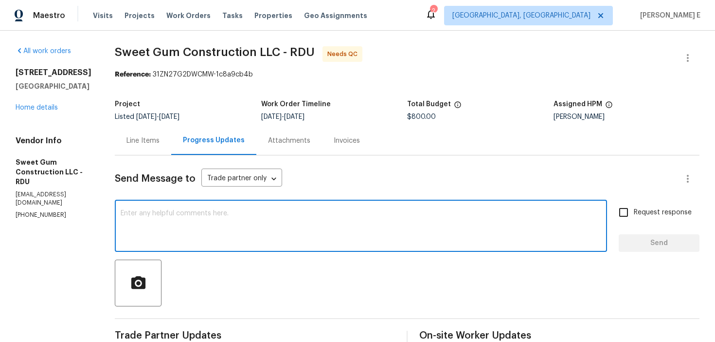
click at [390, 228] on textarea at bounding box center [361, 227] width 481 height 34
paste textarea "We saw that this work order is marked complete—can you confirm if everything’s …"
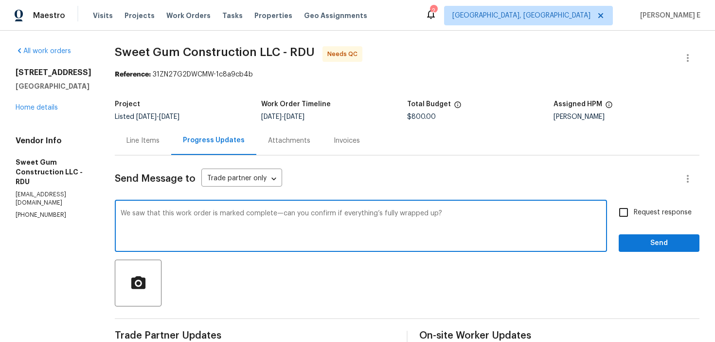
type textarea "We saw that this work order is marked complete—can you confirm if everything’s …"
click at [656, 208] on span "Request response" at bounding box center [663, 212] width 58 height 10
click at [634, 208] on input "Request response" at bounding box center [624, 212] width 20 height 20
checkbox input "true"
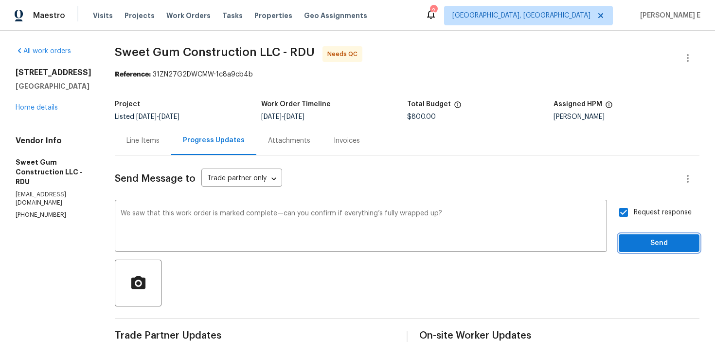
click at [648, 249] on span "Send" at bounding box center [659, 243] width 65 height 12
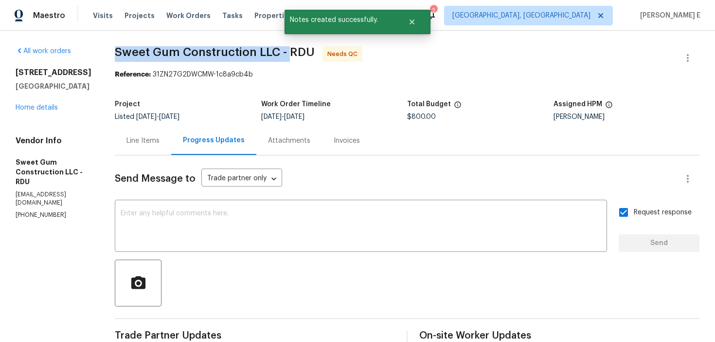
drag, startPoint x: 132, startPoint y: 55, endPoint x: 310, endPoint y: 52, distance: 177.7
copy span "Sweet Gum Construction LLC -"
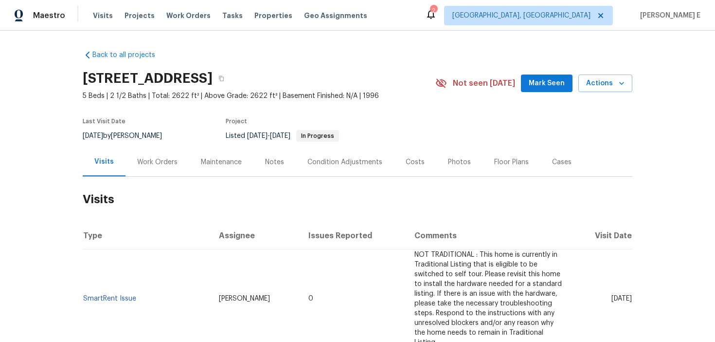
click at [157, 158] on div "Work Orders" at bounding box center [157, 162] width 40 height 10
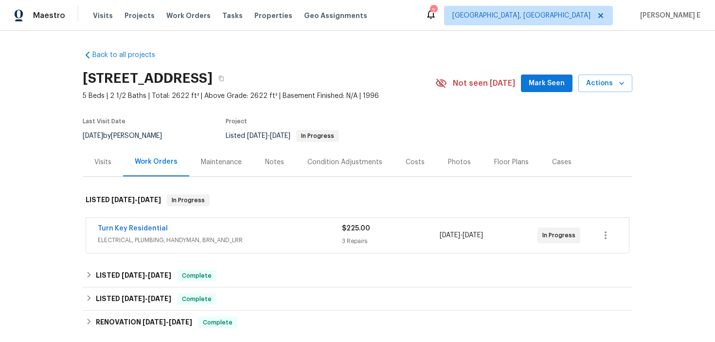
scroll to position [44, 0]
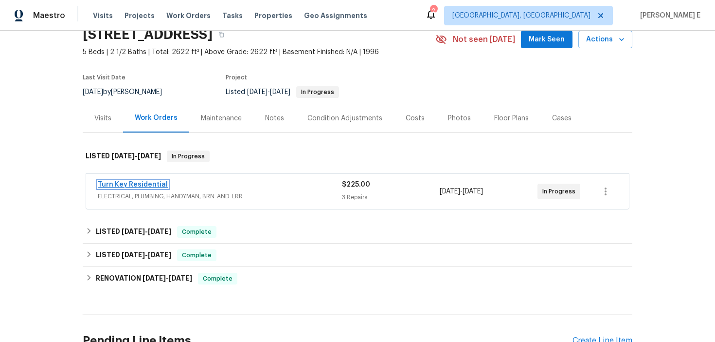
click at [138, 184] on link "Turn Key Residential" at bounding box center [133, 184] width 70 height 7
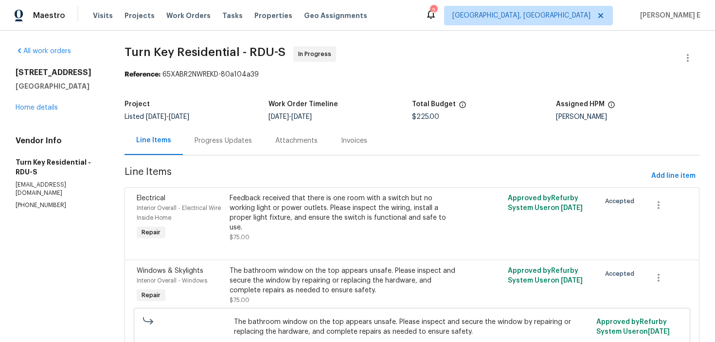
click at [248, 146] on div "Progress Updates" at bounding box center [223, 140] width 81 height 29
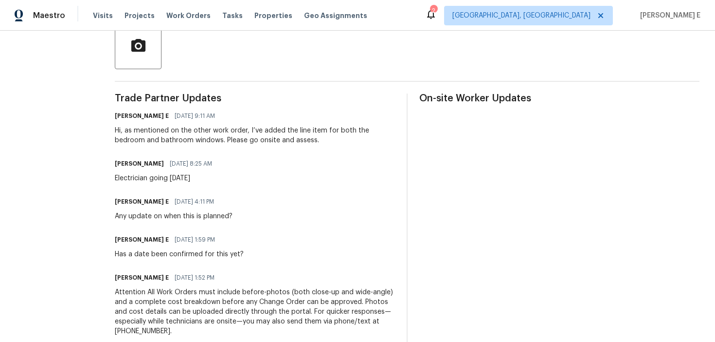
scroll to position [240, 0]
